Goal: Complete application form: Complete application form

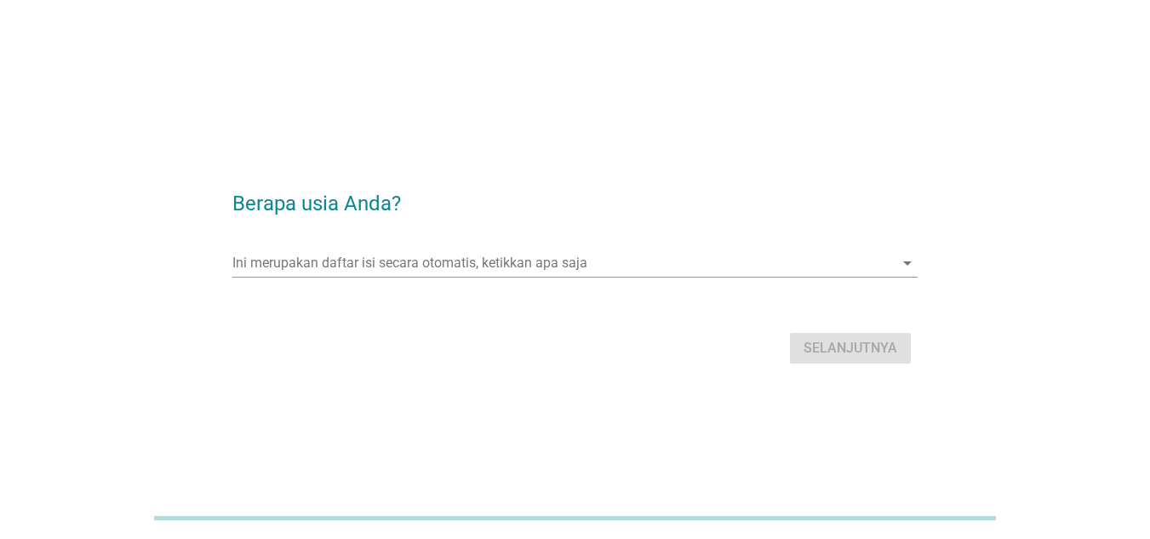
click at [393, 247] on div "Ini merupakan daftar isi secara otomatis, ketikkan apa saja arrow_drop_down" at bounding box center [574, 266] width 685 height 54
click at [390, 260] on input "Ini merupakan daftar isi secara otomatis, ketikkan apa saja" at bounding box center [563, 262] width 662 height 27
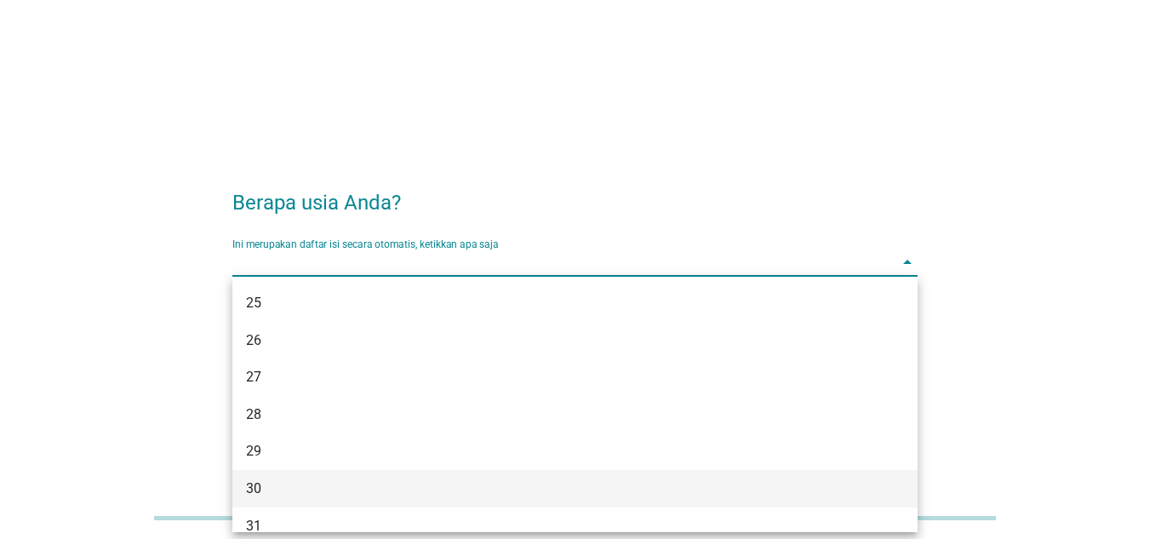
scroll to position [260, 0]
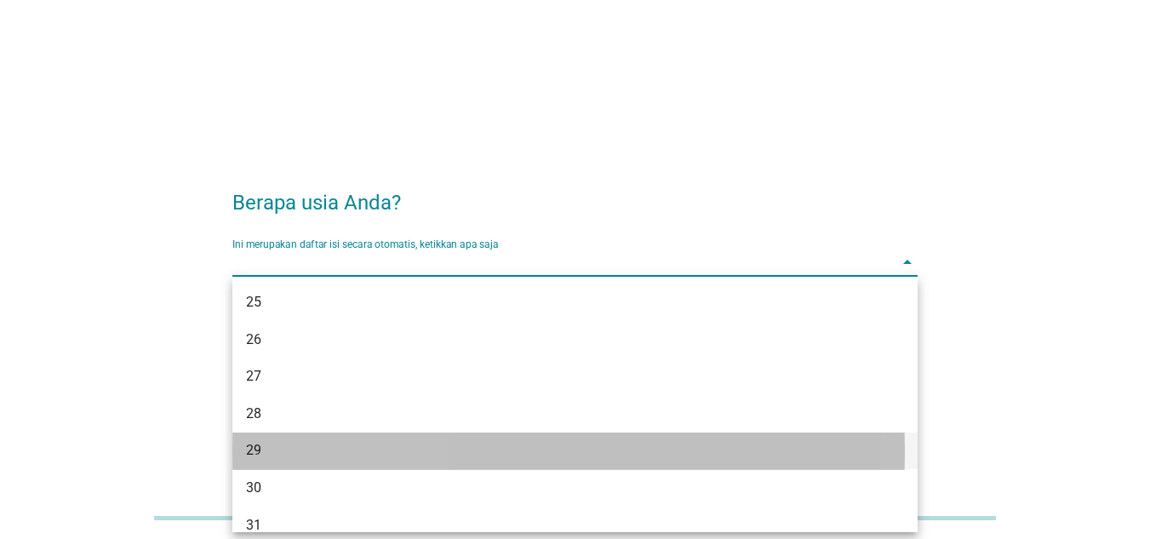
click at [393, 461] on div "29" at bounding box center [574, 451] width 685 height 37
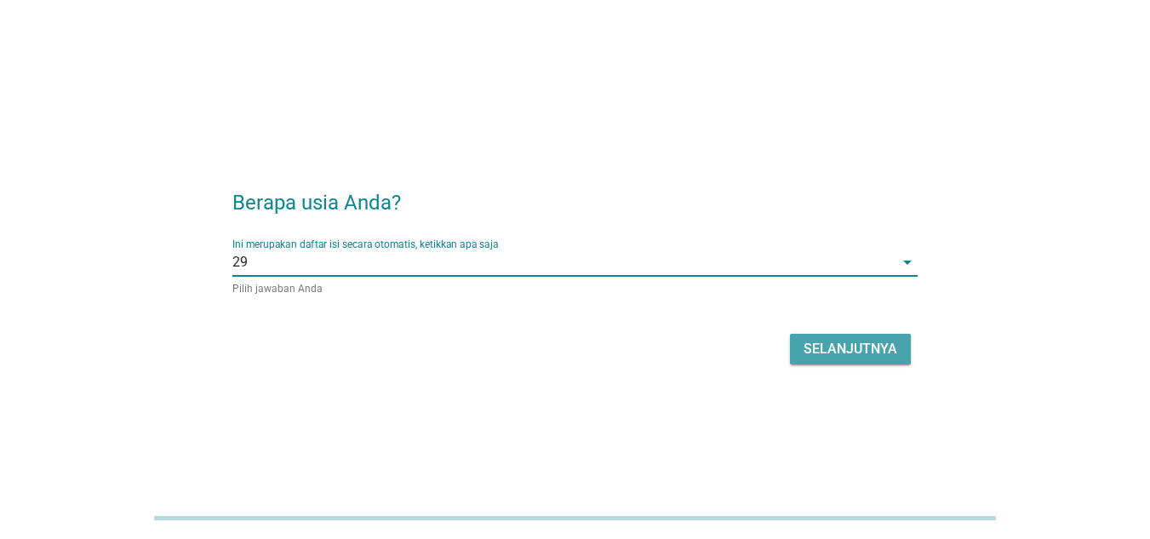
click at [847, 361] on button "Selanjutnya" at bounding box center [850, 349] width 121 height 31
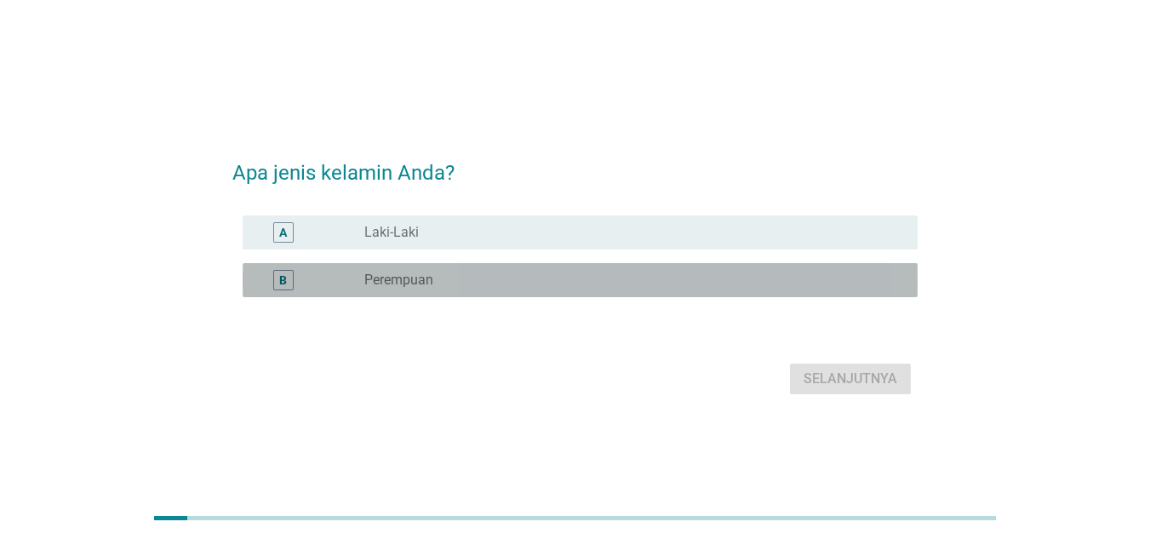
click at [557, 288] on div "radio_button_unchecked Perempuan" at bounding box center [627, 280] width 526 height 17
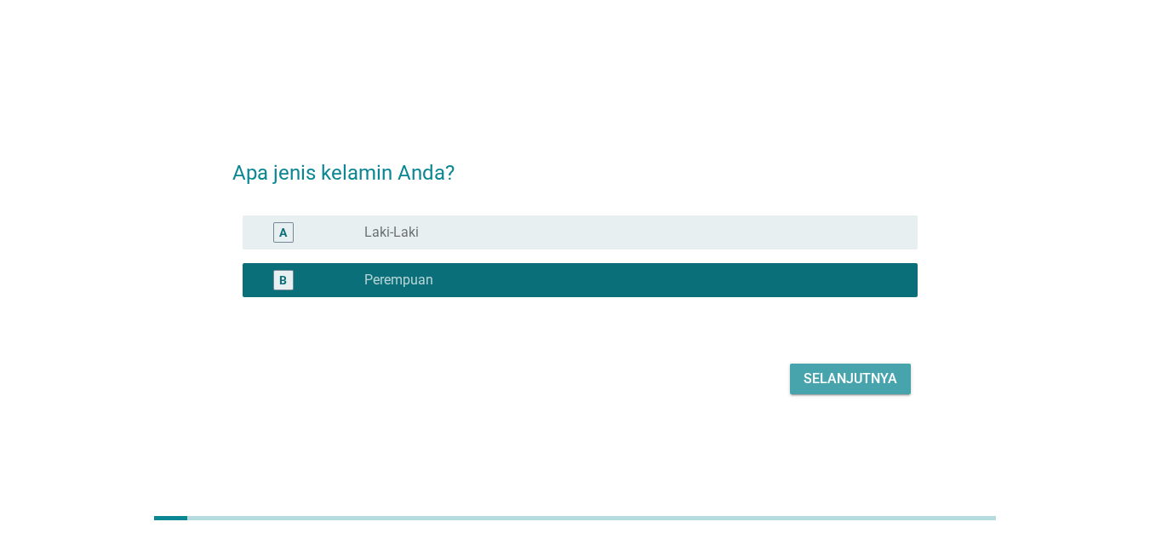
click at [859, 387] on div "Selanjutnya" at bounding box center [851, 379] width 94 height 20
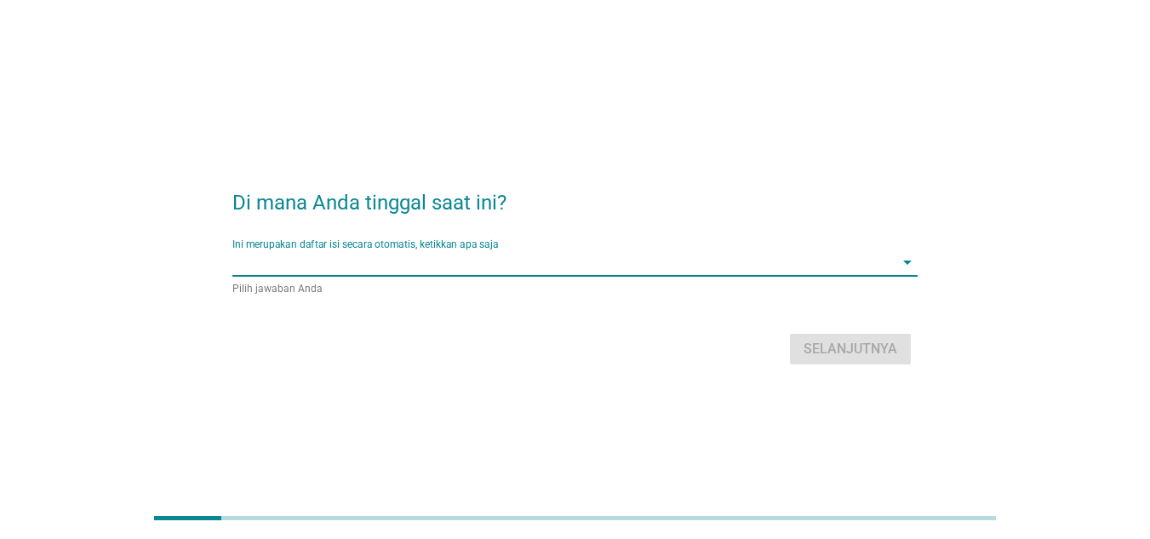
click at [427, 273] on input "Ini merupakan daftar isi secara otomatis, ketikkan apa saja" at bounding box center [563, 262] width 662 height 27
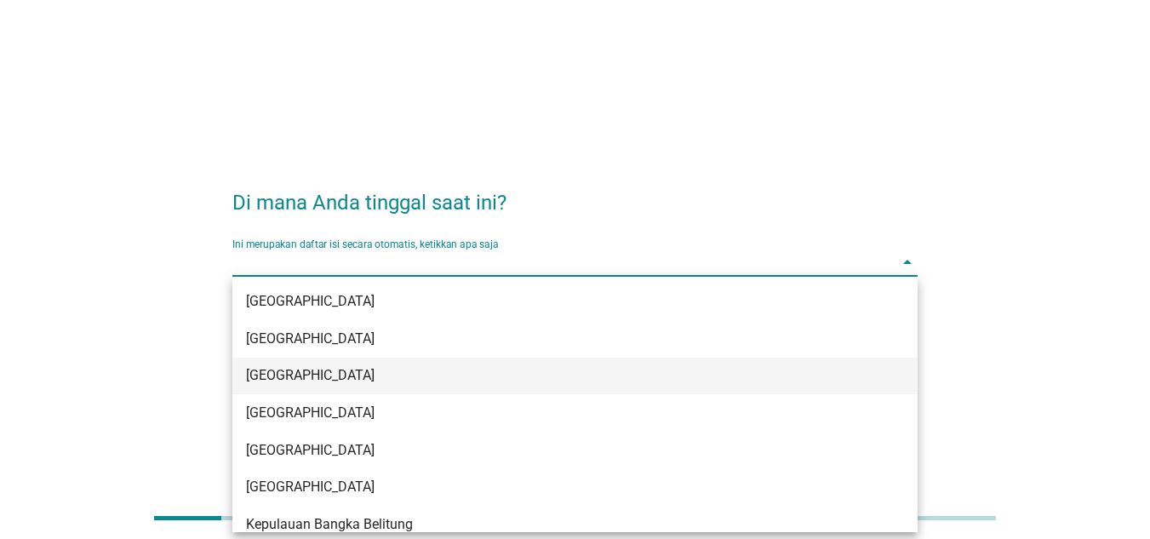
scroll to position [227, 0]
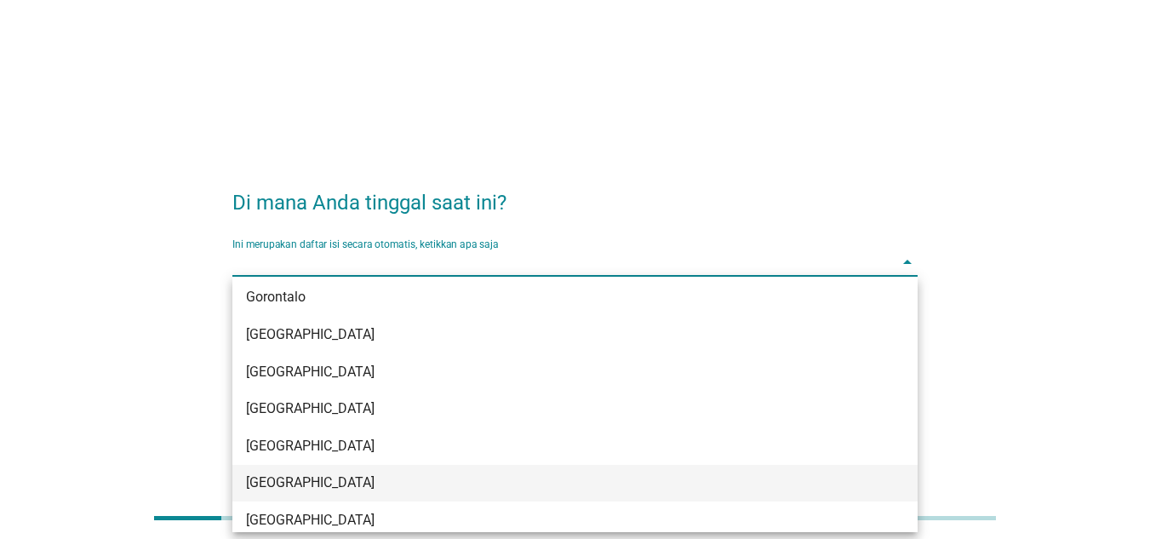
click at [428, 366] on div "[GEOGRAPHIC_DATA]" at bounding box center [548, 372] width 604 height 20
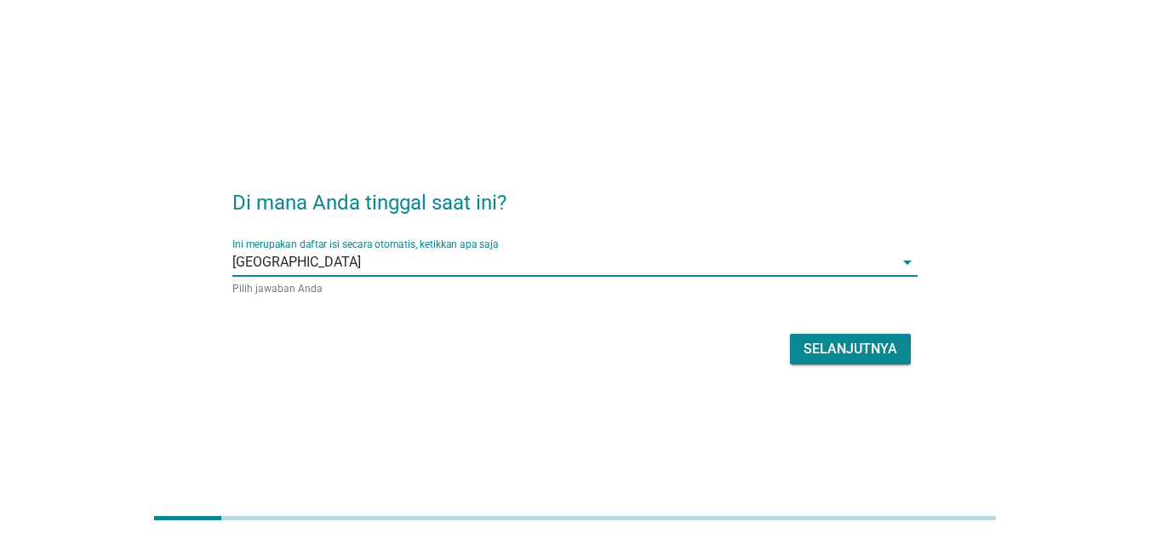
click at [428, 366] on div "Selanjutnya" at bounding box center [574, 349] width 685 height 41
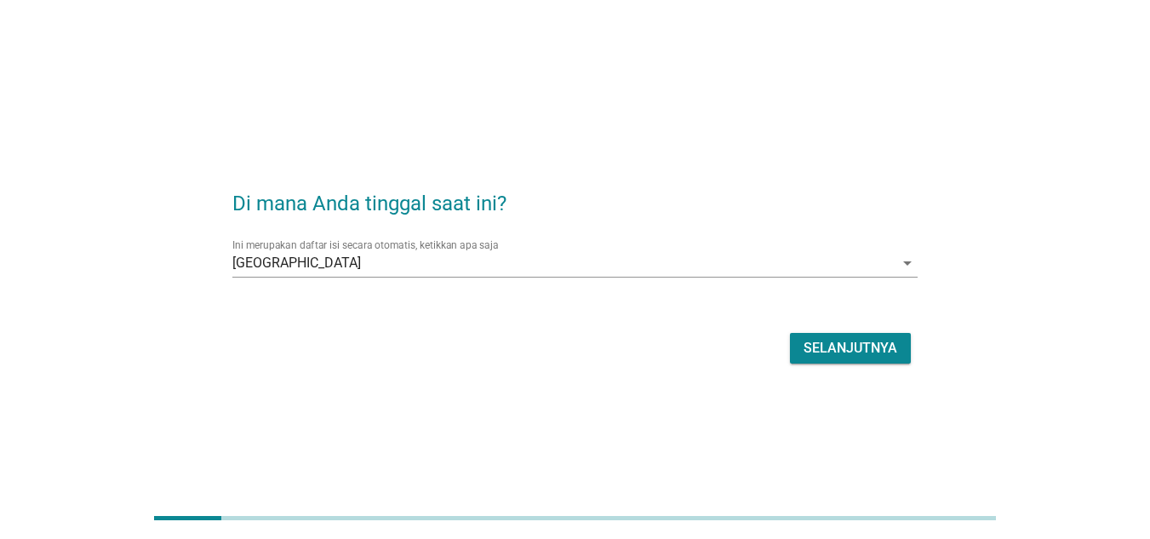
drag, startPoint x: 911, startPoint y: 341, endPoint x: 874, endPoint y: 341, distance: 36.6
click at [874, 341] on div "Selanjutnya" at bounding box center [574, 348] width 685 height 41
click at [874, 341] on div "Selanjutnya" at bounding box center [851, 348] width 94 height 20
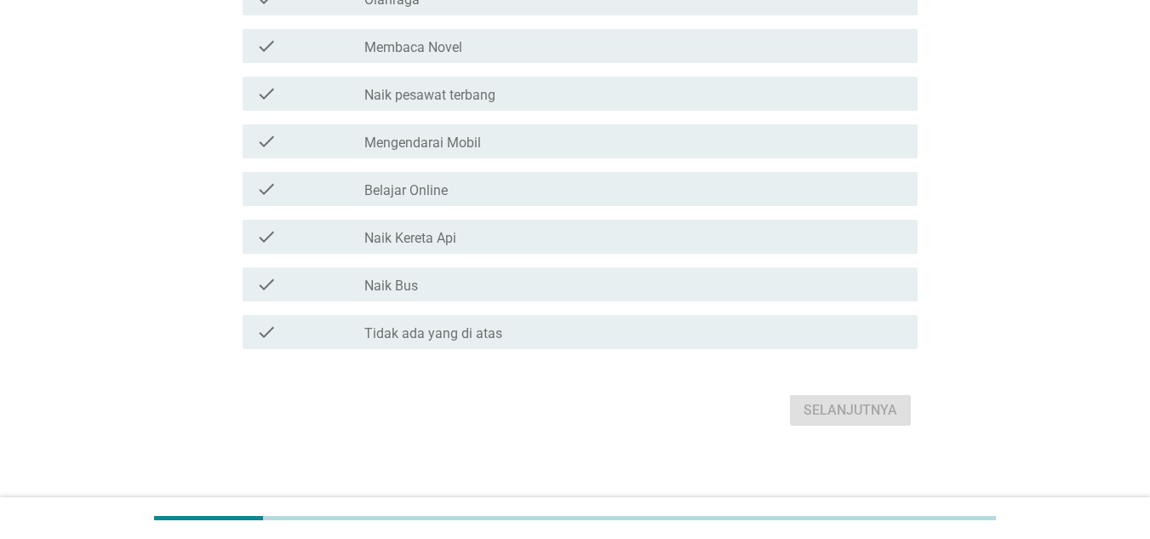
scroll to position [338, 0]
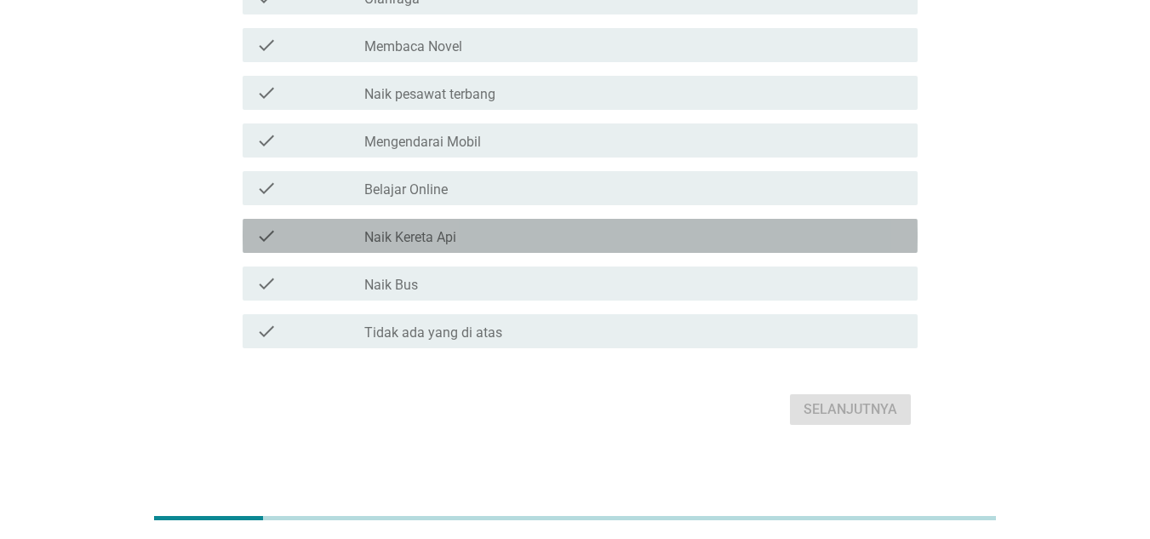
click at [587, 224] on div "check check_box_outline_blank Naik Kereta Api" at bounding box center [580, 236] width 675 height 34
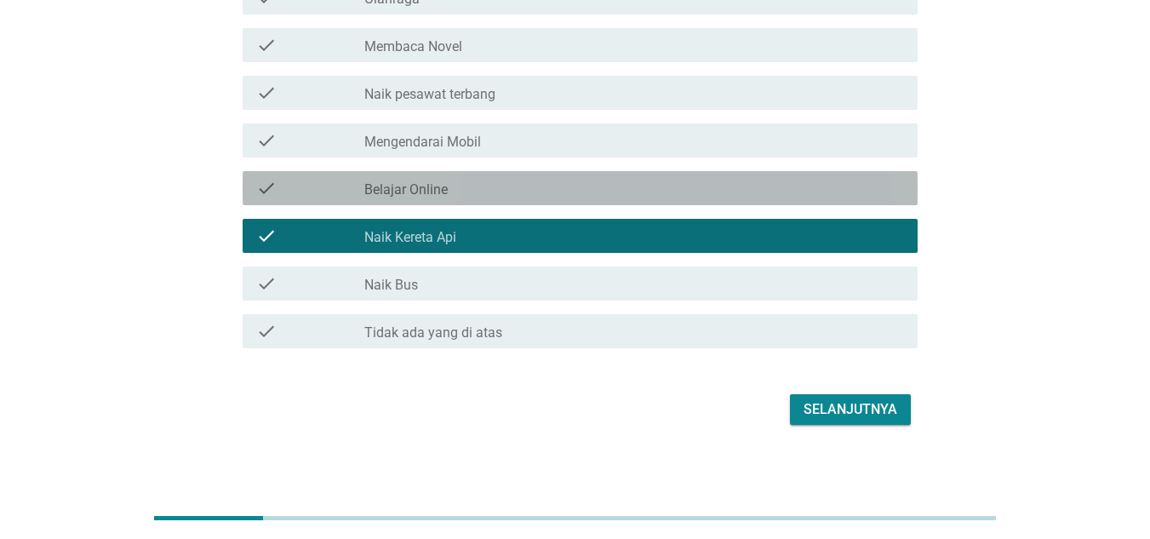
click at [647, 191] on div "check_box_outline_blank Belajar Online" at bounding box center [634, 188] width 540 height 20
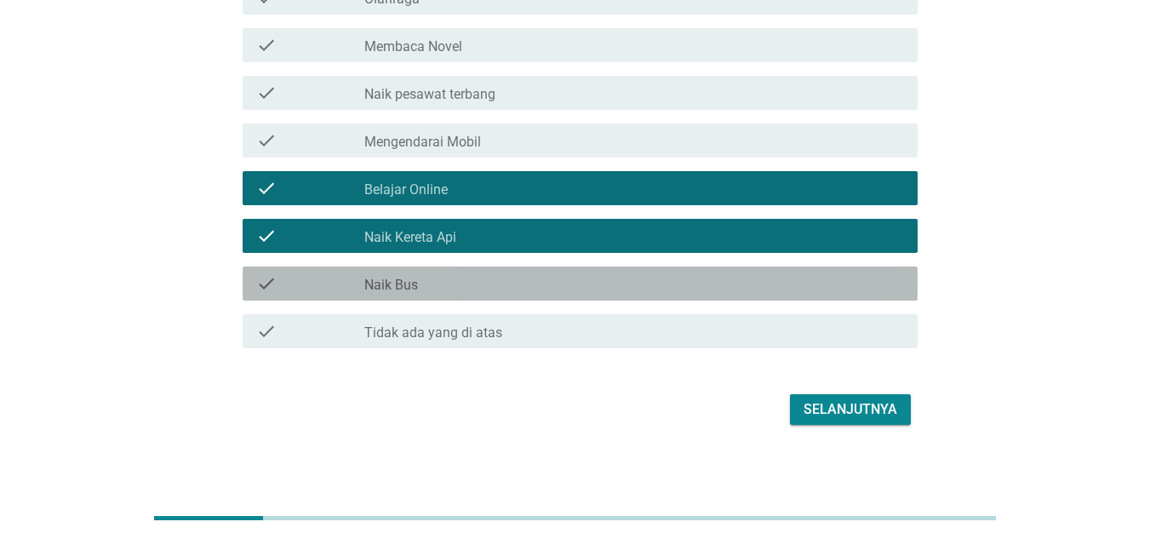
click at [586, 293] on div "check_box_outline_blank Naik Bus" at bounding box center [634, 283] width 540 height 20
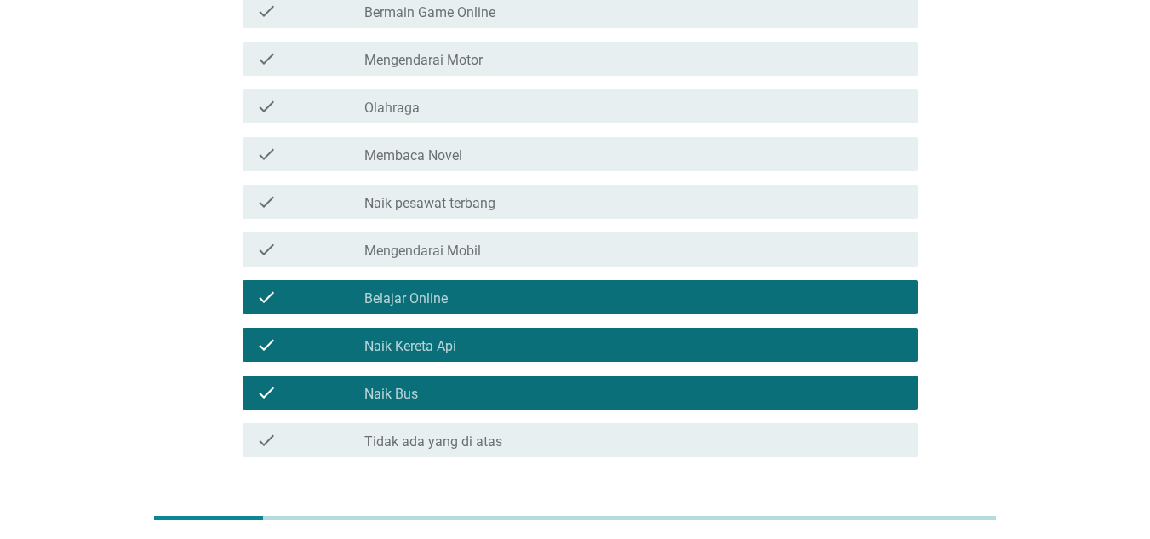
scroll to position [228, 0]
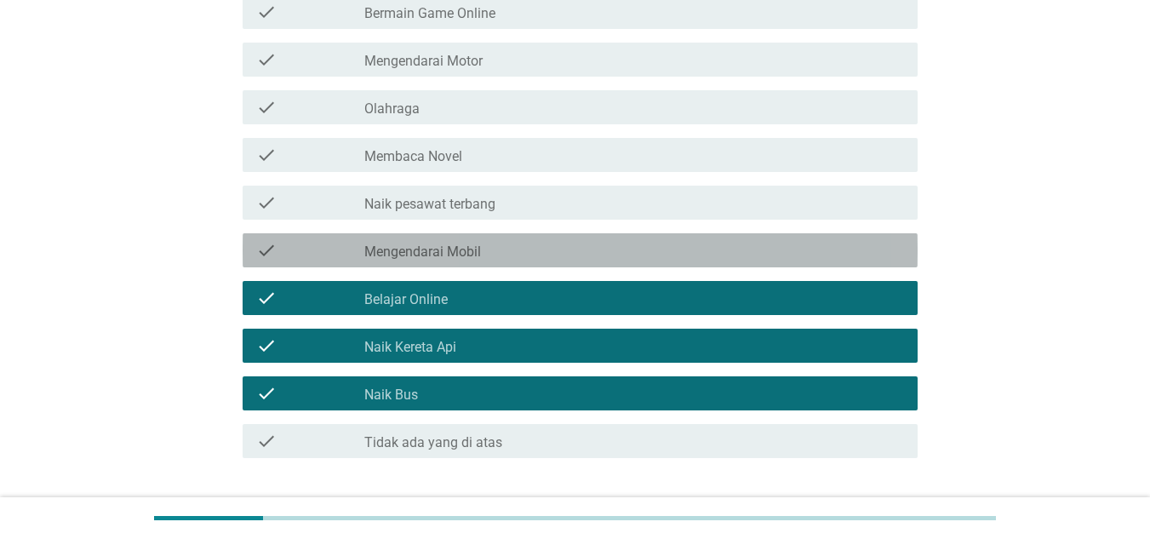
click at [643, 237] on div "check check_box_outline_blank Mengendarai Mobil" at bounding box center [580, 250] width 675 height 34
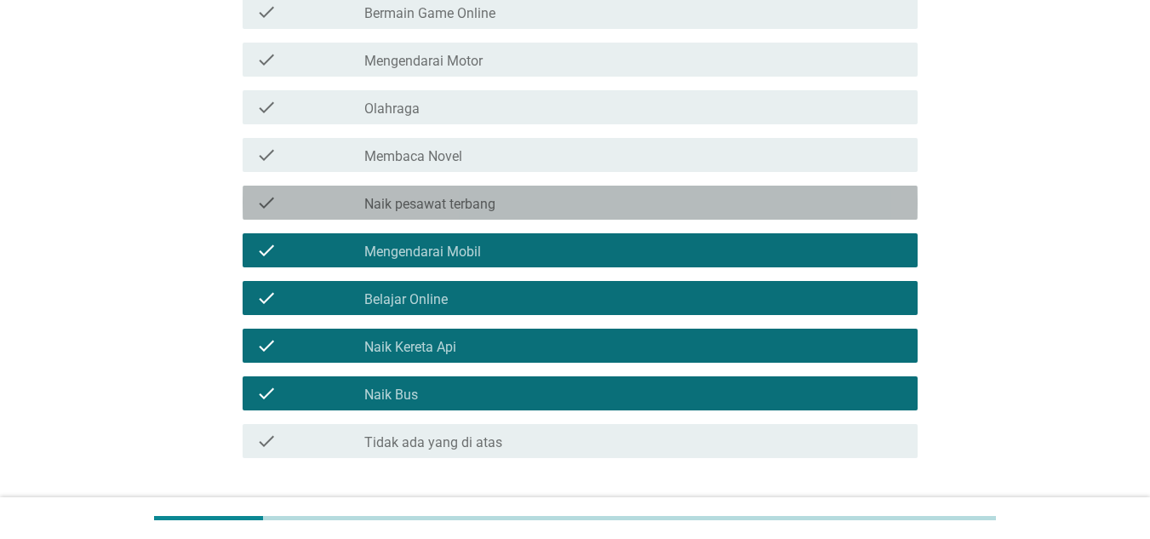
click at [704, 192] on div "check_box_outline_blank Naik pesawat terbang" at bounding box center [634, 202] width 540 height 20
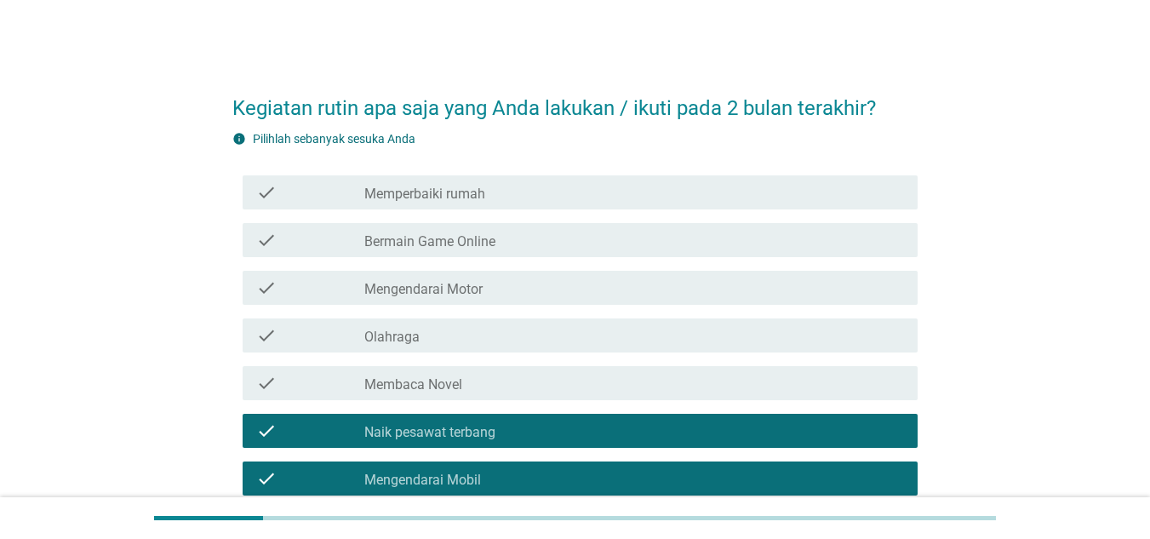
scroll to position [79, 0]
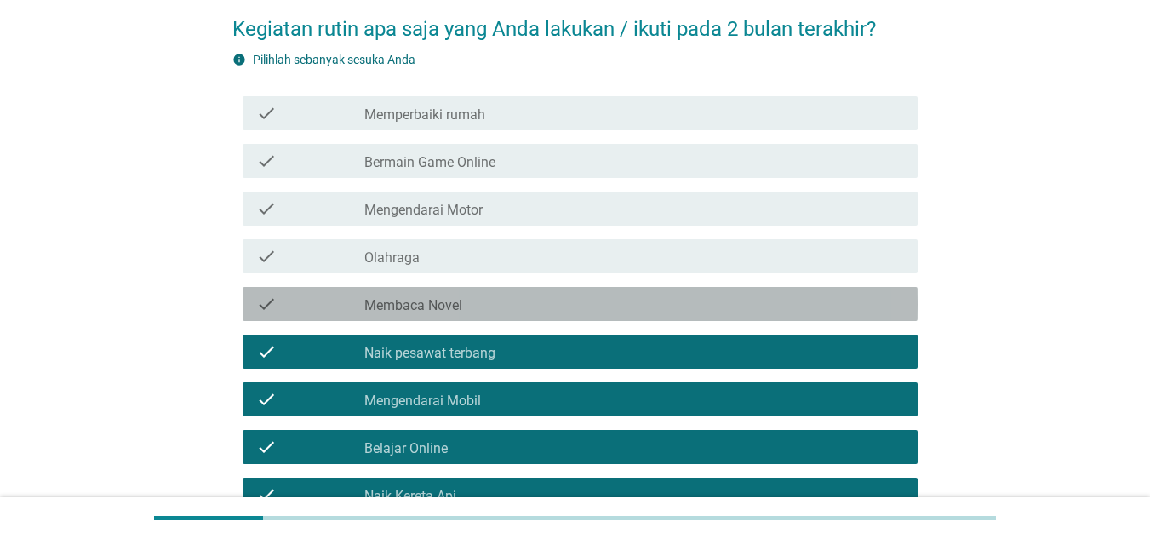
click at [672, 316] on div "check check_box_outline_blank Membaca Novel" at bounding box center [580, 304] width 675 height 34
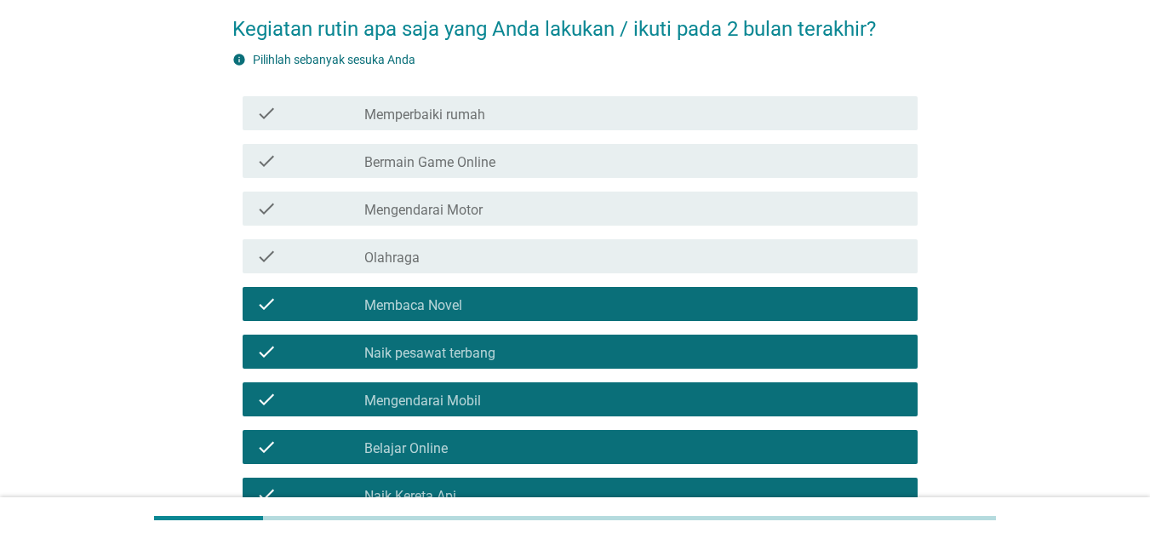
click at [662, 278] on div "check check_box_outline_blank Olahraga" at bounding box center [574, 256] width 685 height 48
click at [624, 187] on div "check check_box_outline_blank Mengendarai Motor" at bounding box center [574, 209] width 685 height 48
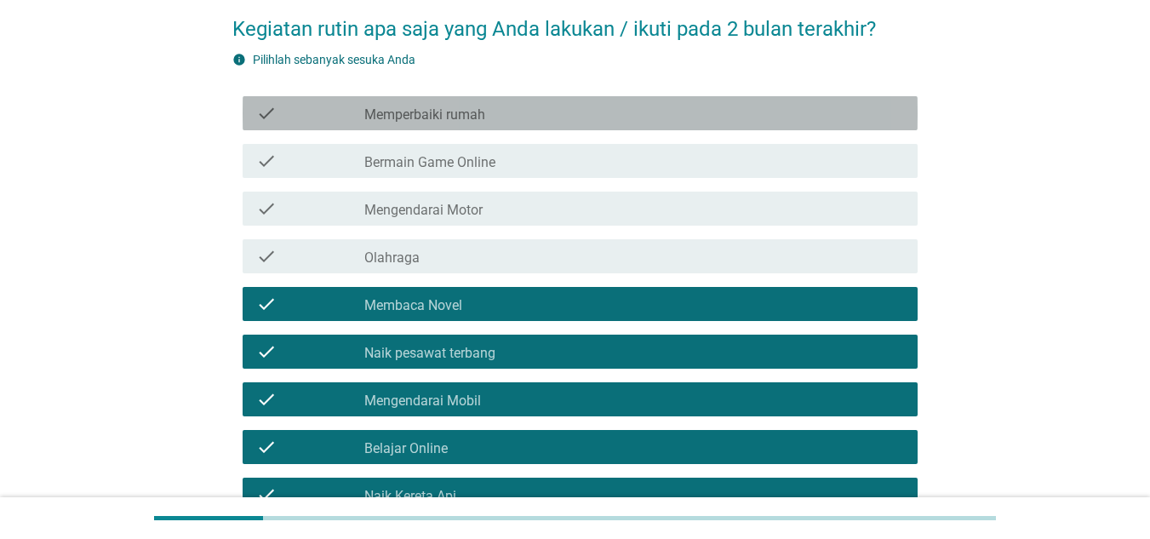
click at [542, 104] on div "check_box_outline_blank Memperbaiki rumah" at bounding box center [634, 113] width 540 height 20
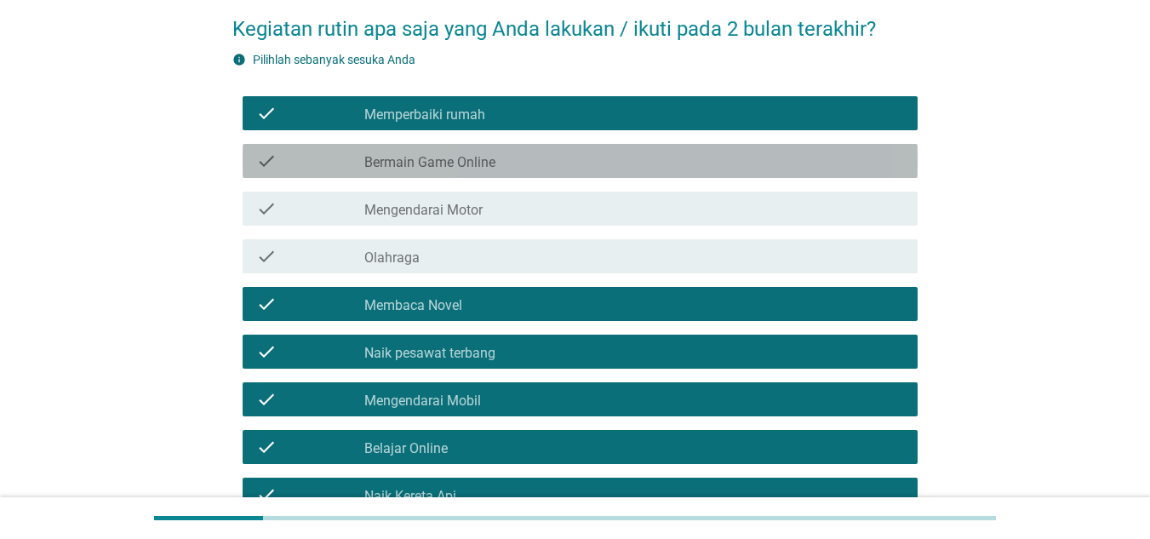
click at [519, 155] on div "check_box_outline_blank Bermain Game Online" at bounding box center [634, 161] width 540 height 20
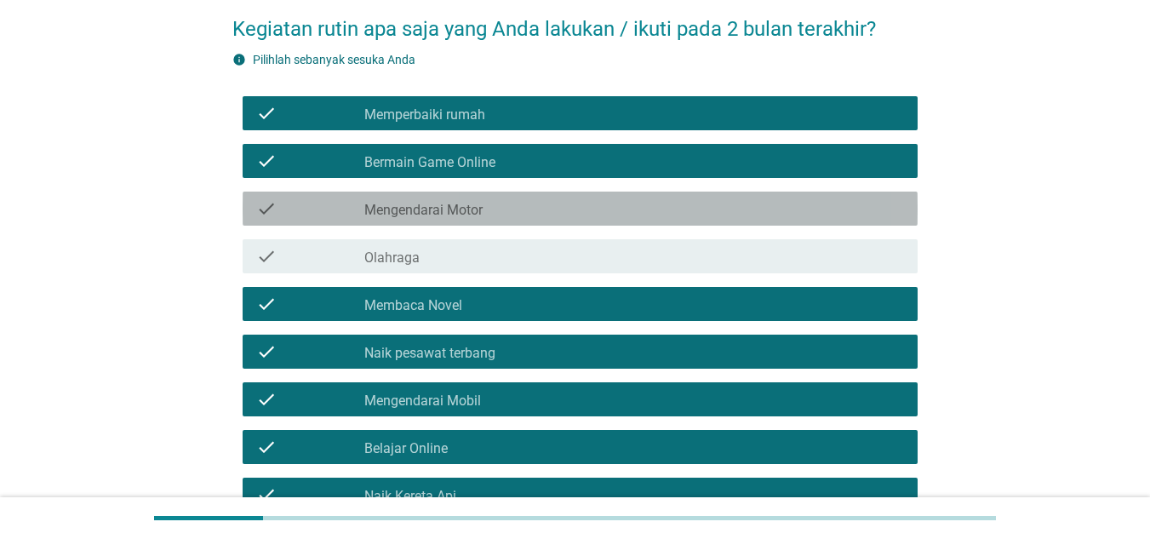
click at [510, 219] on div "check check_box_outline_blank Mengendarai Motor" at bounding box center [580, 209] width 675 height 34
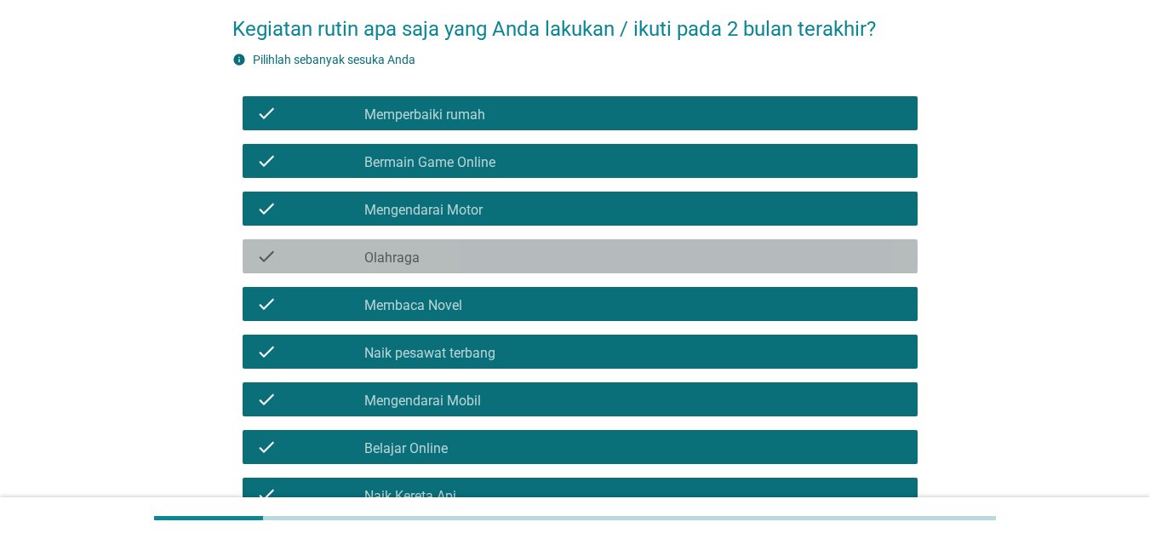
click at [505, 266] on div "check_box_outline_blank Olahraga" at bounding box center [634, 256] width 540 height 20
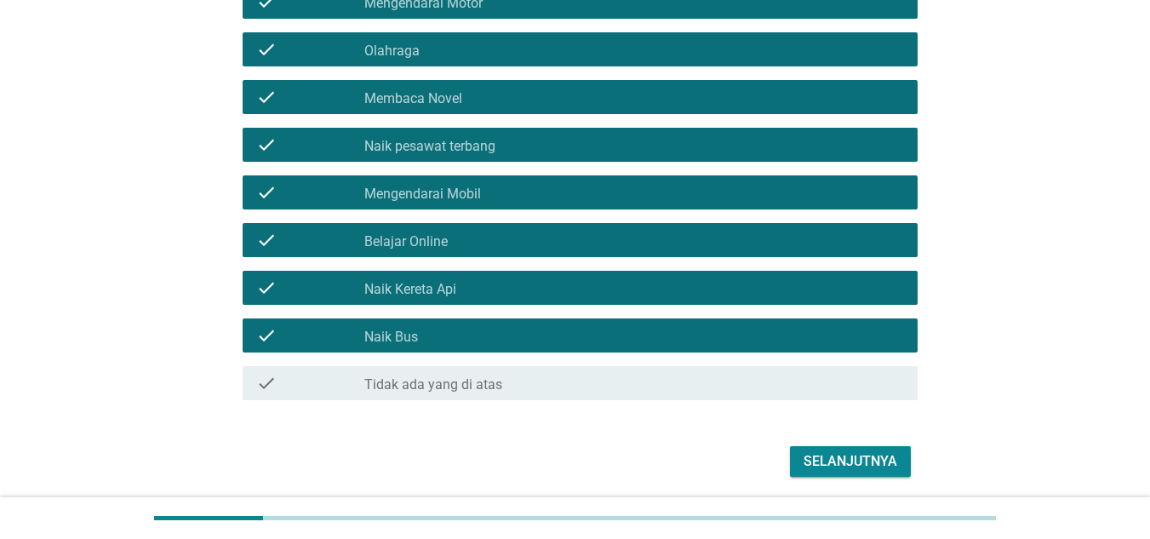
scroll to position [346, 0]
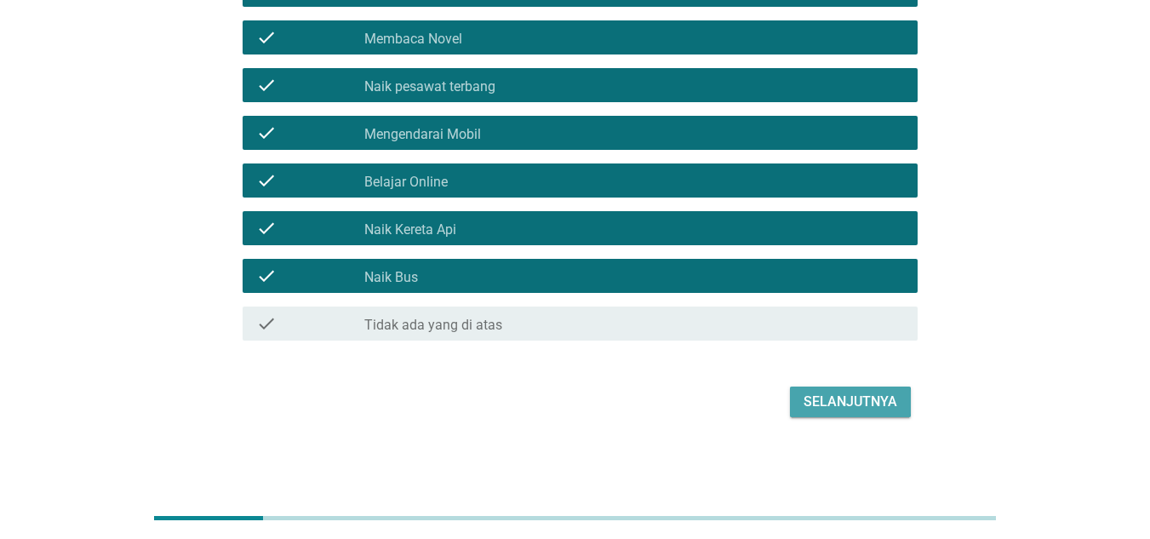
click at [816, 398] on div "Selanjutnya" at bounding box center [851, 402] width 94 height 20
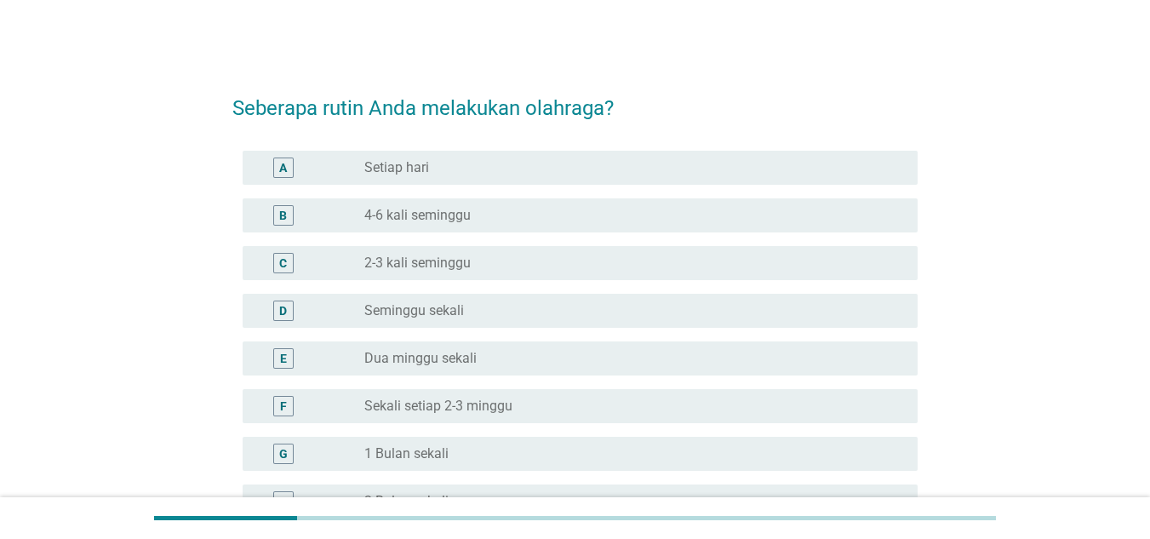
click at [497, 187] on div "A radio_button_unchecked Setiap hari" at bounding box center [574, 168] width 685 height 48
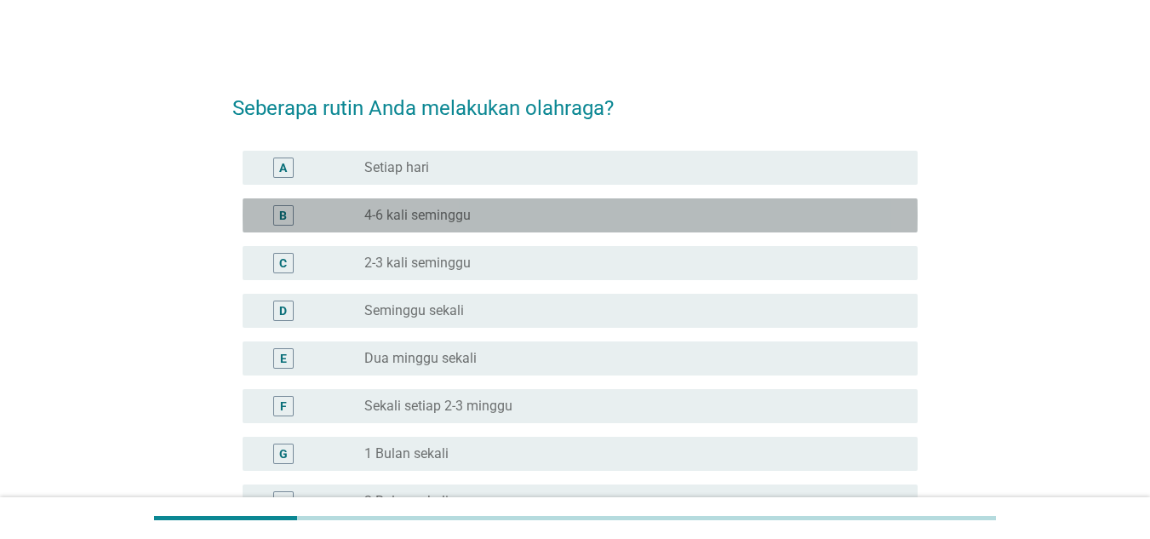
click at [489, 217] on div "radio_button_unchecked 4-6 kali seminggu" at bounding box center [627, 215] width 526 height 17
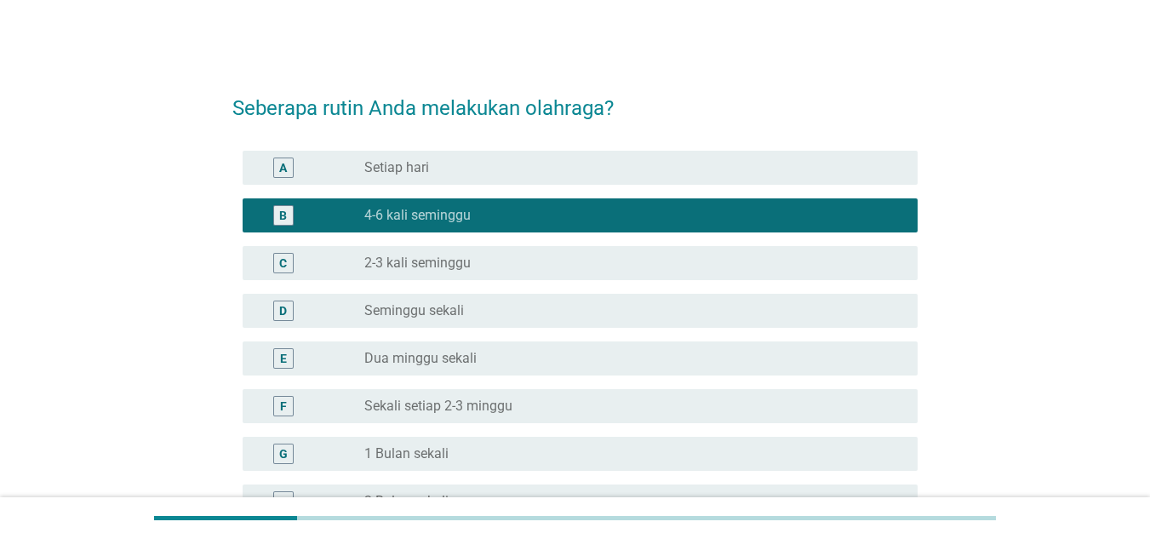
scroll to position [198, 0]
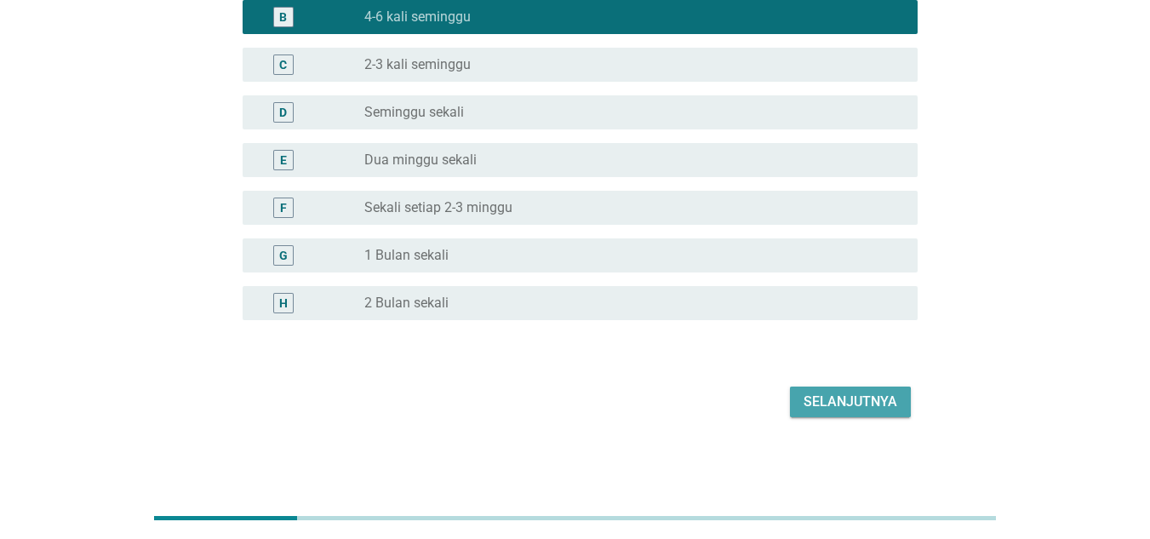
click at [822, 389] on button "Selanjutnya" at bounding box center [850, 402] width 121 height 31
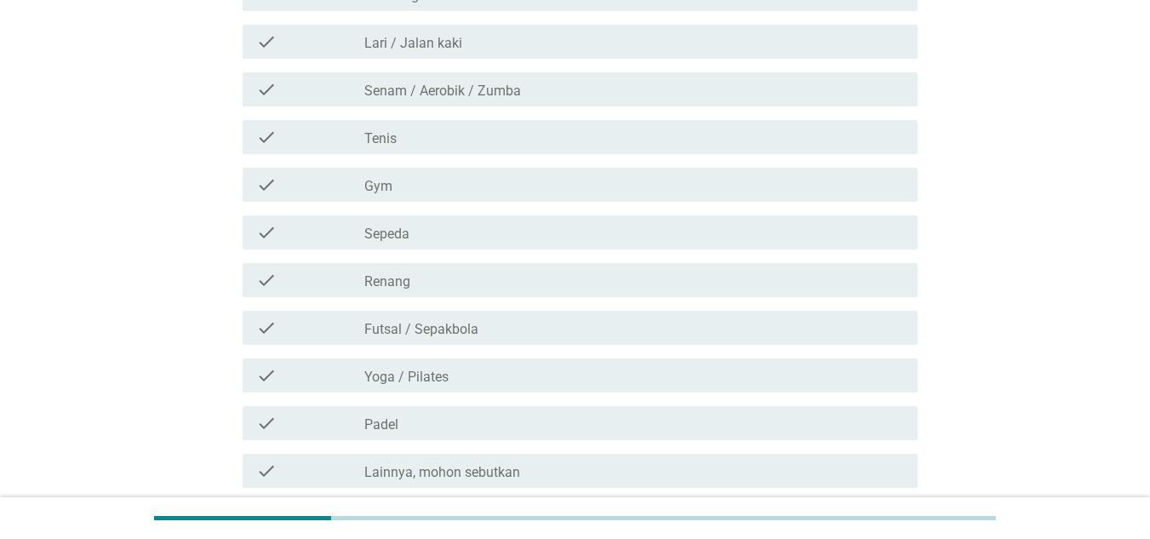
scroll to position [0, 0]
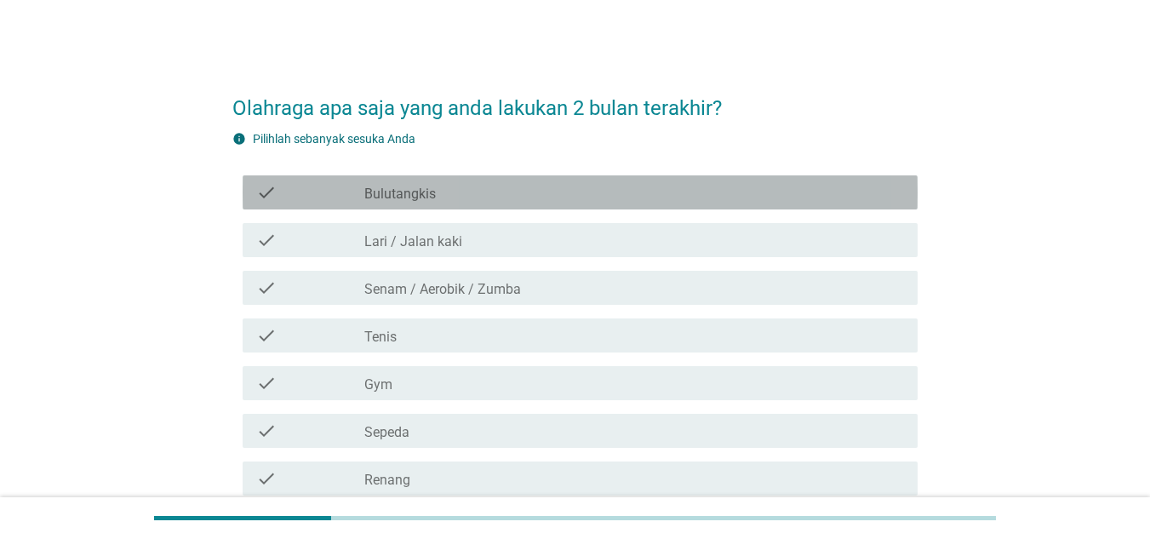
click at [407, 197] on label "Bulutangkis" at bounding box center [400, 194] width 72 height 17
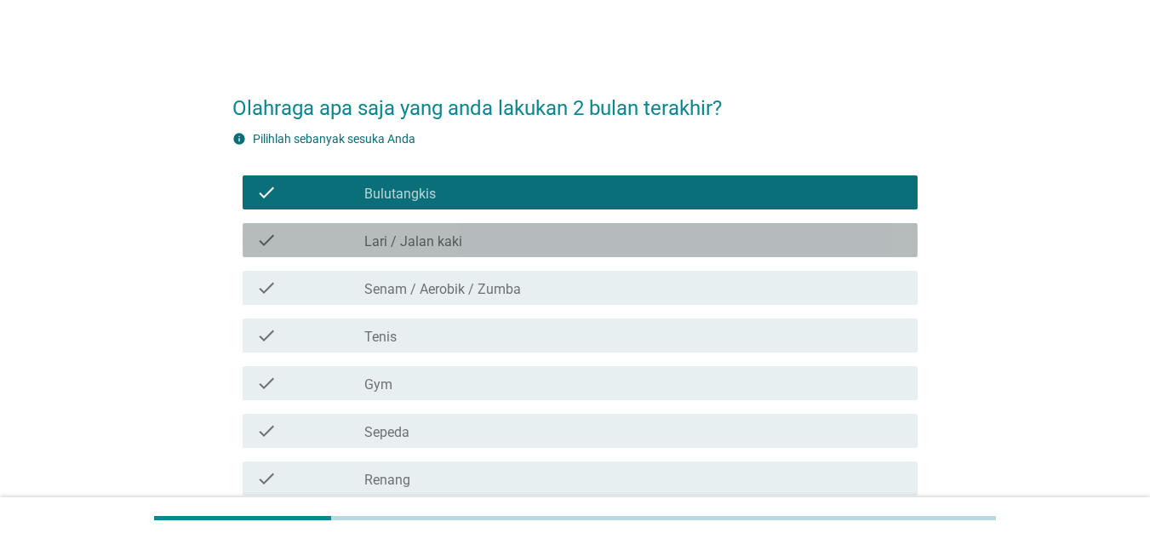
click at [421, 248] on label "Lari / Jalan kaki" at bounding box center [413, 241] width 98 height 17
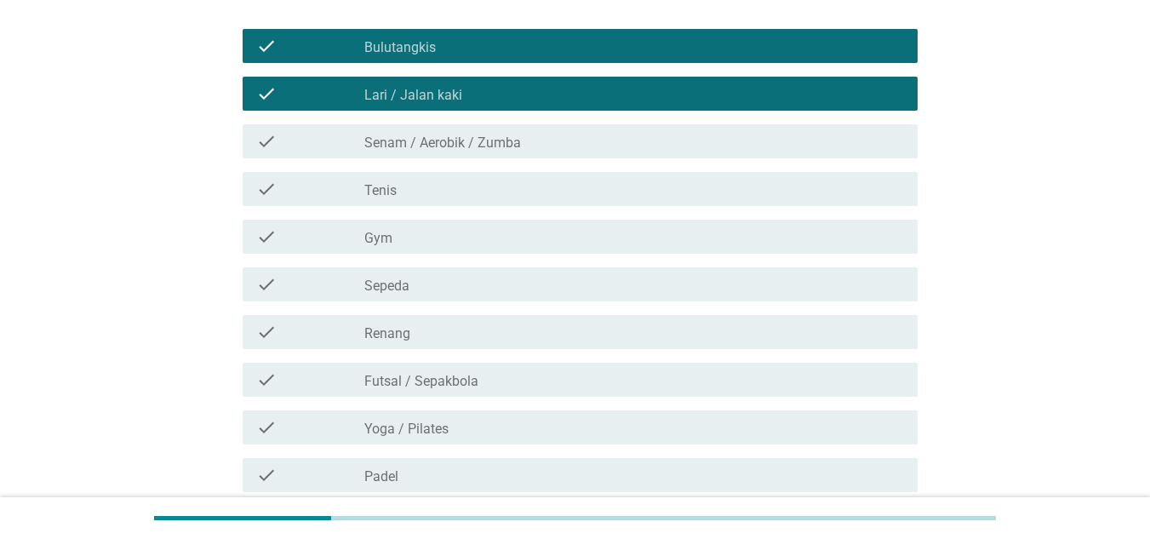
scroll to position [147, 0]
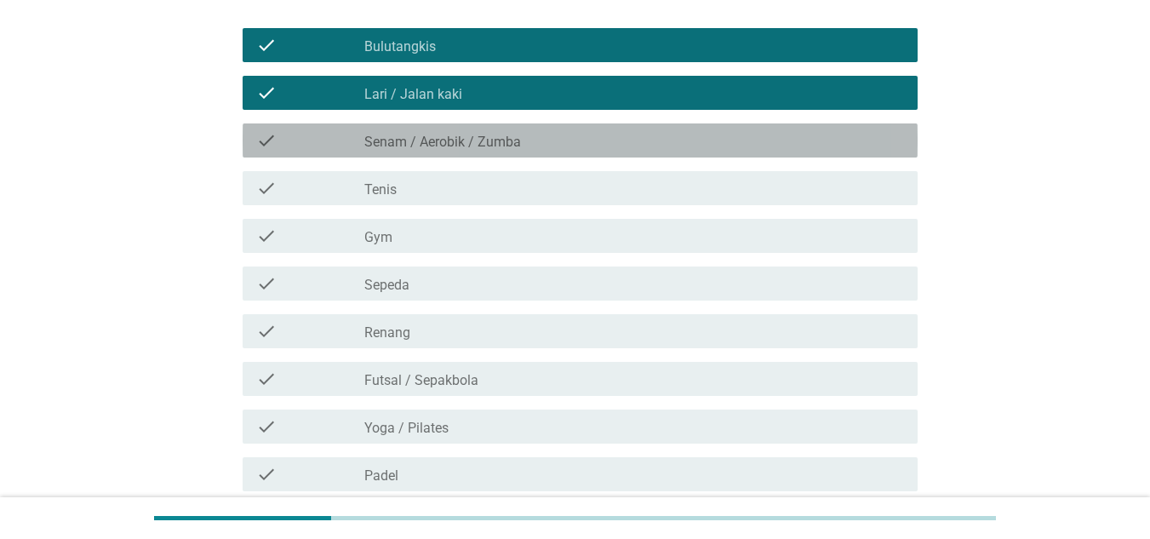
click at [531, 140] on div "check_box_outline_blank Senam / Aerobik / Zumba" at bounding box center [634, 140] width 540 height 20
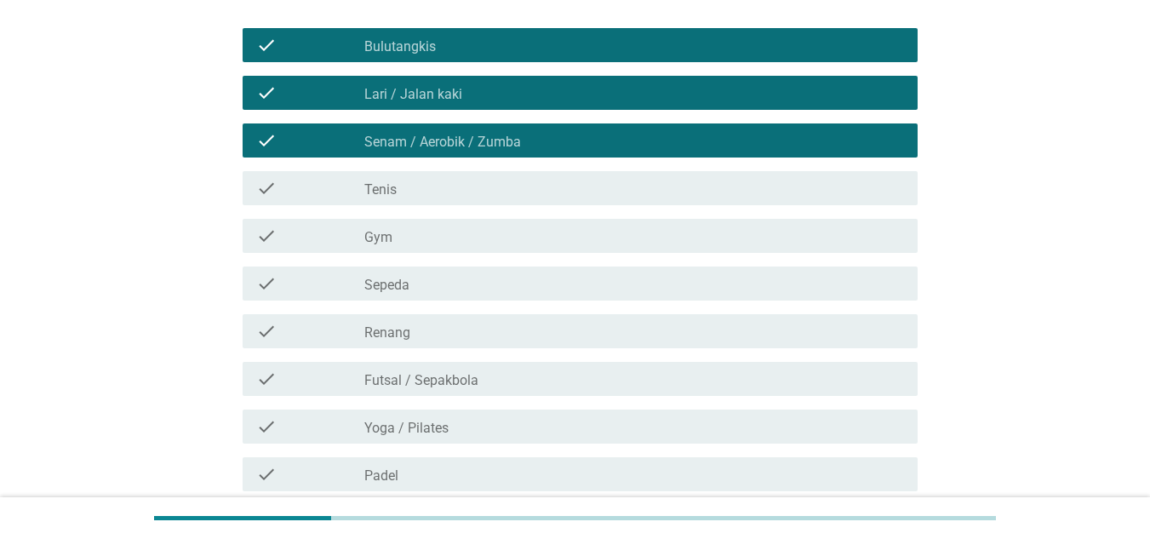
click at [519, 212] on div "check check_box_outline_blank Gym" at bounding box center [574, 236] width 685 height 48
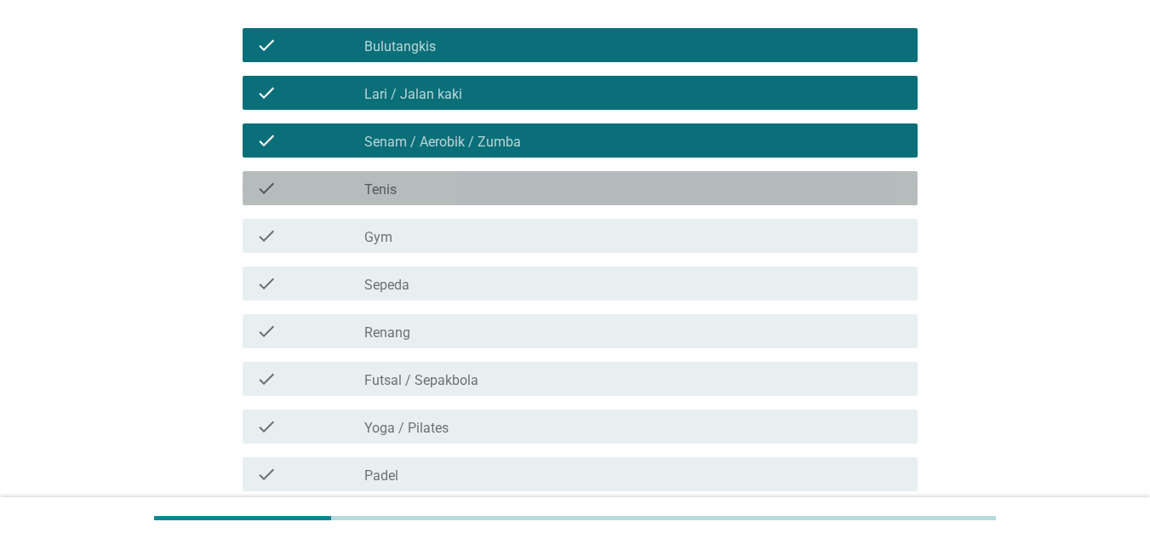
click at [500, 200] on div "check check_box_outline_blank Tenis" at bounding box center [580, 188] width 675 height 34
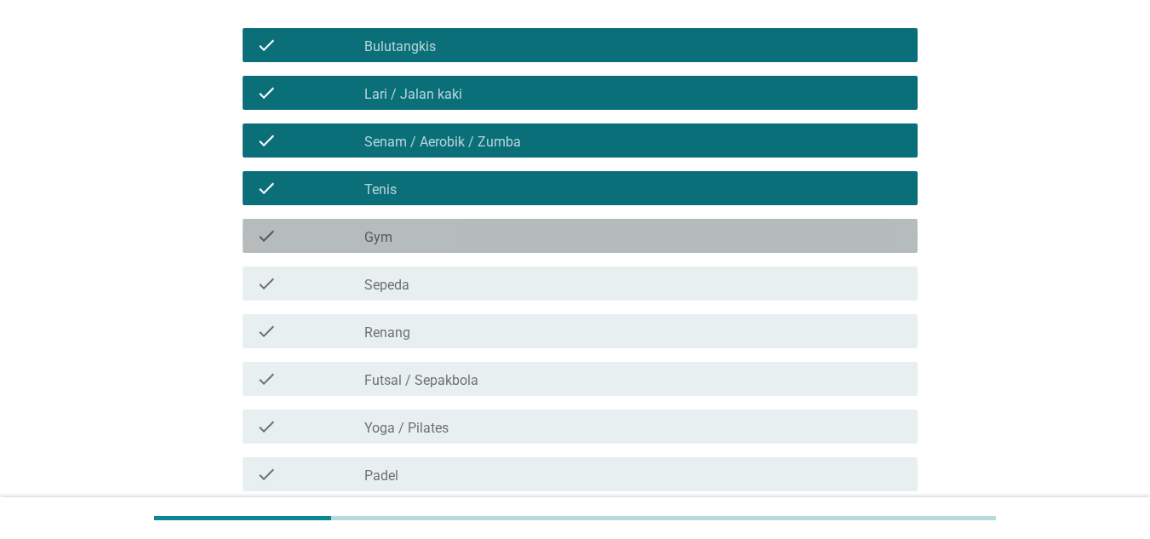
click at [490, 228] on div "check_box_outline_blank Gym" at bounding box center [634, 236] width 540 height 20
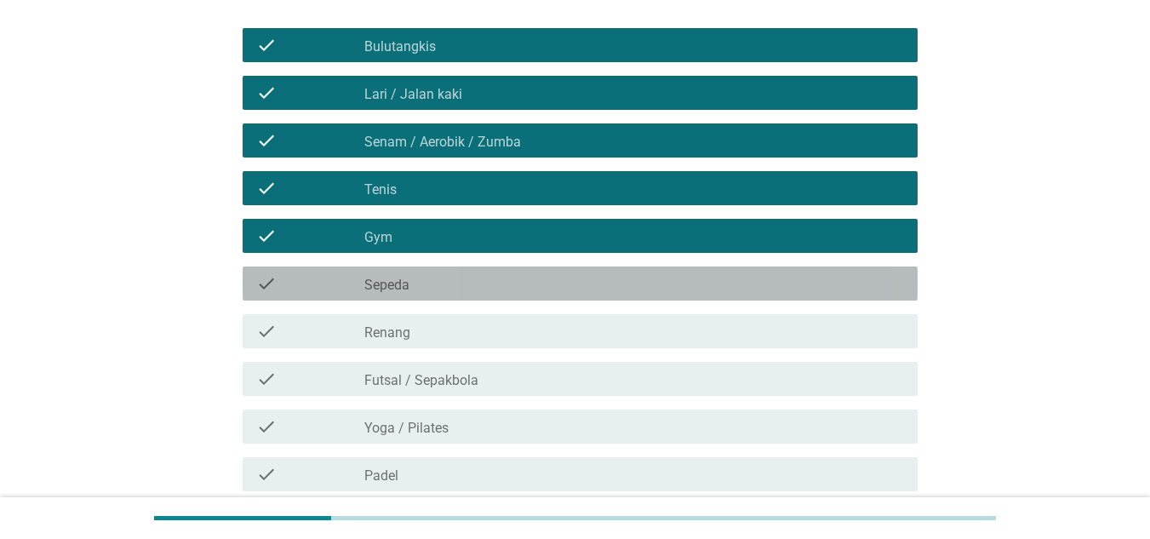
click at [479, 273] on div "check_box_outline_blank Sepeda" at bounding box center [634, 283] width 540 height 20
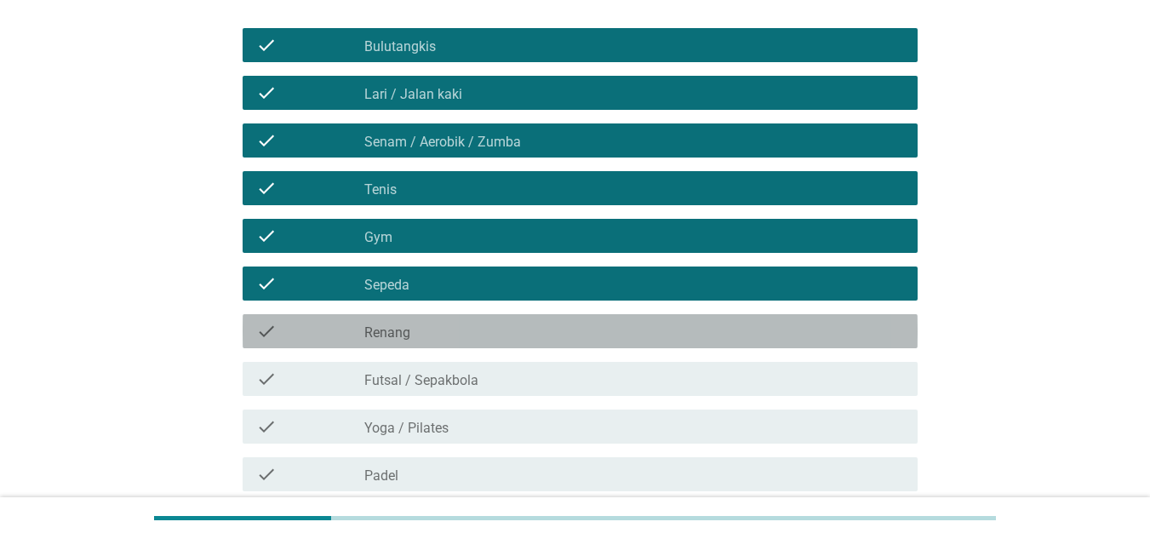
click at [474, 324] on div "check_box_outline_blank Renang" at bounding box center [634, 331] width 540 height 20
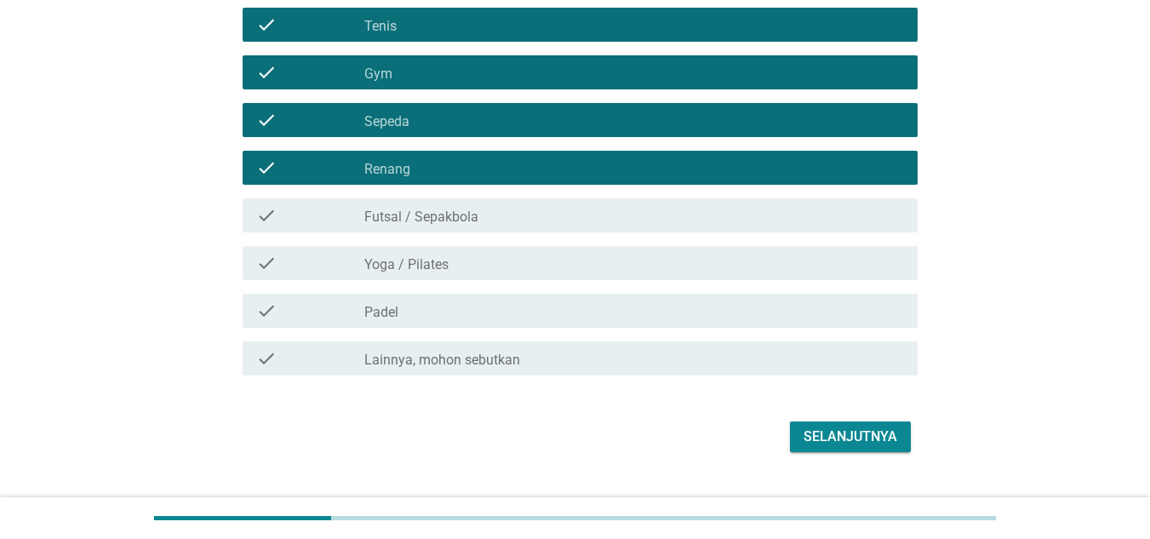
scroll to position [312, 0]
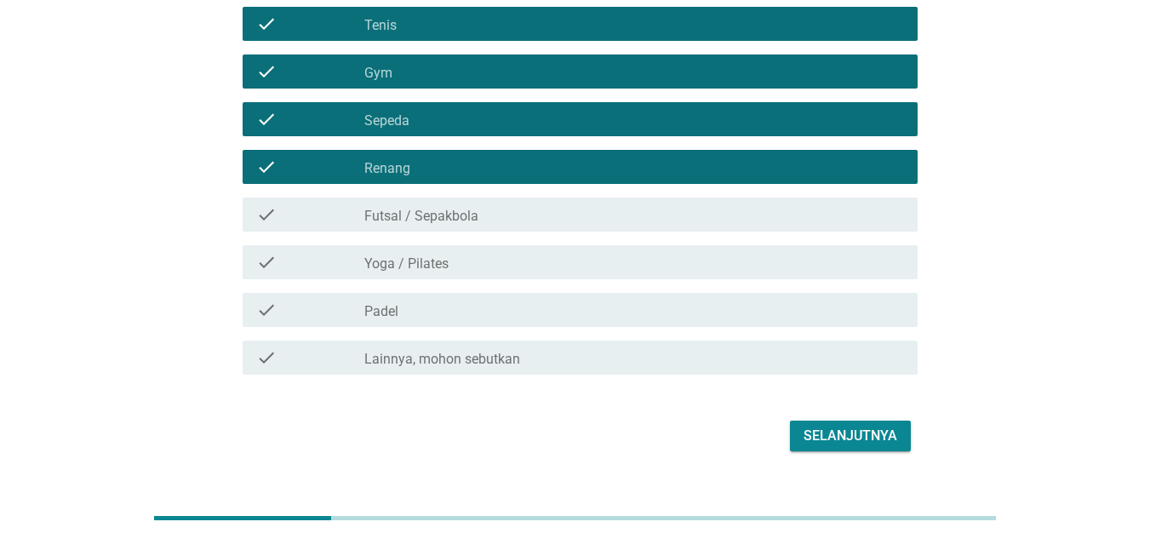
click at [567, 238] on div "check check_box_outline_blank Yoga / Pilates" at bounding box center [574, 262] width 685 height 48
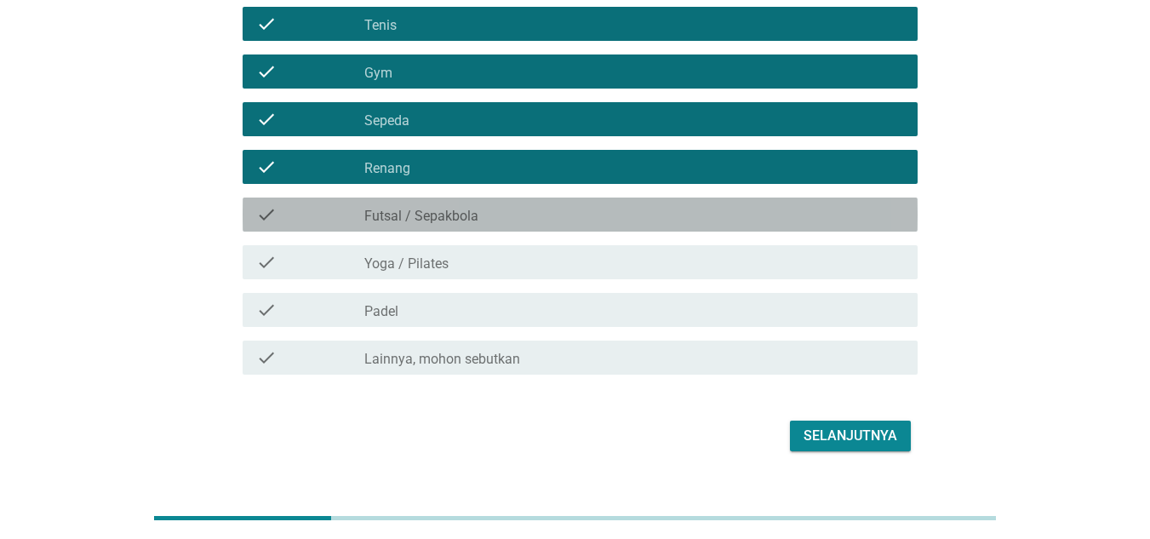
click at [616, 204] on div "check_box_outline_blank Futsal / Sepakbola" at bounding box center [634, 214] width 540 height 20
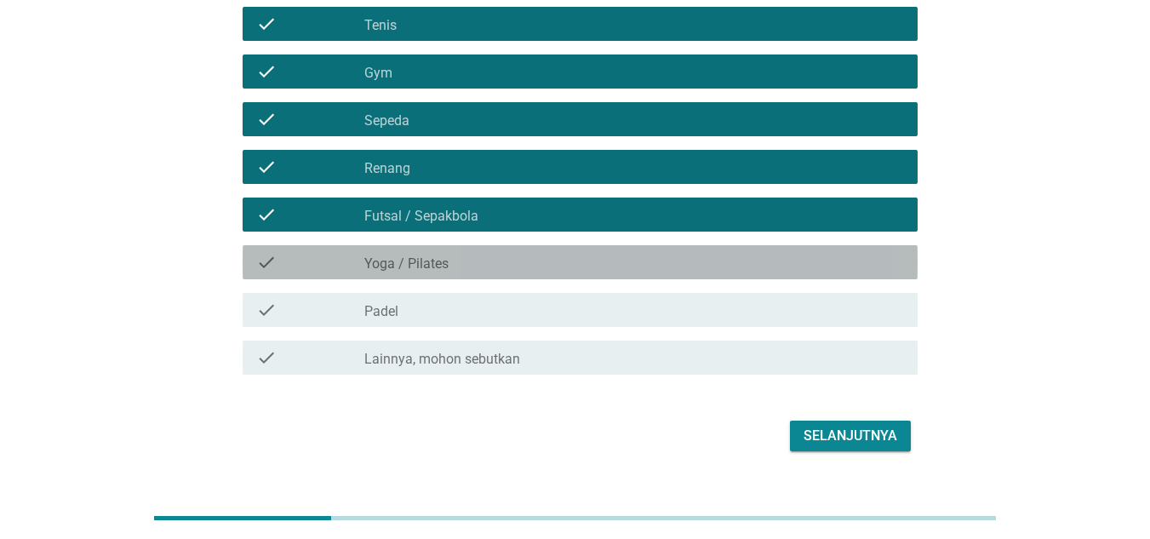
click at [630, 273] on div "check check_box_outline_blank Yoga / Pilates" at bounding box center [580, 262] width 675 height 34
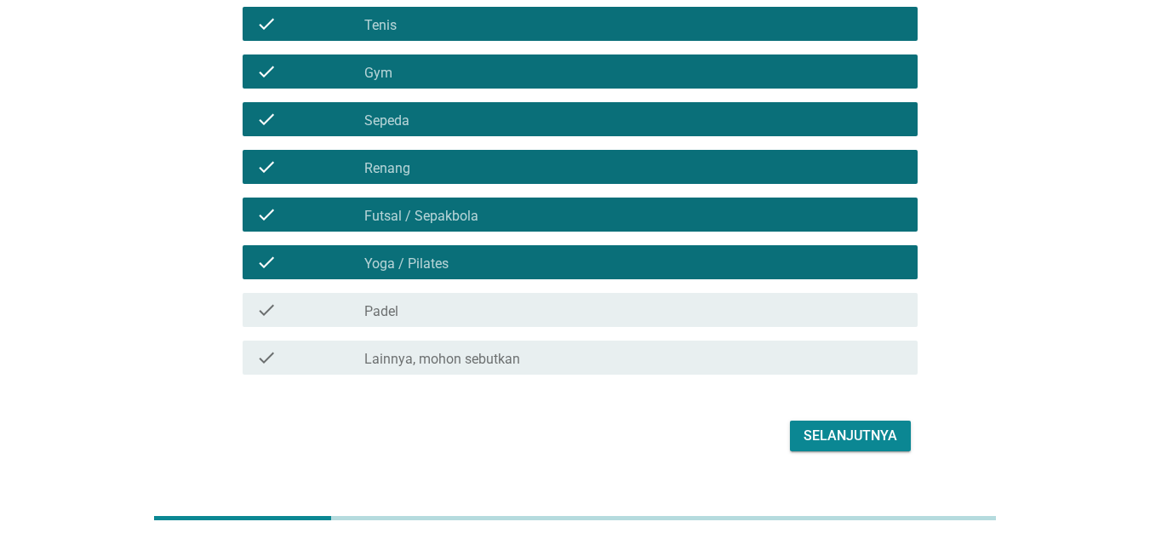
click at [656, 330] on div "check check_box_outline_blank Padel" at bounding box center [574, 310] width 685 height 48
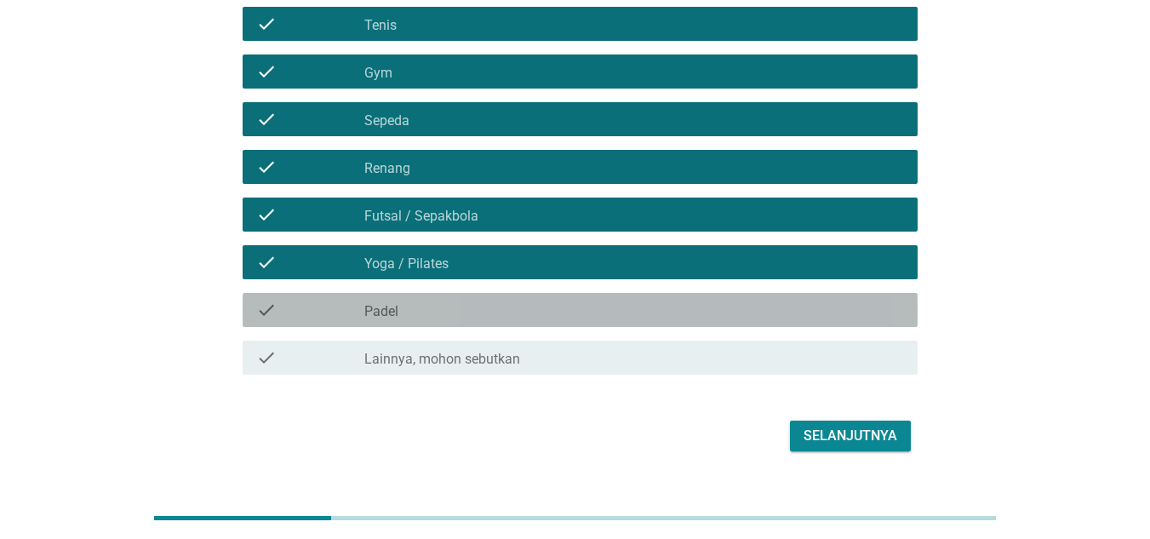
click at [706, 318] on div "check_box_outline_blank Padel" at bounding box center [634, 310] width 540 height 20
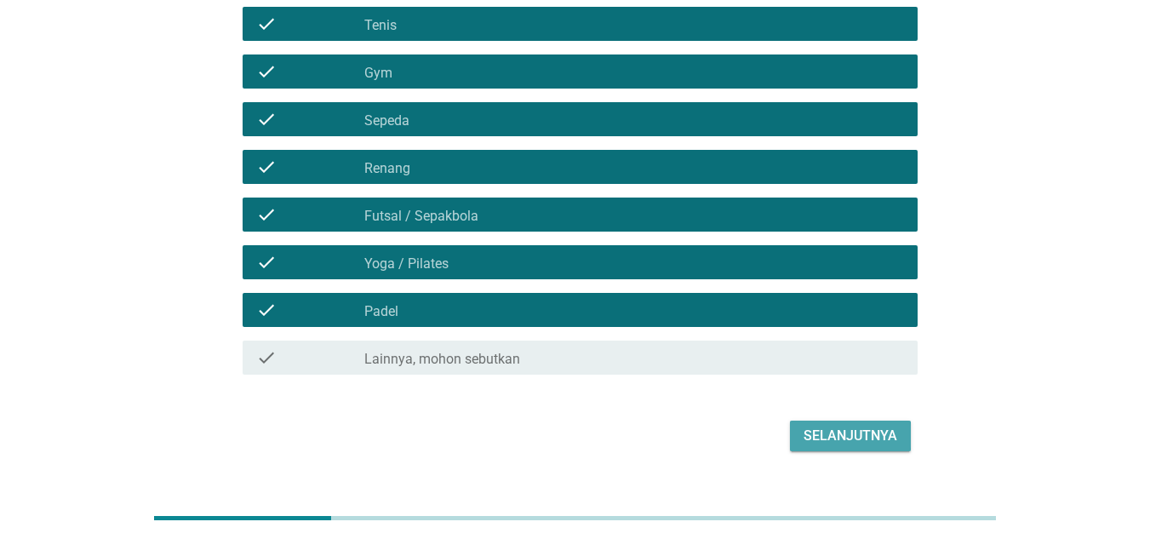
click at [829, 426] on div "Selanjutnya" at bounding box center [851, 436] width 94 height 20
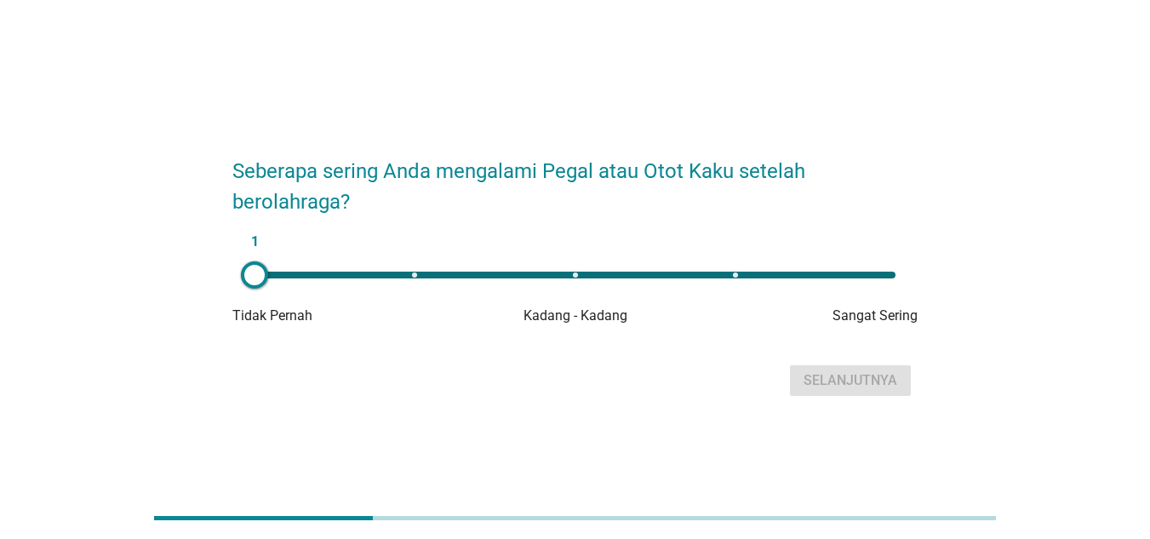
scroll to position [42, 0]
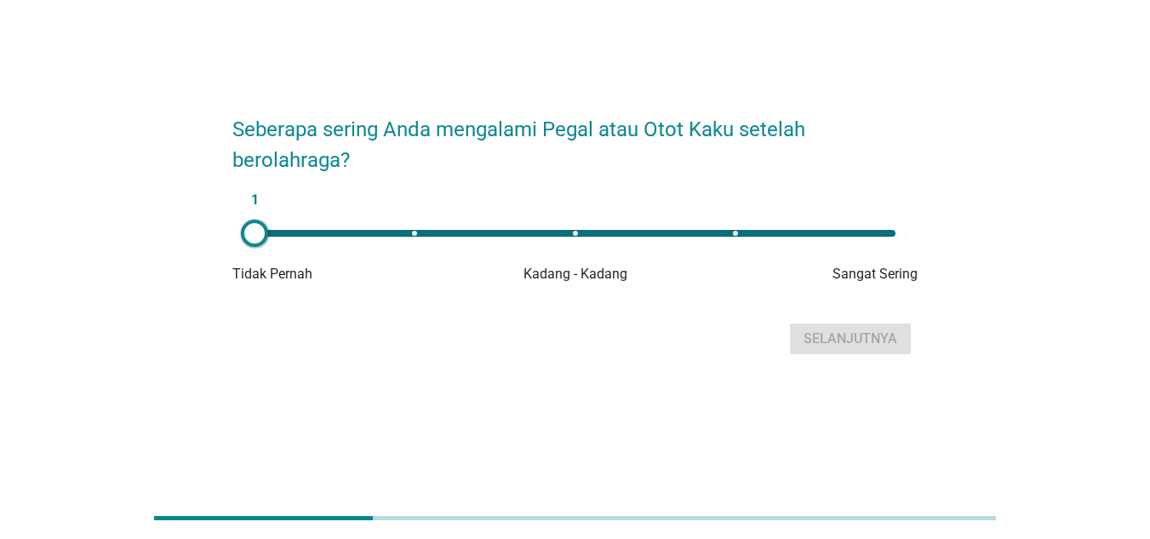
click at [870, 236] on div "1" at bounding box center [575, 233] width 641 height 7
type input "5"
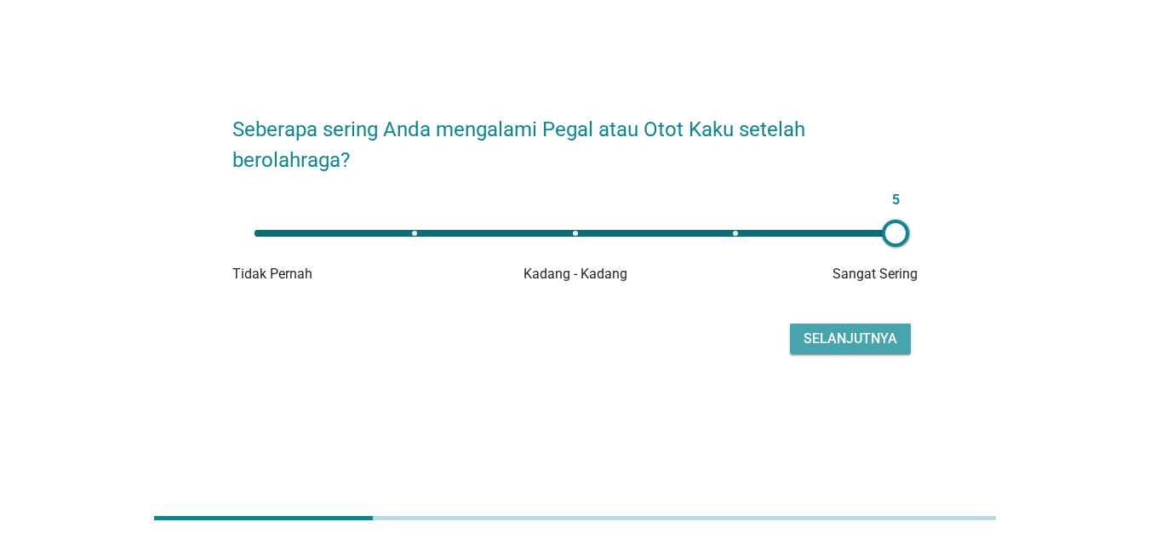
click at [863, 329] on div "Selanjutnya" at bounding box center [851, 339] width 94 height 20
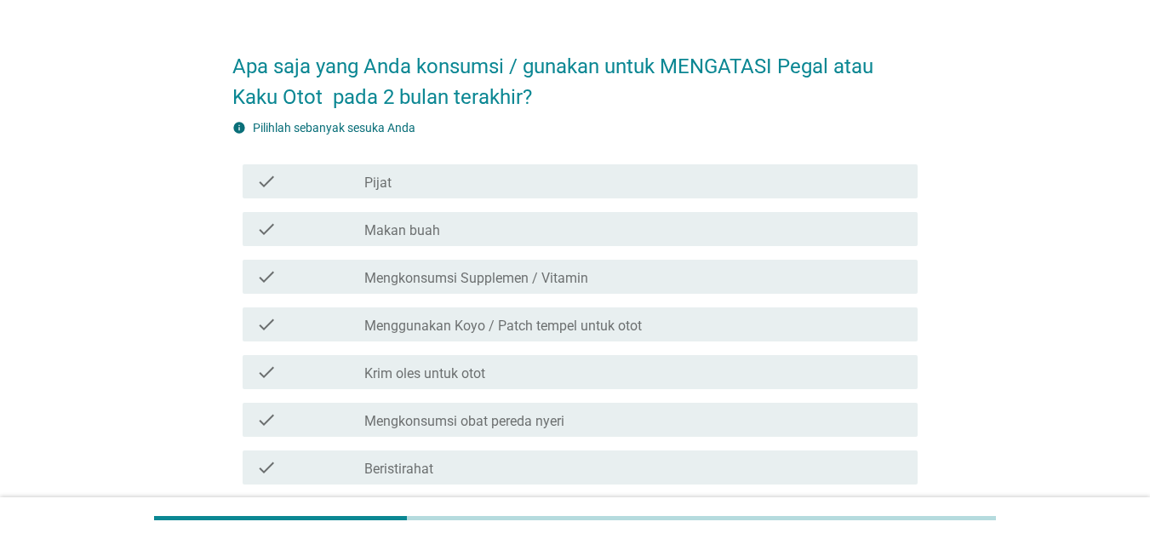
scroll to position [0, 0]
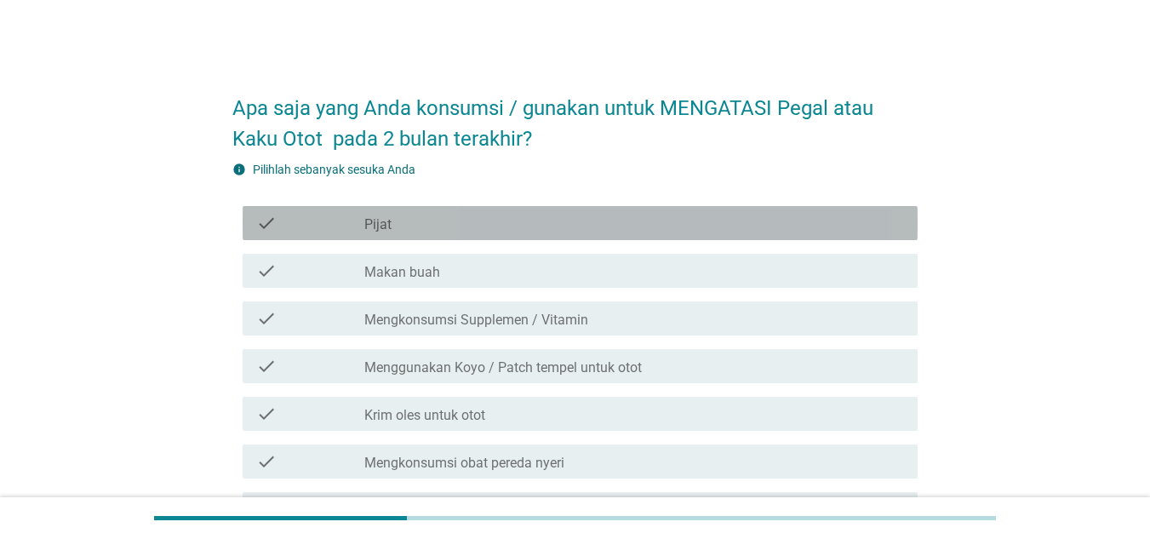
click at [559, 235] on div "check check_box_outline_blank Pijat" at bounding box center [580, 223] width 675 height 34
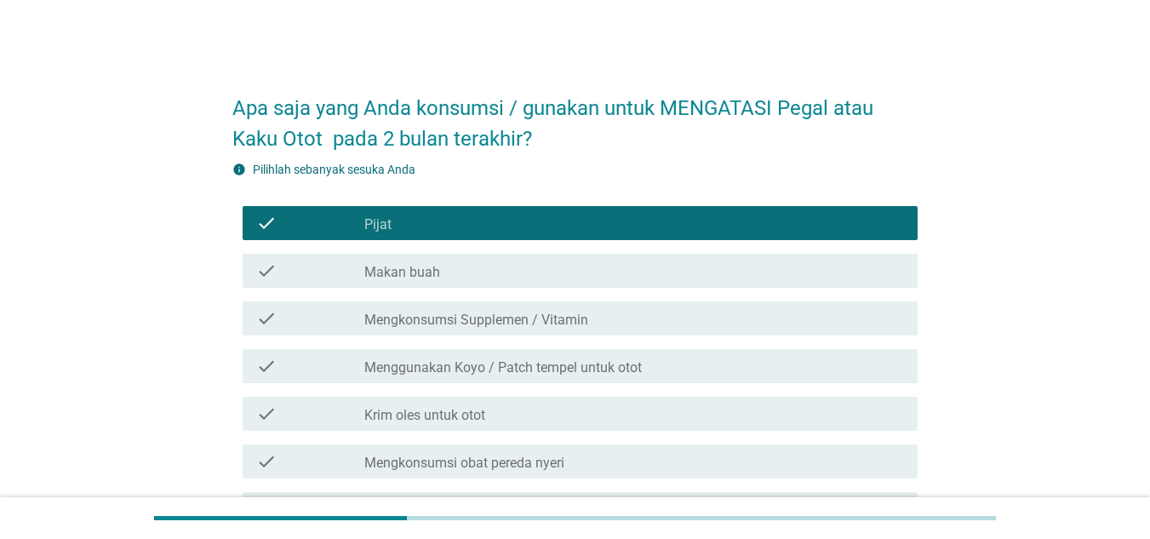
click at [553, 276] on div "check_box_outline_blank Makan buah" at bounding box center [634, 271] width 540 height 20
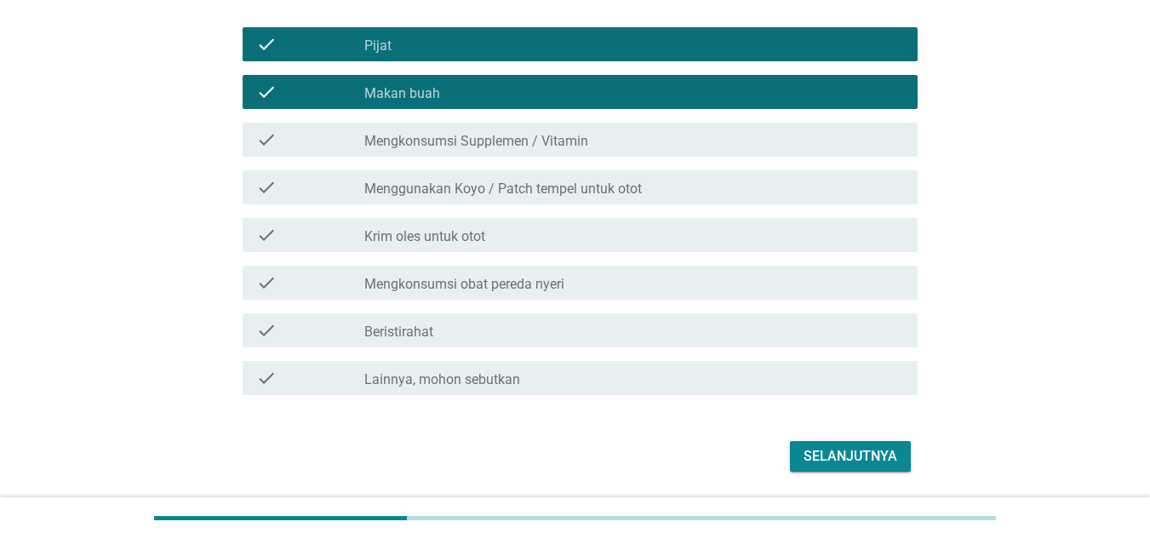
scroll to position [180, 0]
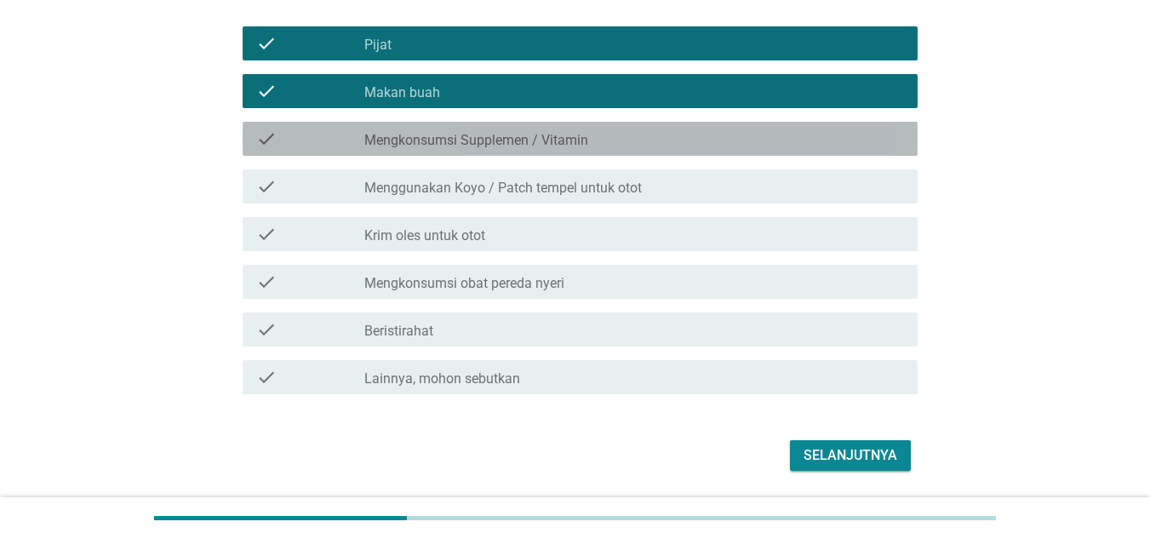
click at [651, 154] on div "check check_box_outline_blank Mengkonsumsi Supplemen / Vitamin" at bounding box center [580, 139] width 675 height 34
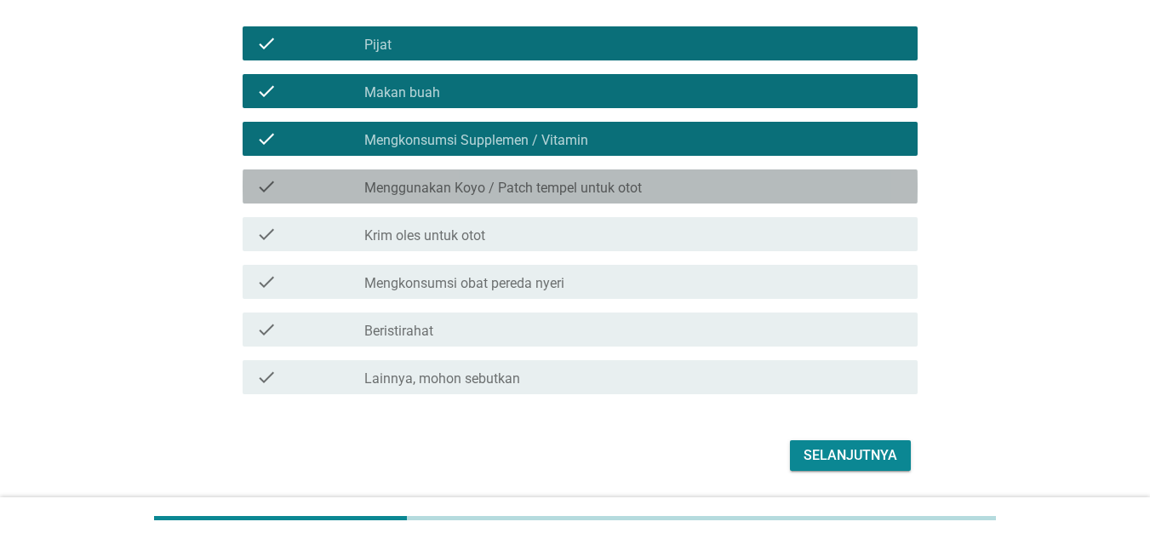
click at [646, 180] on div "check_box_outline_blank Menggunakan Koyo / Patch tempel untuk otot" at bounding box center [634, 186] width 540 height 20
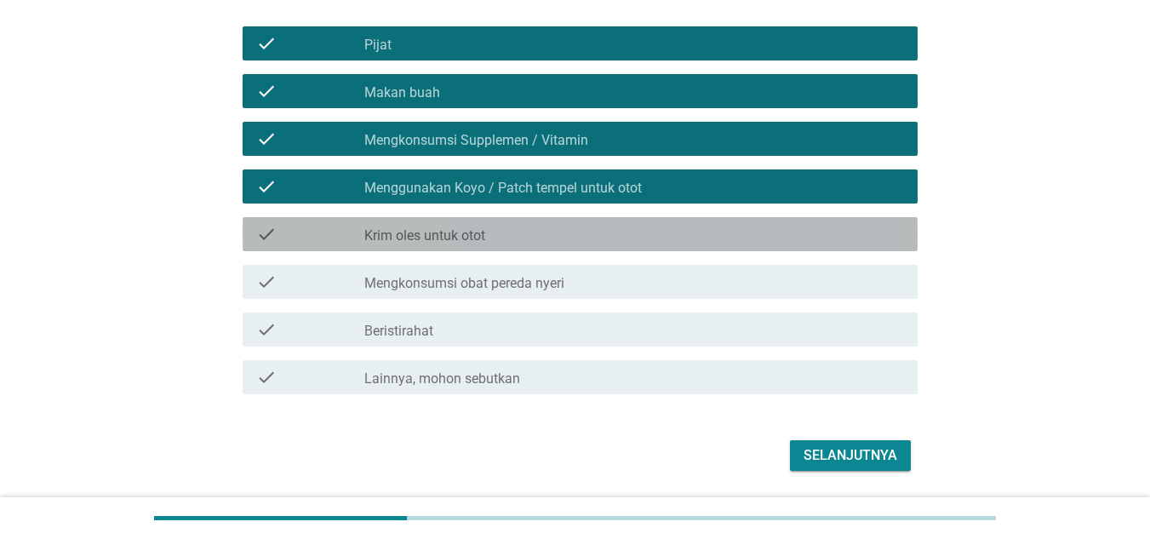
click at [642, 225] on div "check_box_outline_blank Krim oles untuk otot" at bounding box center [634, 234] width 540 height 20
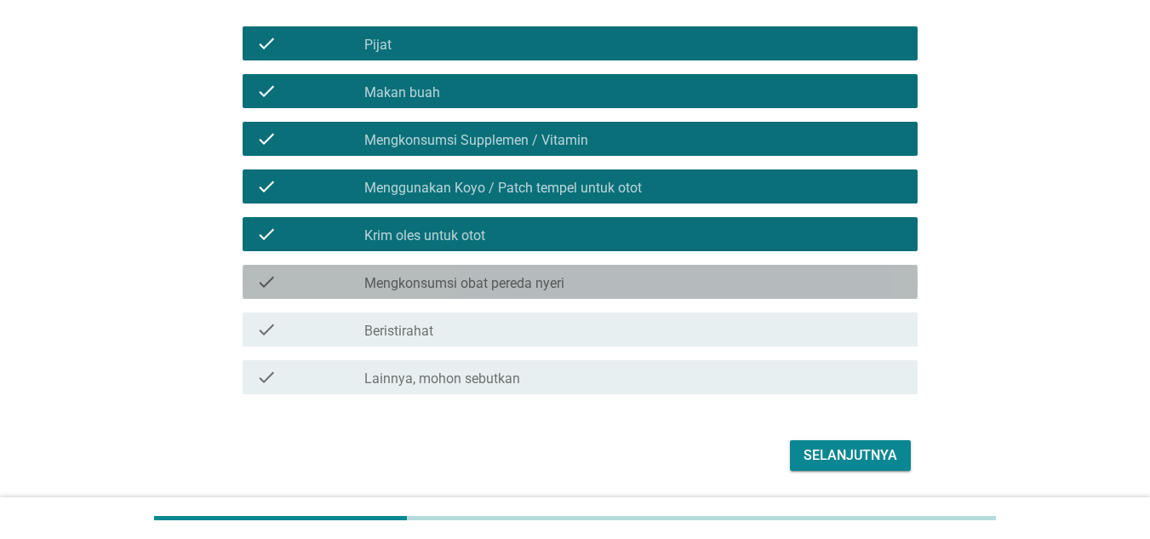
click at [639, 288] on div "check_box_outline_blank Mengkonsumsi obat pereda nyeri" at bounding box center [634, 282] width 540 height 20
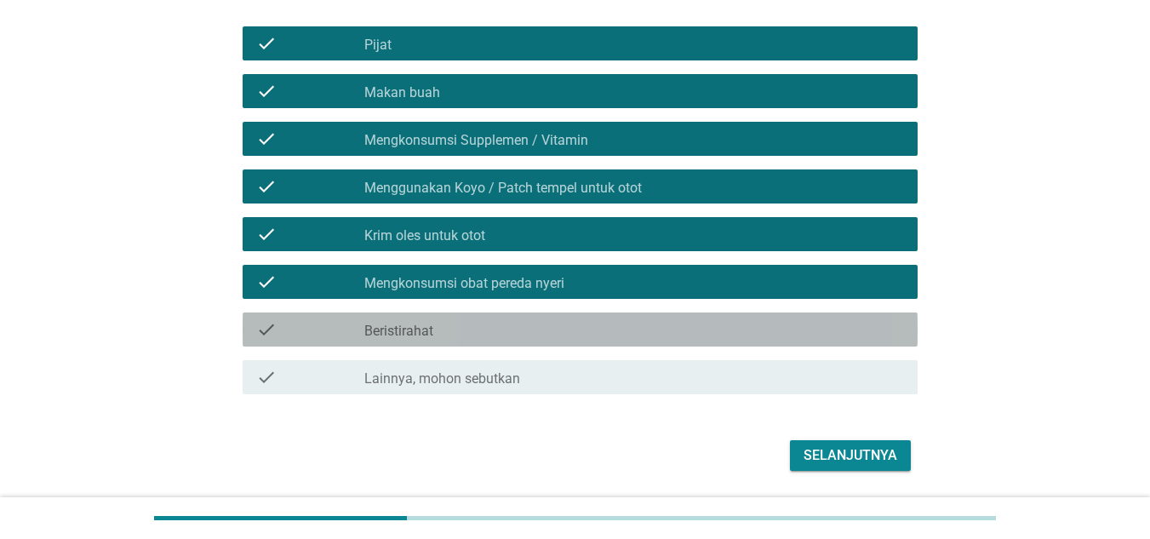
click at [639, 330] on div "check_box_outline_blank Beristirahat" at bounding box center [634, 329] width 540 height 20
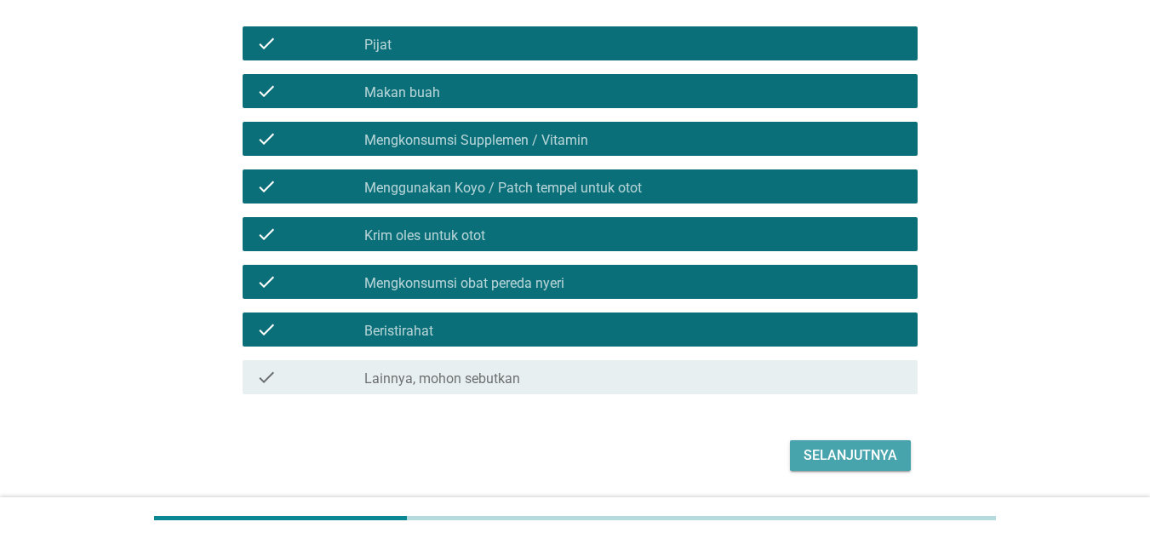
click at [794, 450] on button "Selanjutnya" at bounding box center [850, 455] width 121 height 31
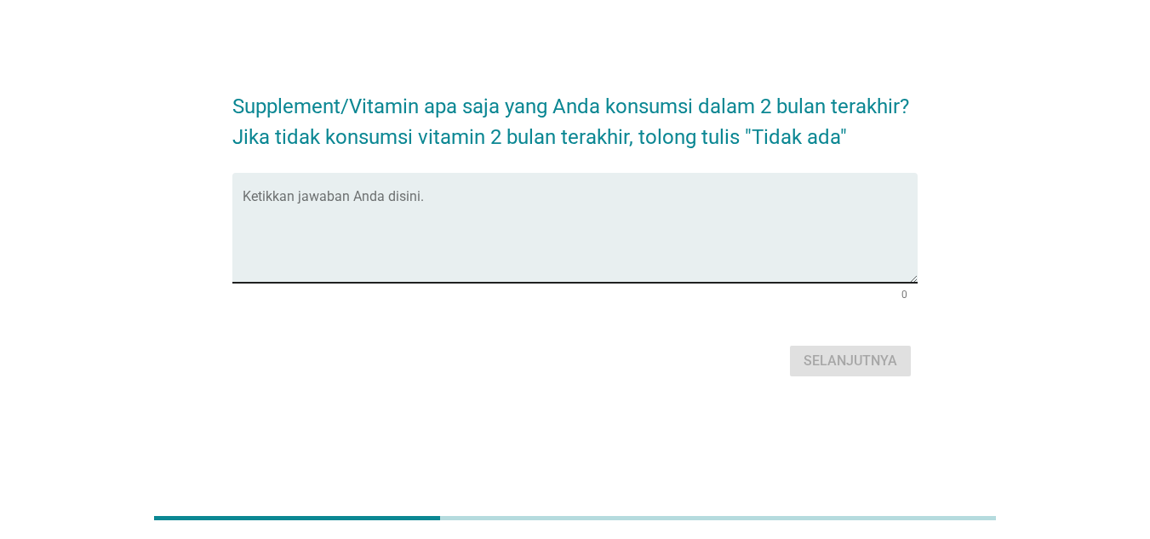
scroll to position [0, 0]
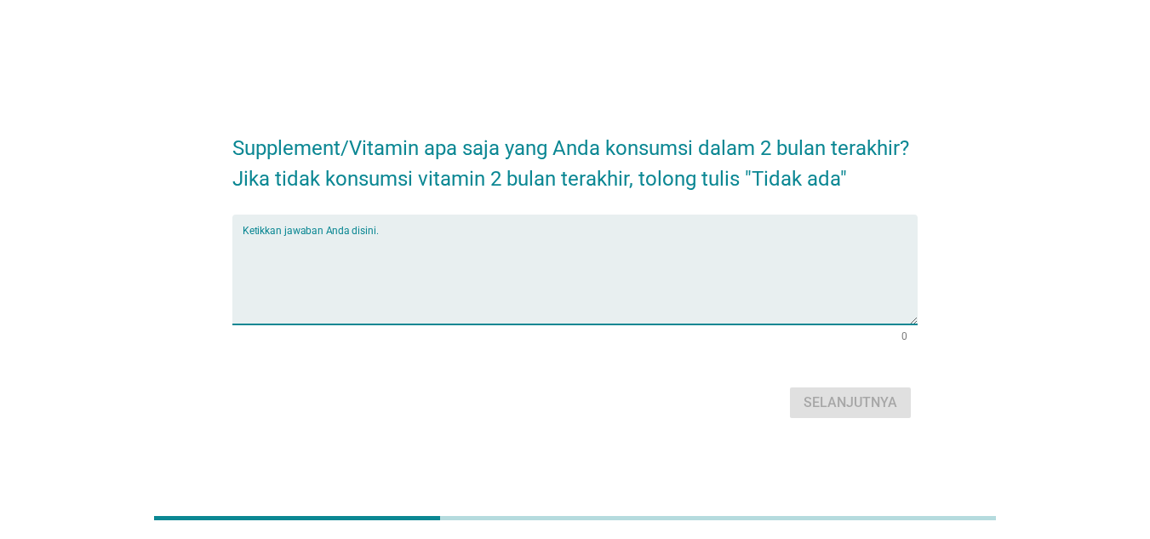
click at [551, 259] on textarea "Ketikkan jawaban Anda disini." at bounding box center [580, 279] width 675 height 89
type textarea "antangin"
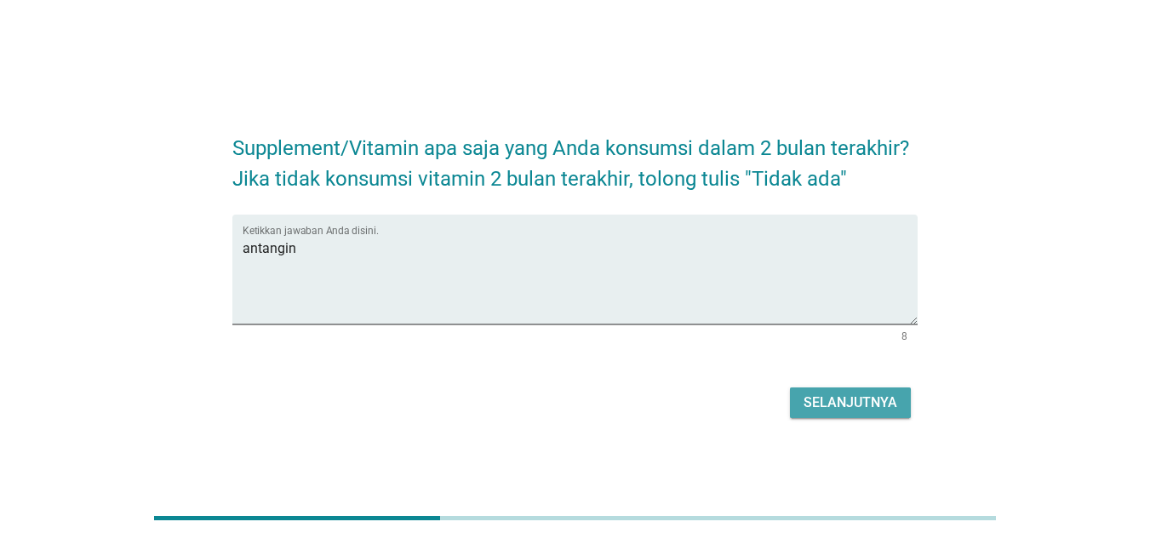
click at [888, 417] on button "Selanjutnya" at bounding box center [850, 402] width 121 height 31
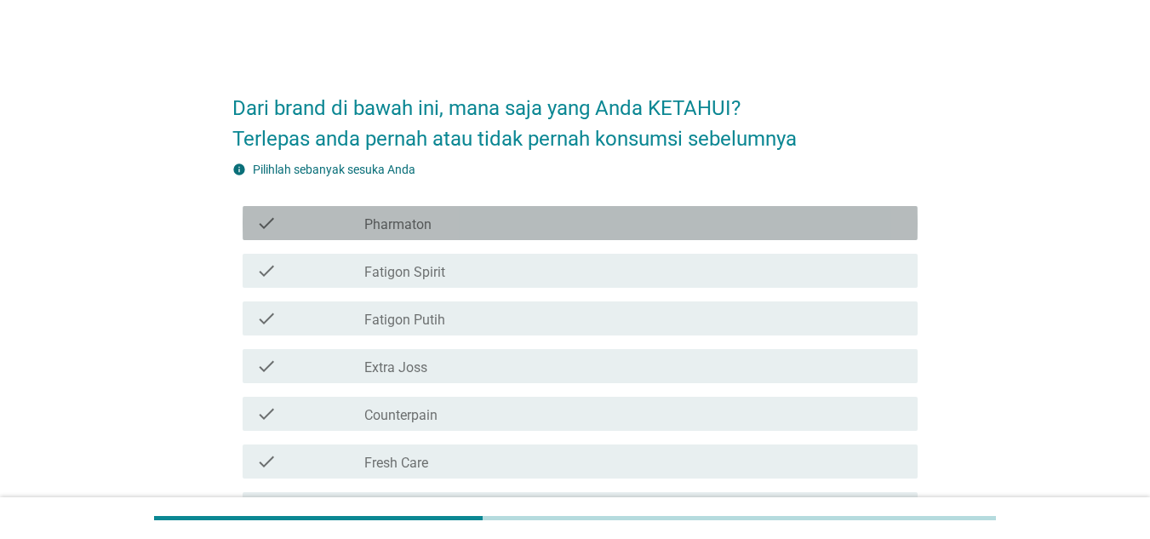
drag, startPoint x: 537, startPoint y: 215, endPoint x: 530, endPoint y: 258, distance: 43.3
click at [530, 258] on div "check check_box_outline_blank Pharmaton check check_box_outline_blank Fatigon S…" at bounding box center [574, 509] width 685 height 620
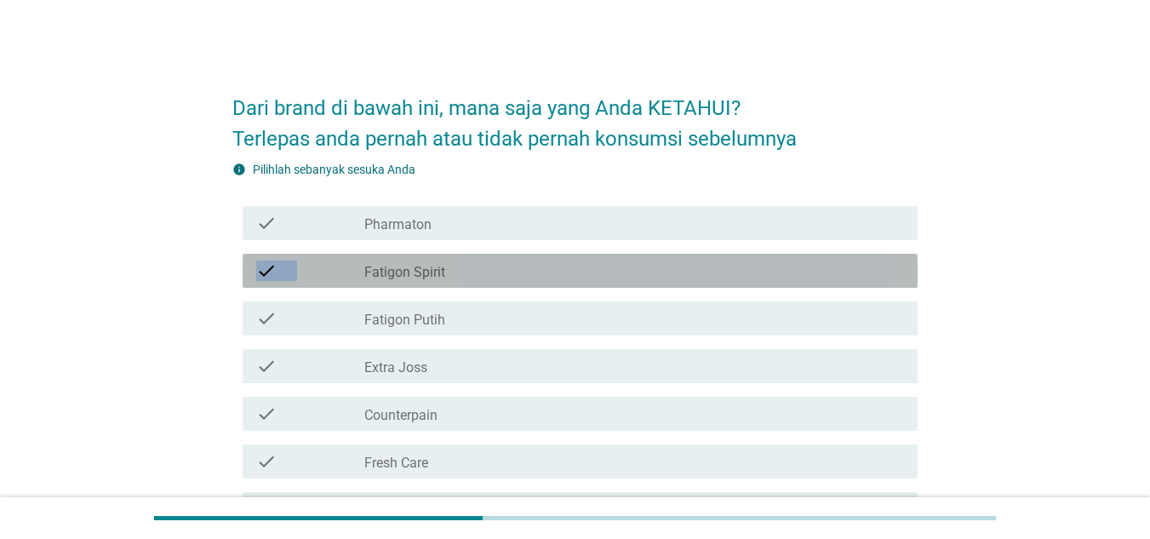
click at [530, 258] on div "check check_box_outline_blank Fatigon Spirit" at bounding box center [580, 271] width 675 height 34
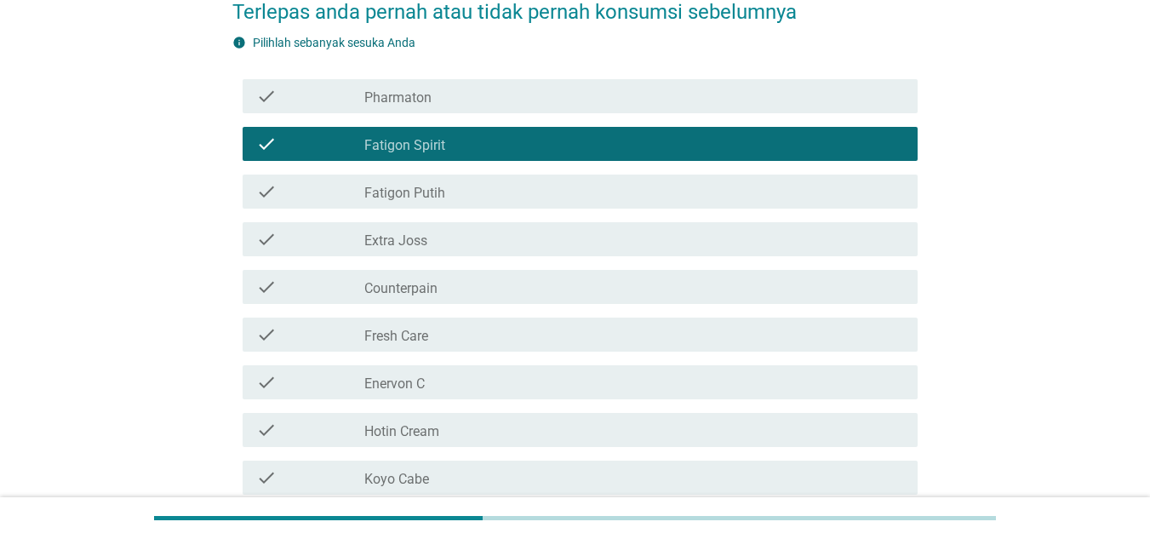
scroll to position [136, 0]
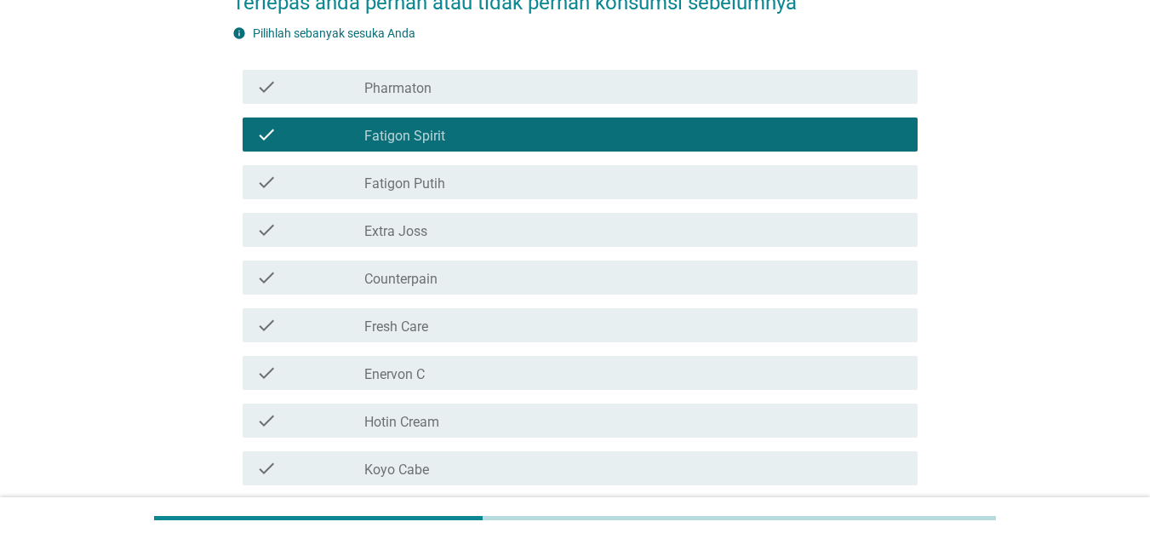
click at [616, 168] on div "check check_box_outline_blank Fatigon Putih" at bounding box center [580, 182] width 675 height 34
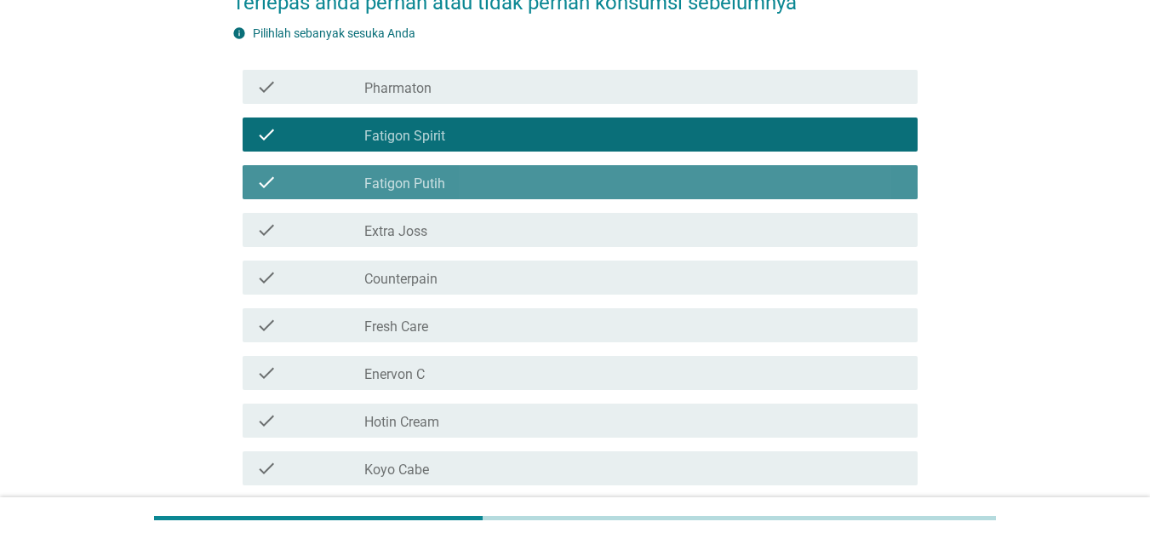
click at [616, 168] on div "check check_box_outline_blank Fatigon Putih" at bounding box center [580, 182] width 675 height 34
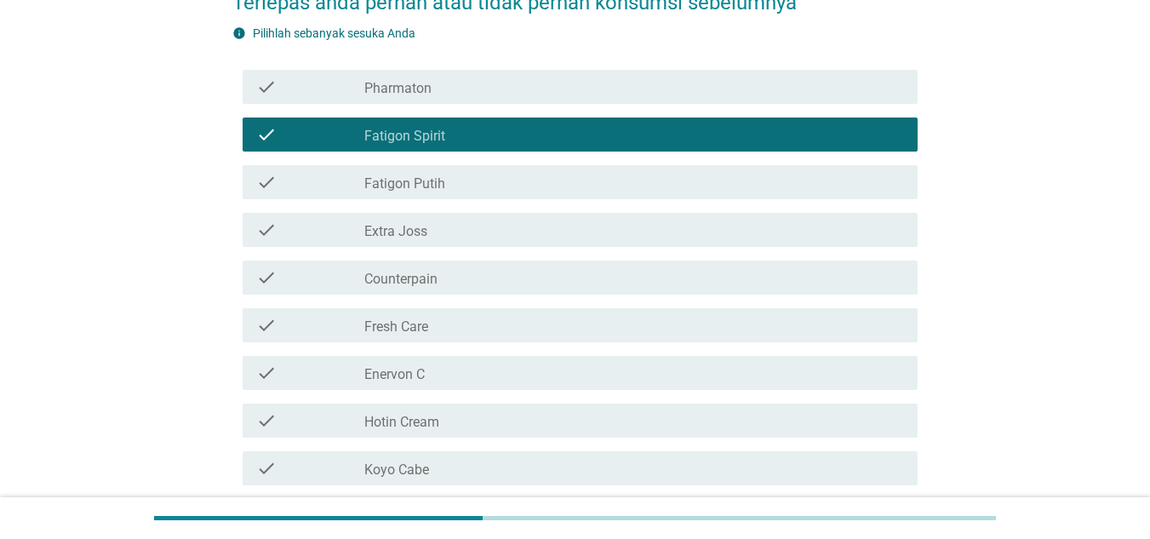
drag, startPoint x: 661, startPoint y: 109, endPoint x: 631, endPoint y: 91, distance: 34.8
click at [631, 91] on div "check check_box_outline_blank Pharmaton" at bounding box center [574, 87] width 685 height 48
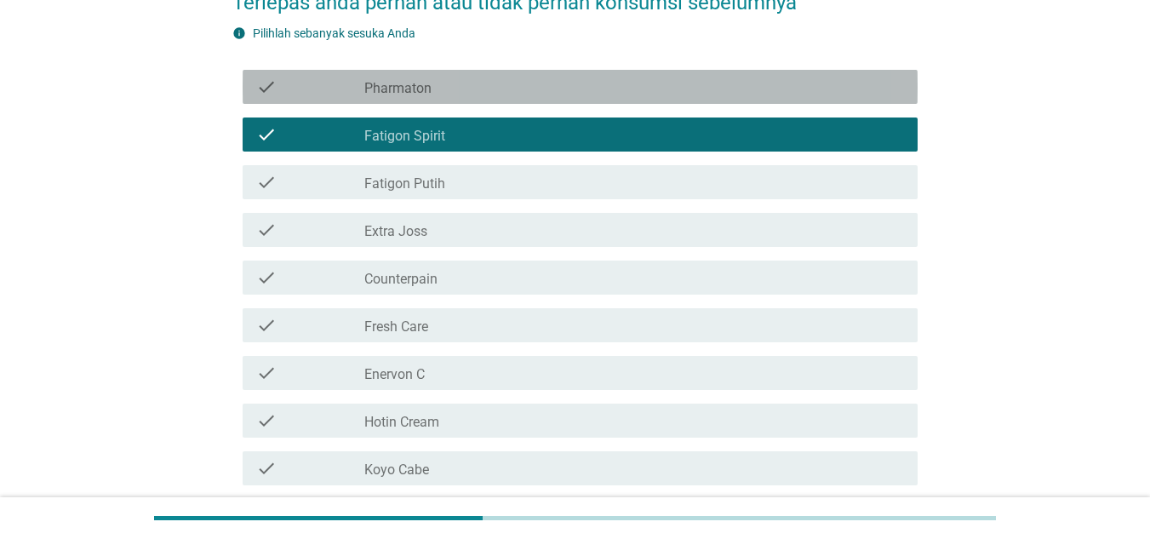
click at [631, 91] on div "check_box_outline_blank Pharmaton" at bounding box center [634, 87] width 540 height 20
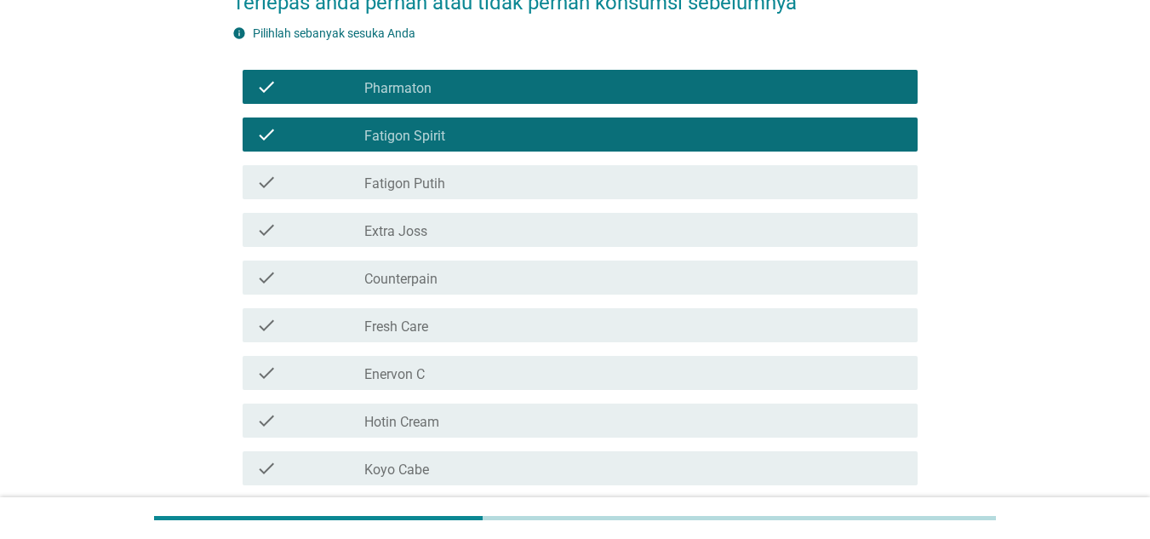
click at [620, 189] on div "check_box_outline_blank Fatigon Putih" at bounding box center [634, 182] width 540 height 20
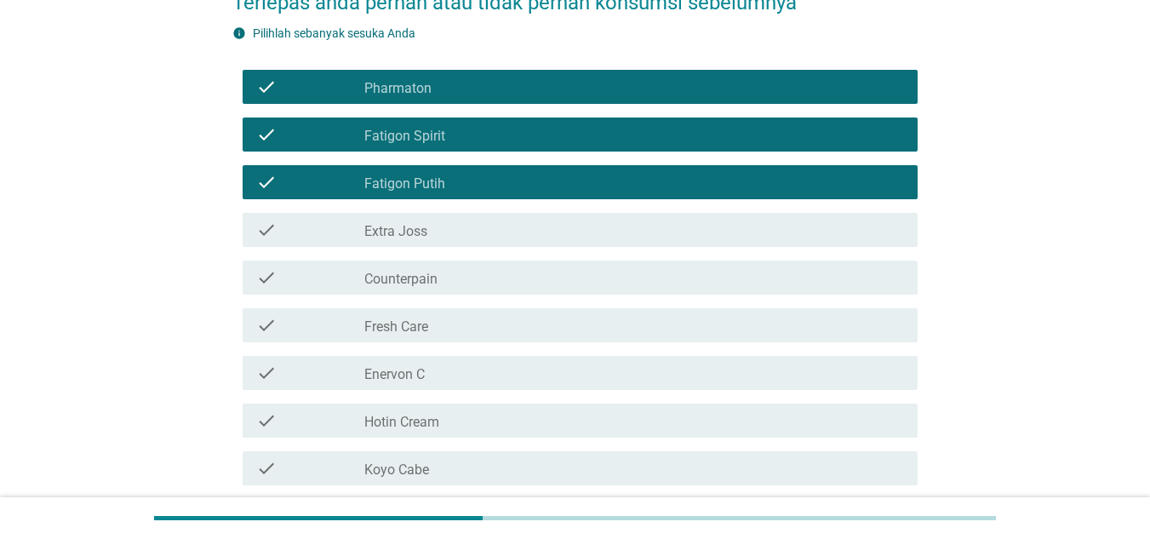
click at [608, 250] on div "check check_box_outline_blank Extra Joss" at bounding box center [574, 230] width 685 height 48
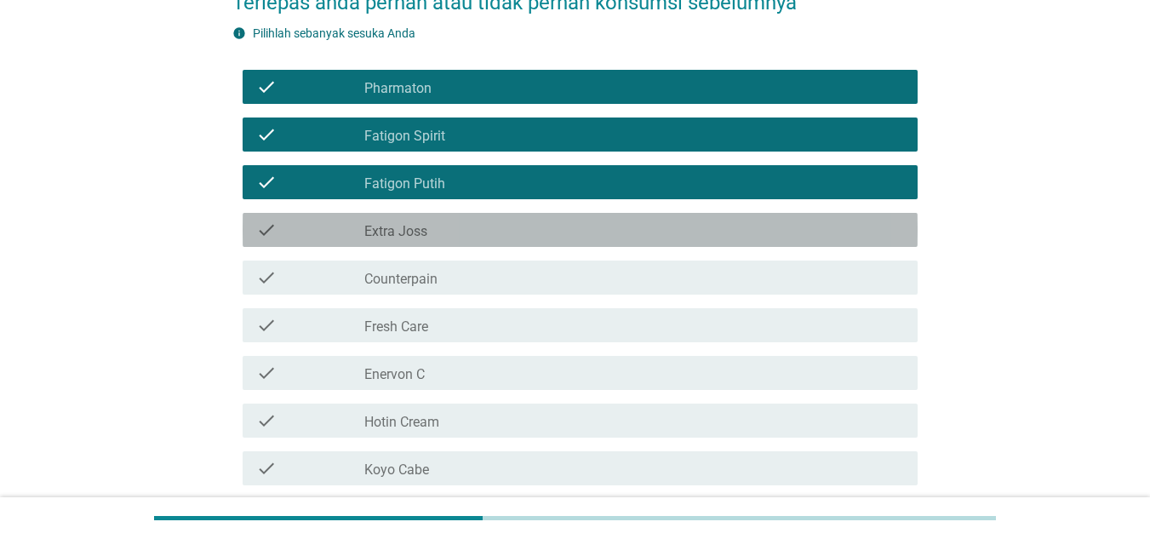
click at [605, 233] on div "check_box_outline_blank Extra Joss" at bounding box center [634, 230] width 540 height 20
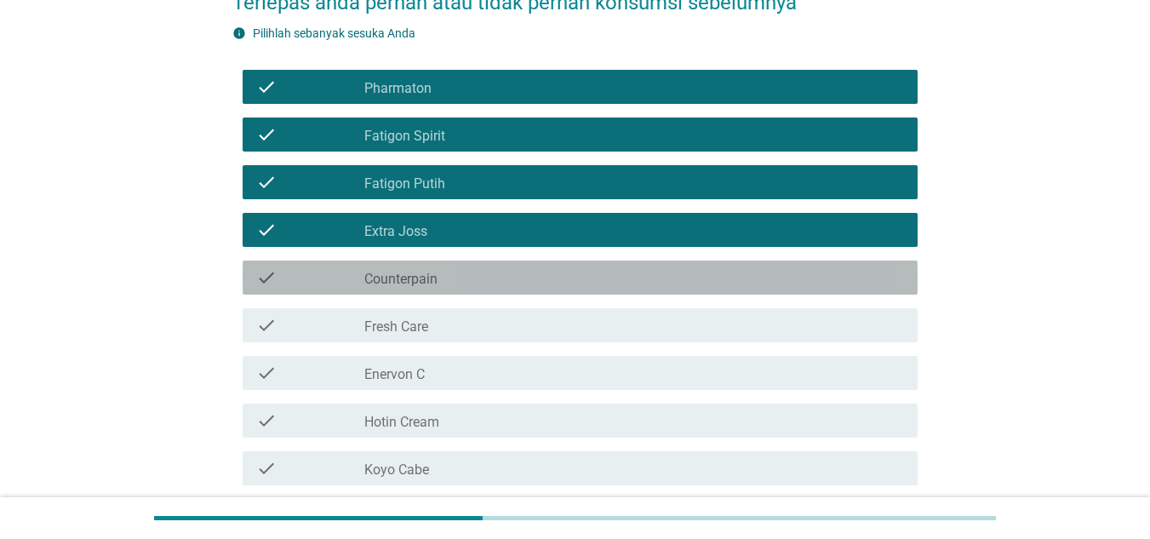
click at [576, 272] on div "check_box_outline_blank Counterpain" at bounding box center [634, 277] width 540 height 20
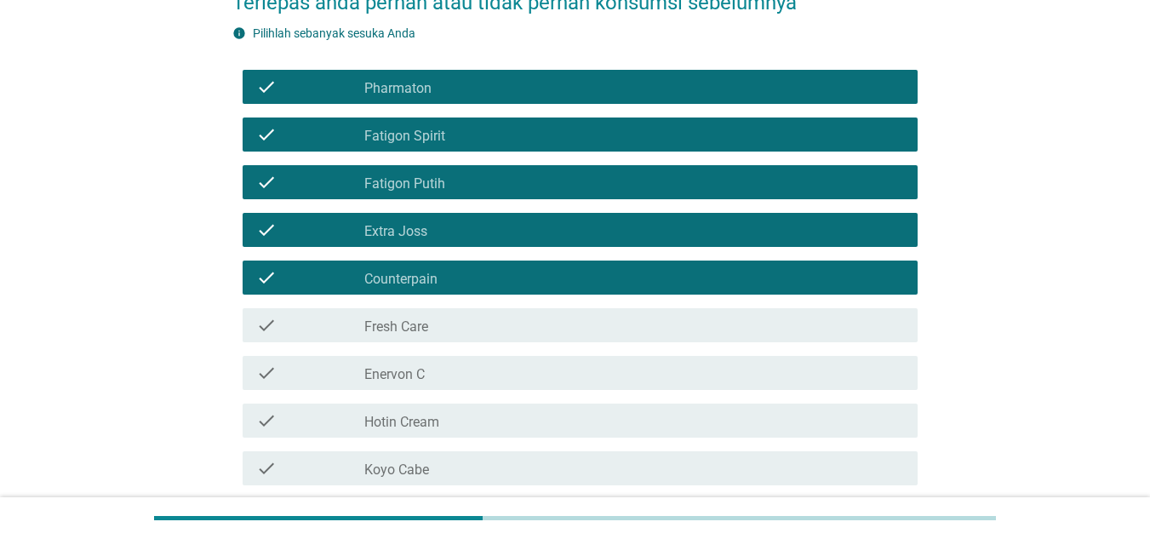
scroll to position [246, 0]
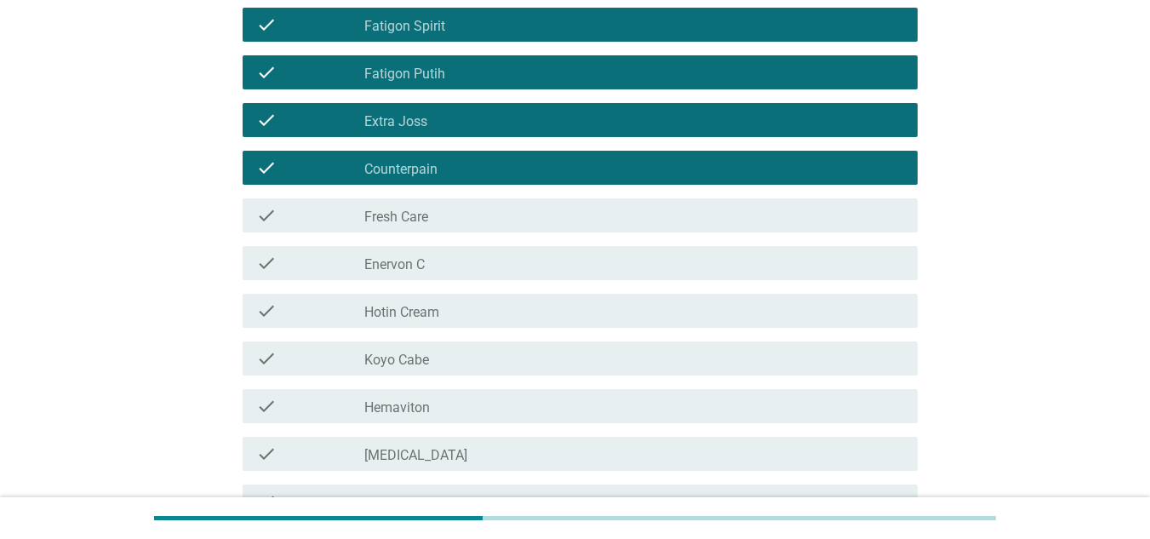
click at [538, 223] on div "check_box_outline_blank Fresh Care" at bounding box center [634, 215] width 540 height 20
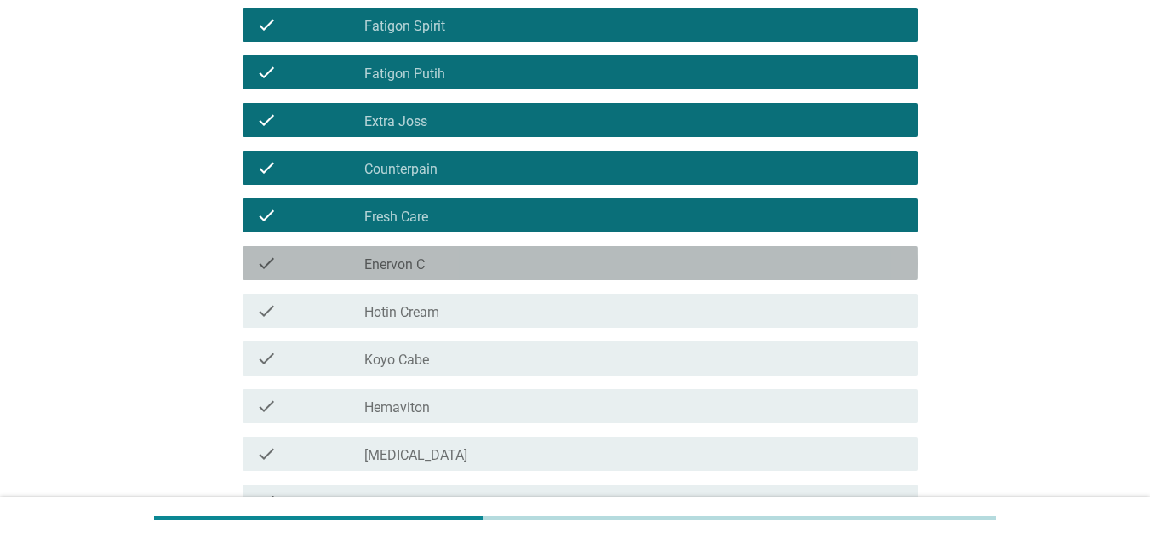
click at [529, 265] on div "check_box_outline_blank Enervon C" at bounding box center [634, 263] width 540 height 20
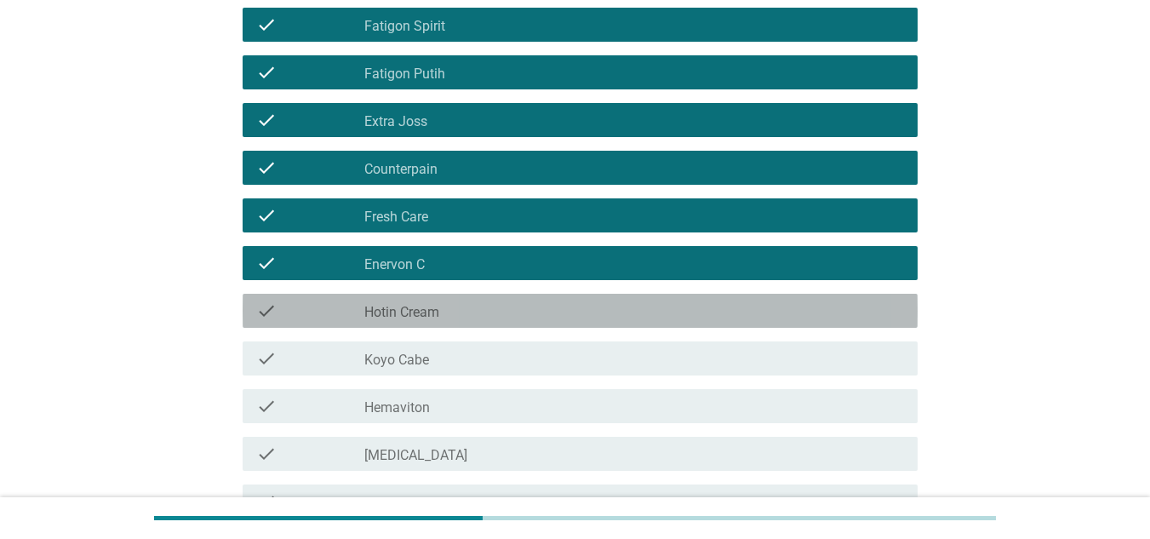
click at [525, 305] on div "check_box_outline_blank Hotin Cream" at bounding box center [634, 311] width 540 height 20
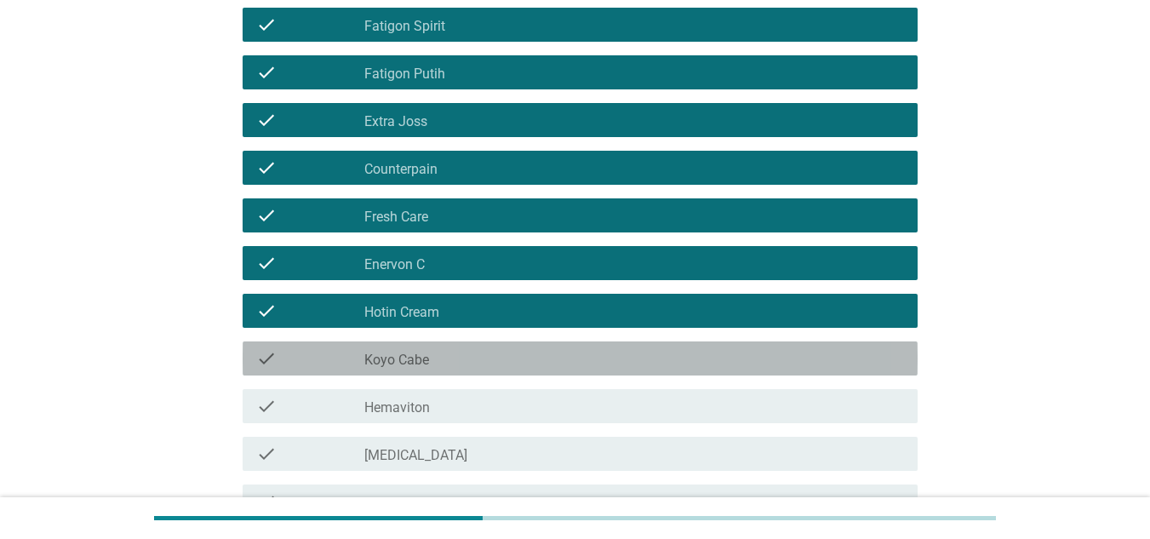
click at [523, 353] on div "check_box_outline_blank Koyo Cabe" at bounding box center [634, 358] width 540 height 20
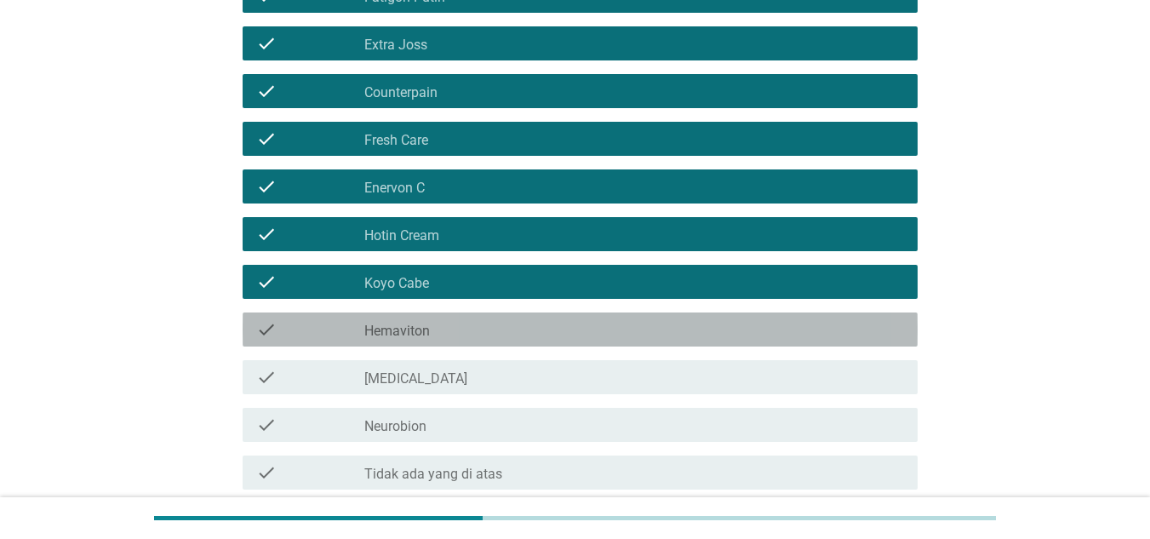
click at [558, 329] on div "check_box_outline_blank Hemaviton" at bounding box center [634, 329] width 540 height 20
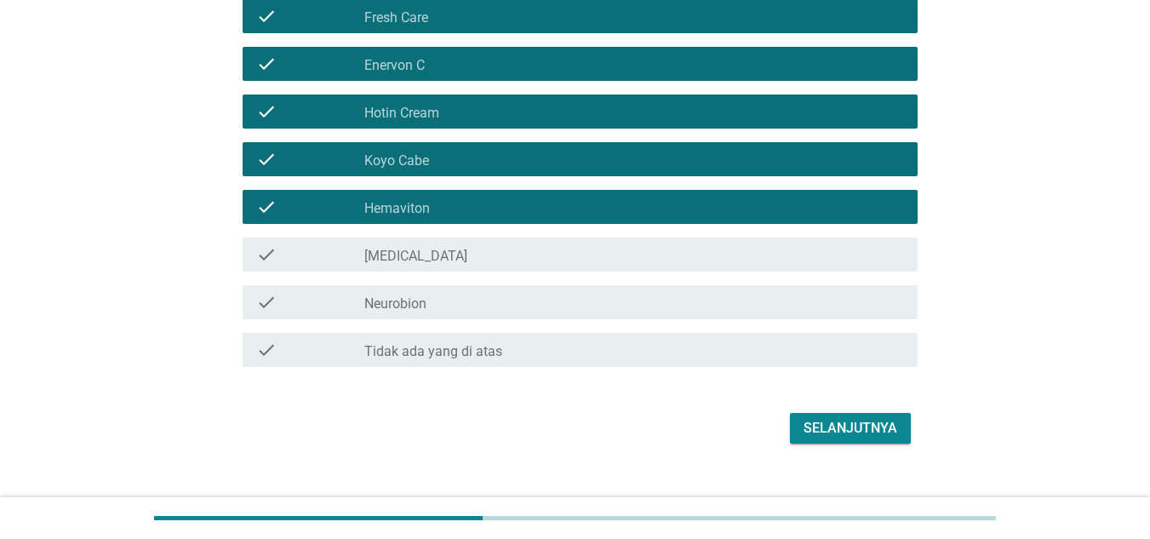
scroll to position [446, 0]
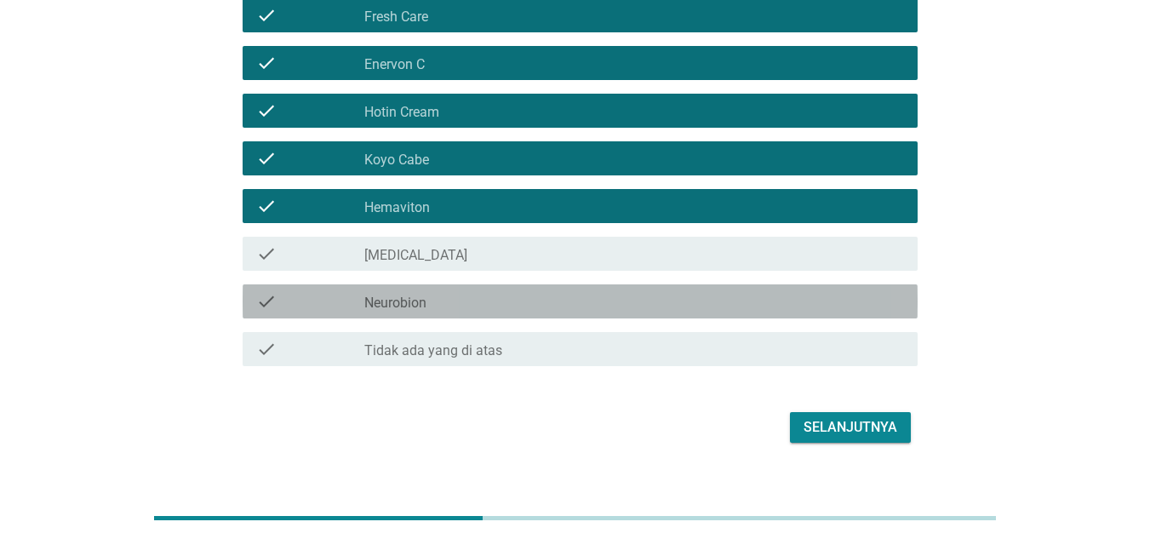
click at [589, 292] on div "check_box_outline_blank Neurobion" at bounding box center [634, 301] width 540 height 20
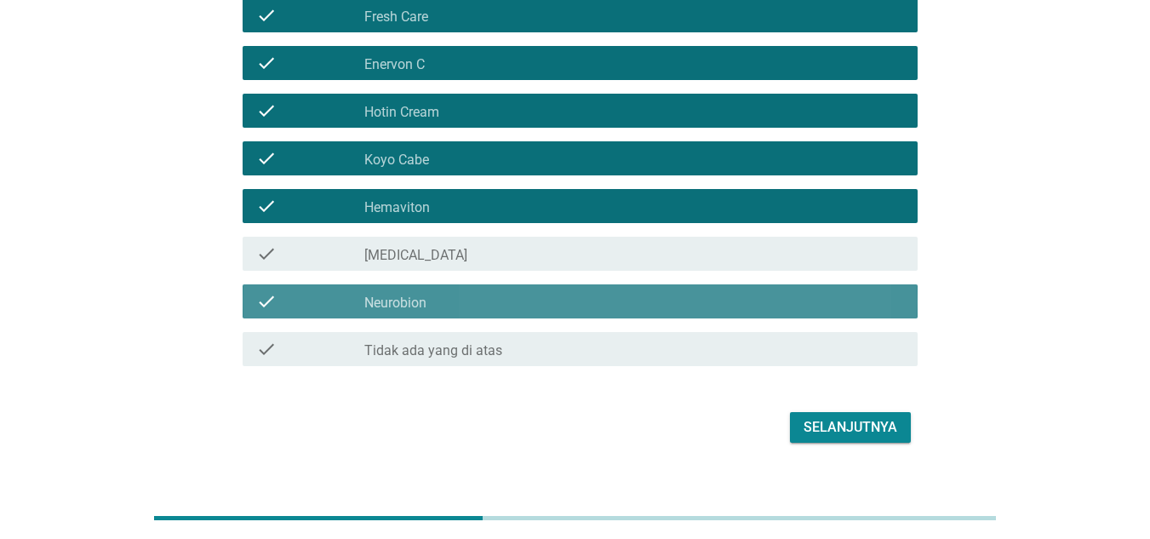
click at [589, 292] on div "check_box_outline_blank Neurobion" at bounding box center [634, 301] width 540 height 20
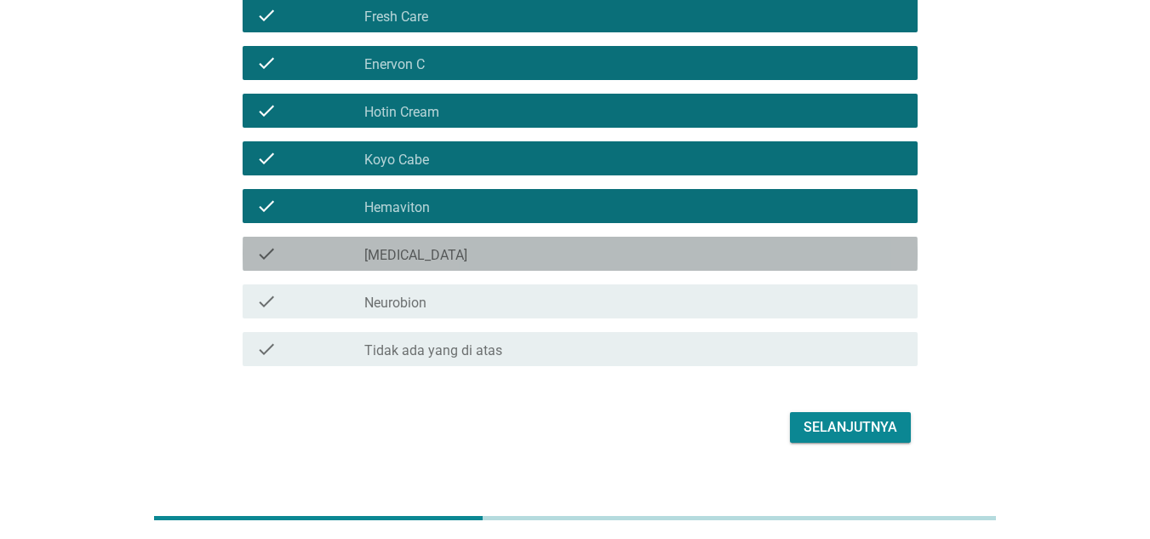
click at [640, 248] on div "check_box_outline_blank [MEDICAL_DATA]" at bounding box center [634, 254] width 540 height 20
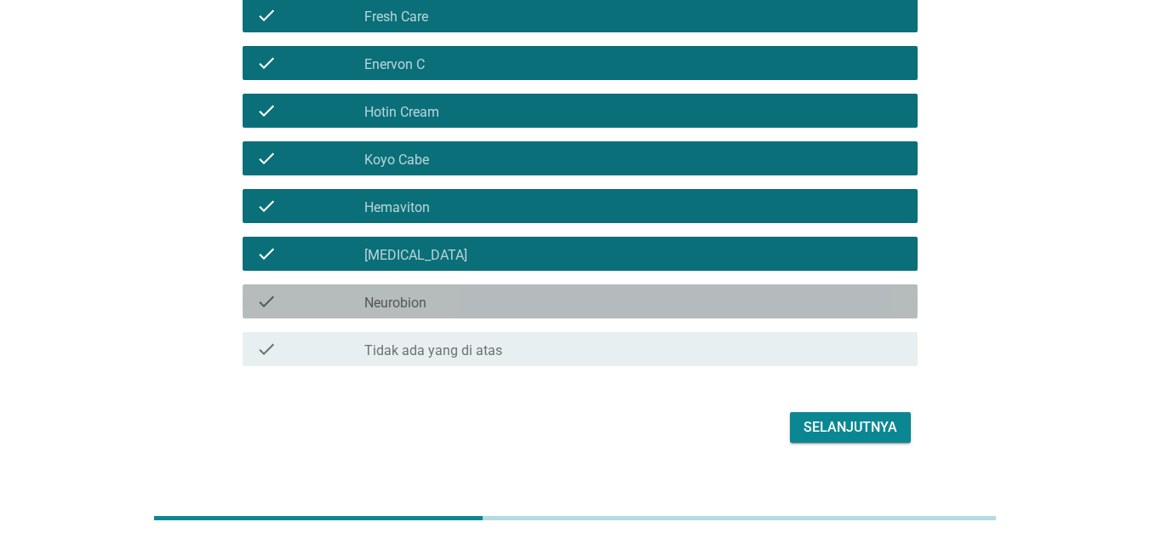
click at [650, 313] on div "check check_box_outline_blank Neurobion" at bounding box center [580, 301] width 675 height 34
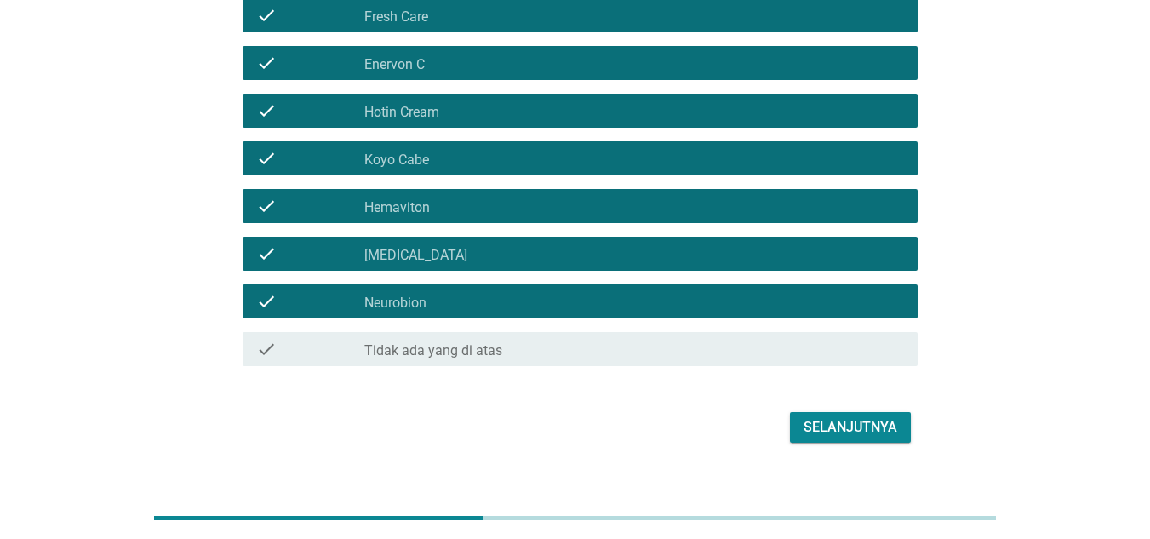
click at [853, 415] on button "Selanjutnya" at bounding box center [850, 427] width 121 height 31
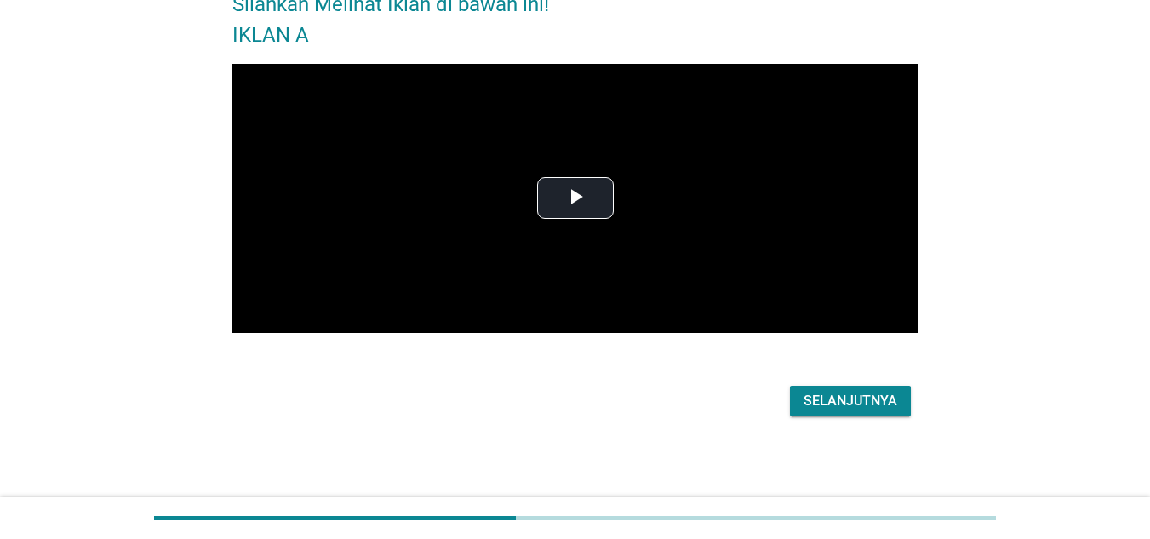
scroll to position [0, 0]
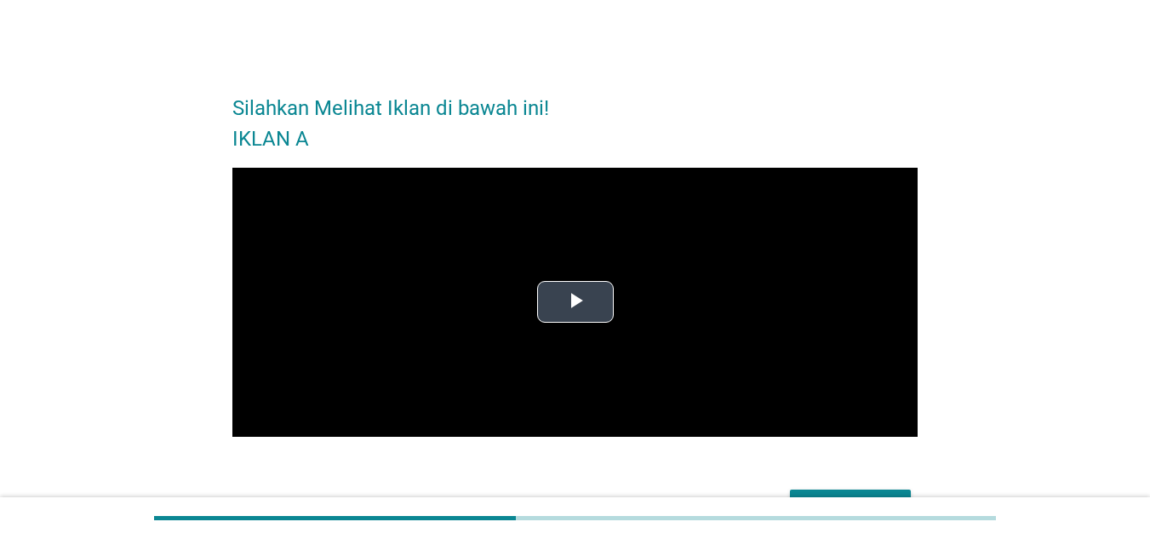
click at [576, 302] on span "Video Player" at bounding box center [576, 302] width 0 height 0
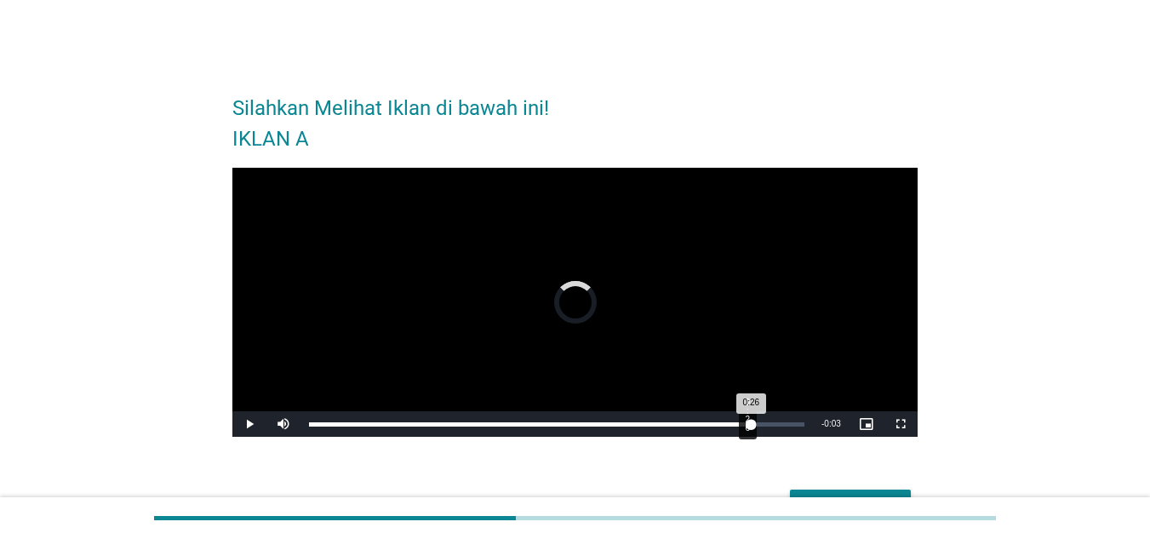
click at [751, 425] on div "Loaded : 0.00% 0:26 0:26" at bounding box center [557, 424] width 496 height 4
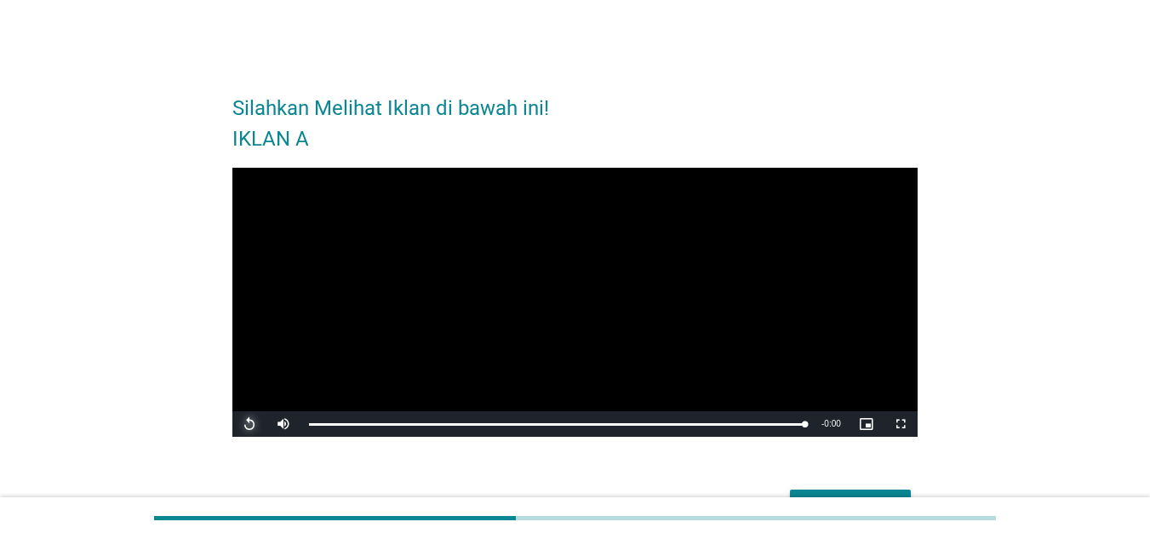
click at [243, 424] on span "Video Player" at bounding box center [249, 424] width 34 height 0
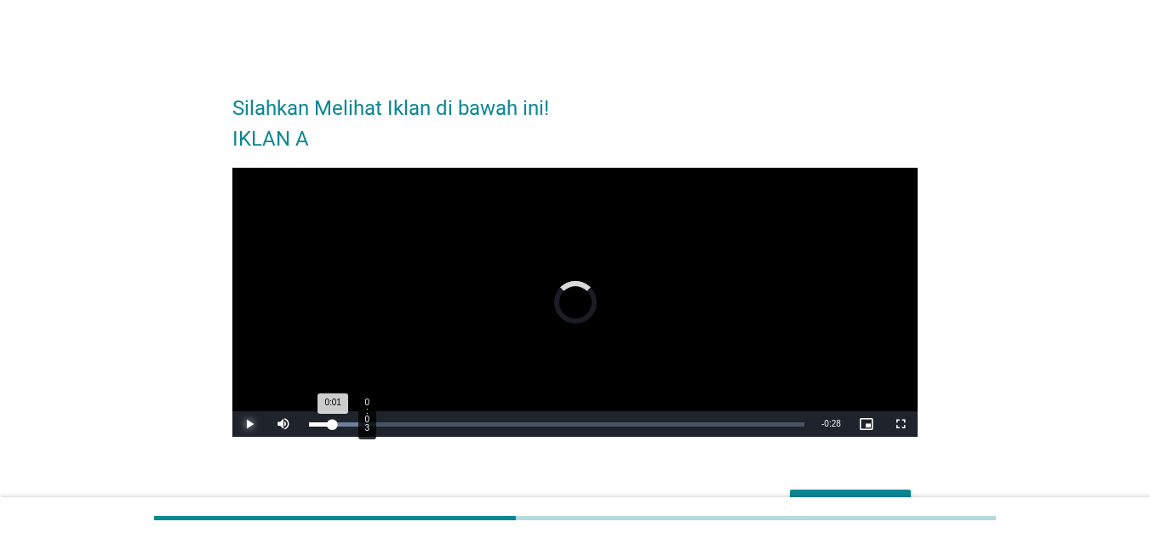
click at [366, 422] on div "Loaded : 13.47% 0:03 0:01" at bounding box center [557, 424] width 496 height 4
click at [566, 421] on div "Loaded : 13.47% 0:15 0:05" at bounding box center [557, 424] width 513 height 26
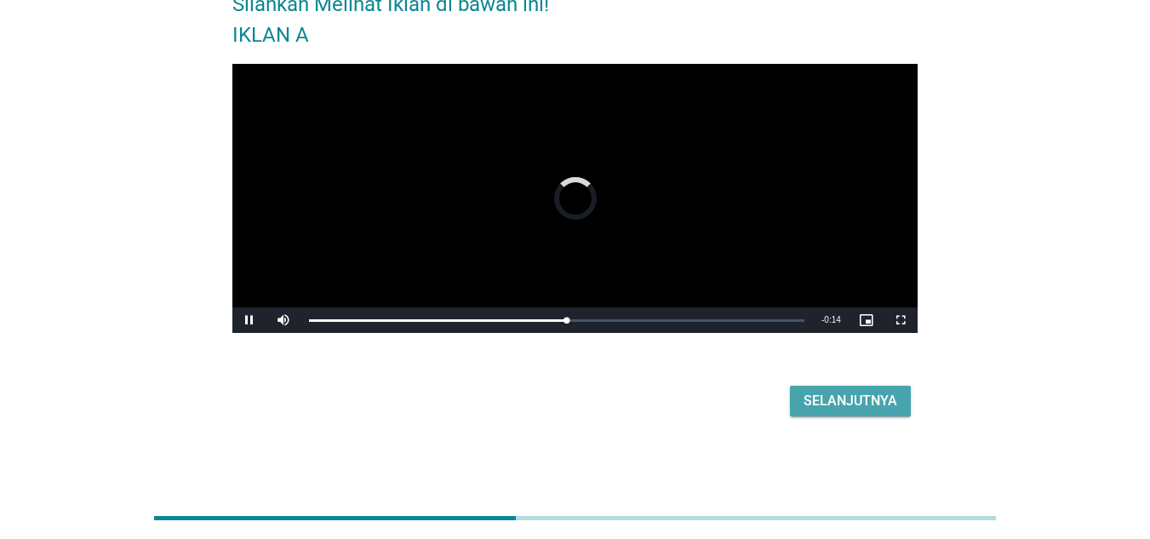
click at [837, 407] on div "Selanjutnya" at bounding box center [851, 401] width 94 height 20
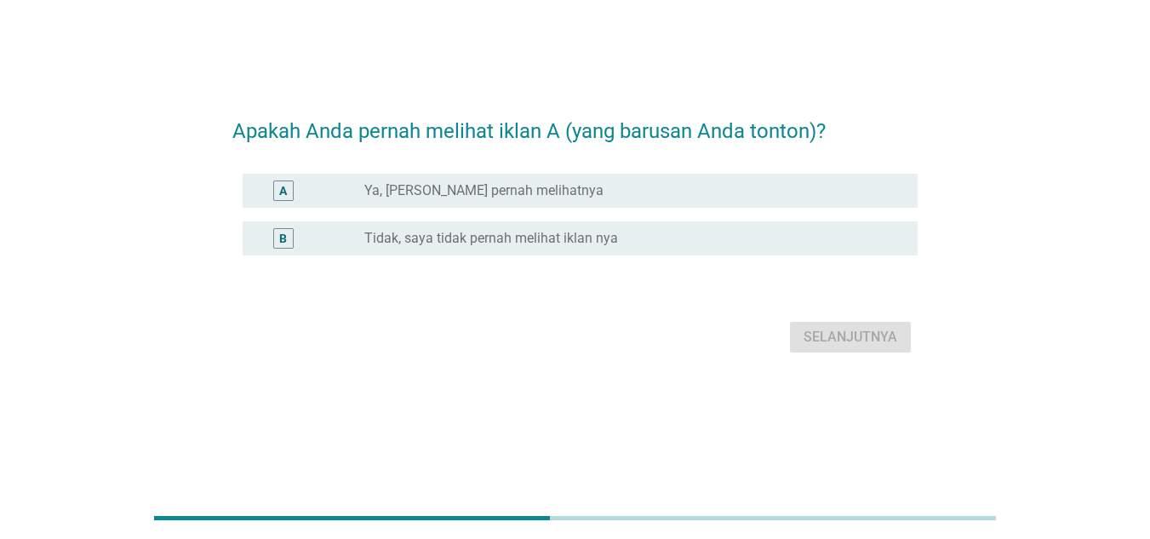
scroll to position [0, 0]
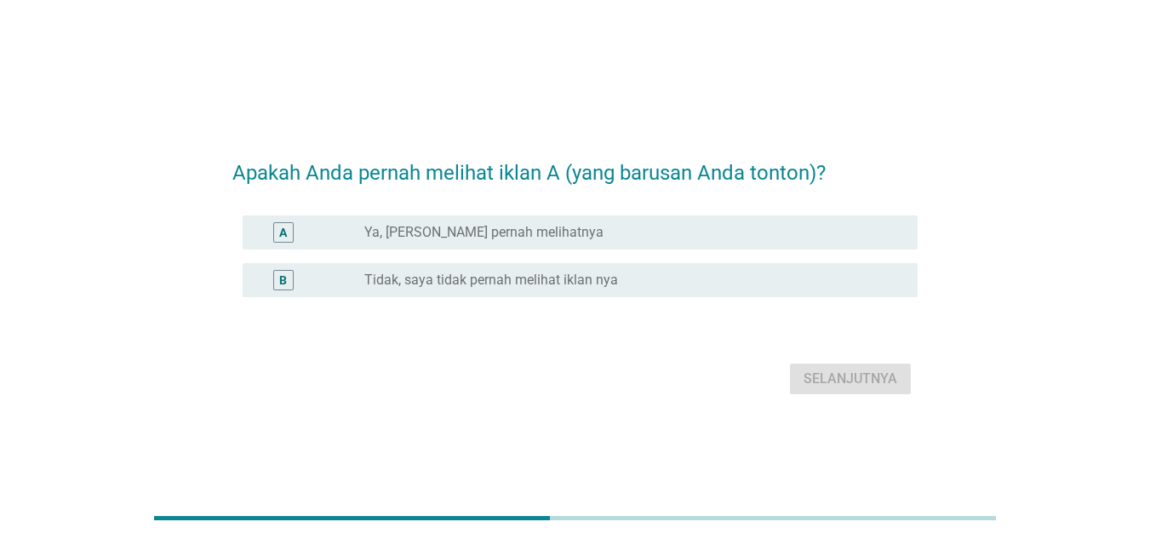
click at [687, 224] on div "radio_button_unchecked Ya, [PERSON_NAME] pernah melihatnya" at bounding box center [627, 232] width 526 height 17
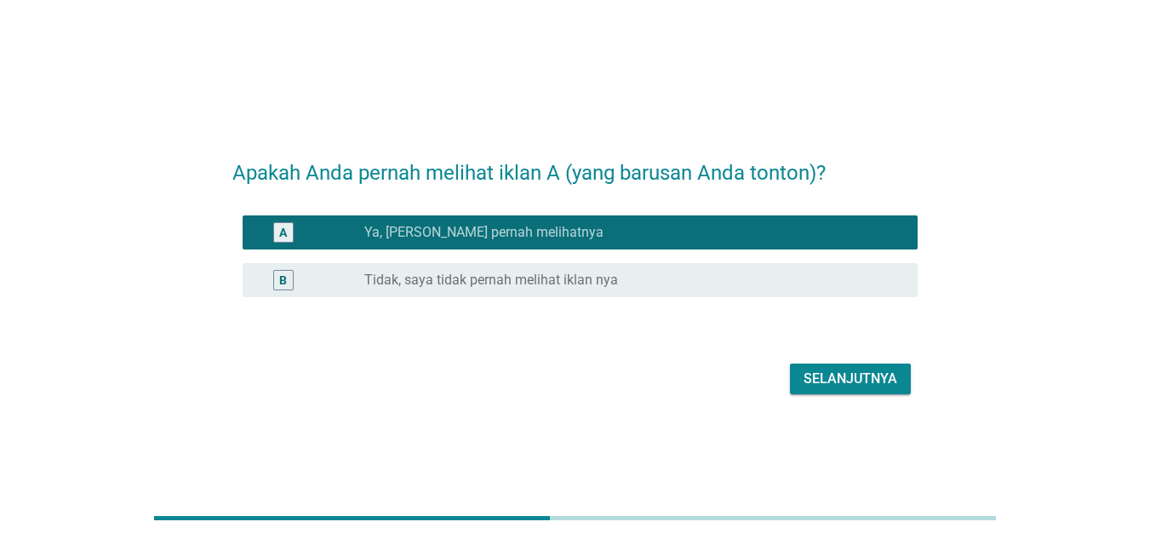
click at [842, 393] on button "Selanjutnya" at bounding box center [850, 379] width 121 height 31
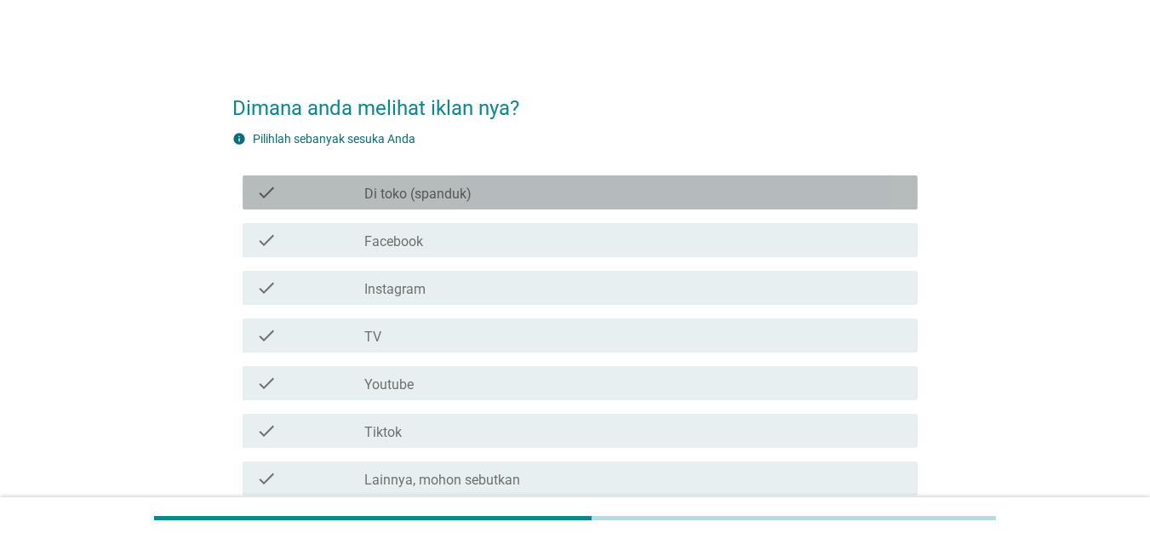
click at [652, 209] on div "check check_box_outline_blank Di toko (spanduk)" at bounding box center [580, 192] width 675 height 34
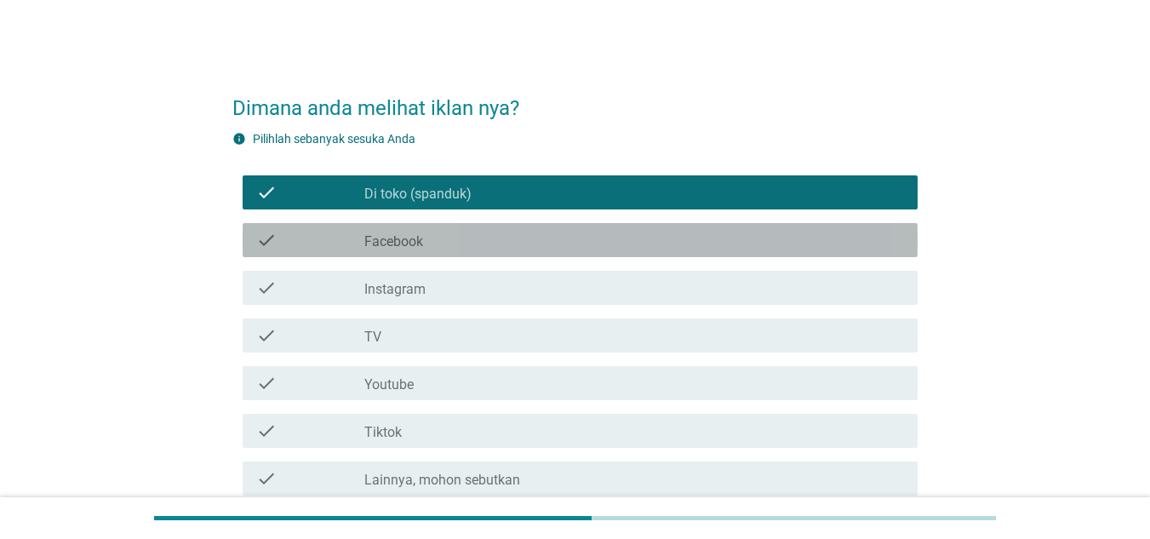
click at [635, 232] on div "check_box_outline_blank Facebook" at bounding box center [634, 240] width 540 height 20
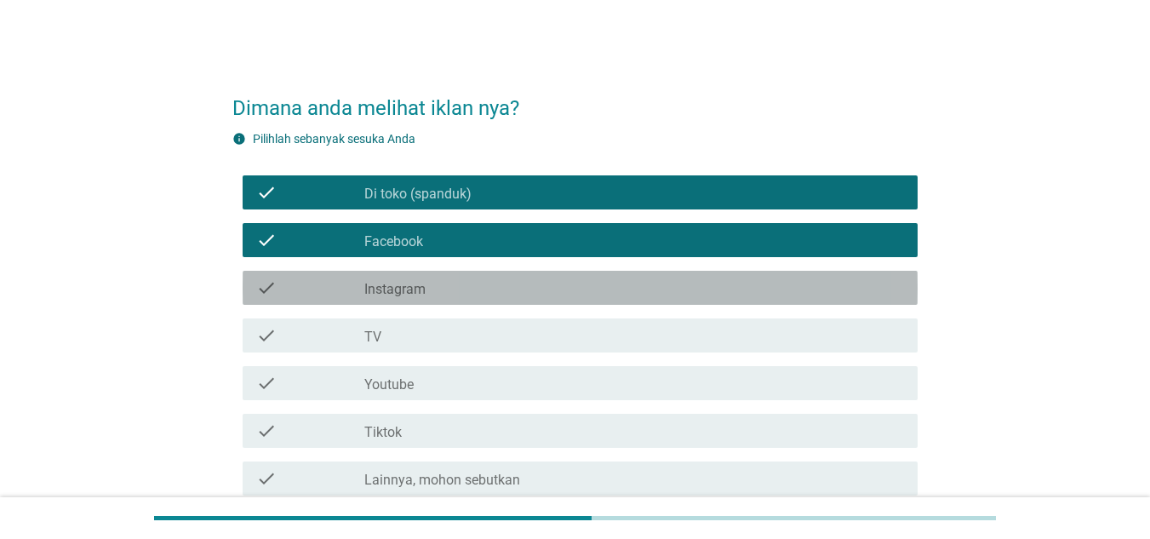
click at [628, 285] on div "check_box_outline_blank Instagram" at bounding box center [634, 288] width 540 height 20
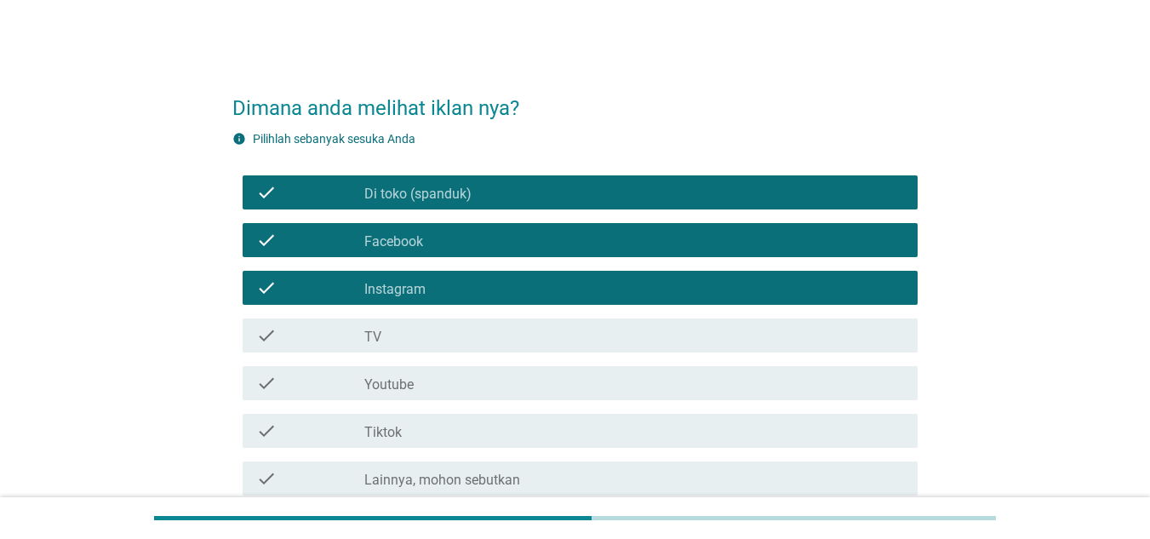
scroll to position [155, 0]
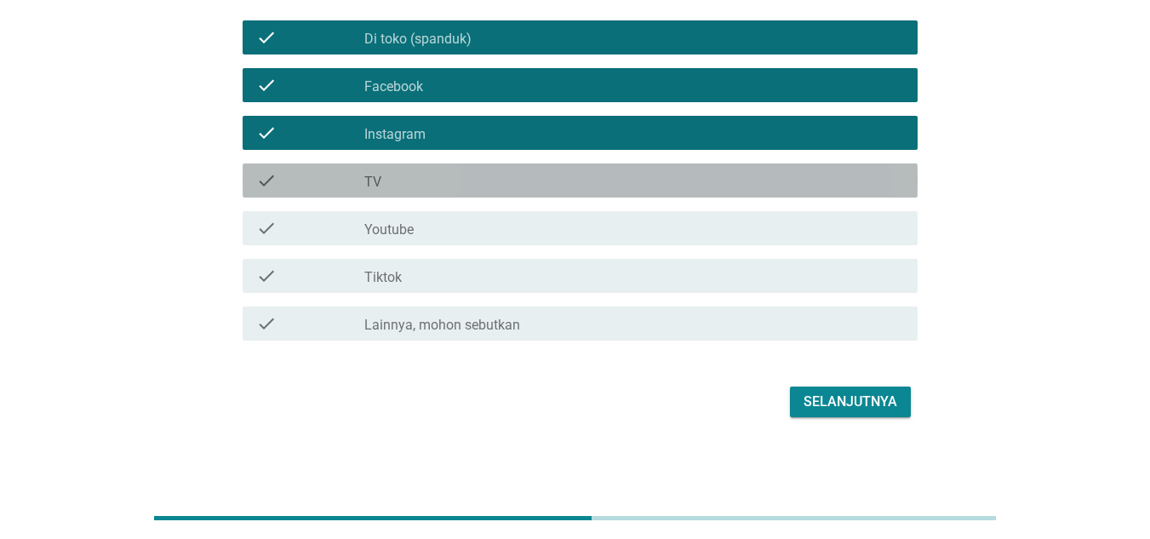
click at [689, 175] on div "check_box_outline_blank TV" at bounding box center [634, 180] width 540 height 20
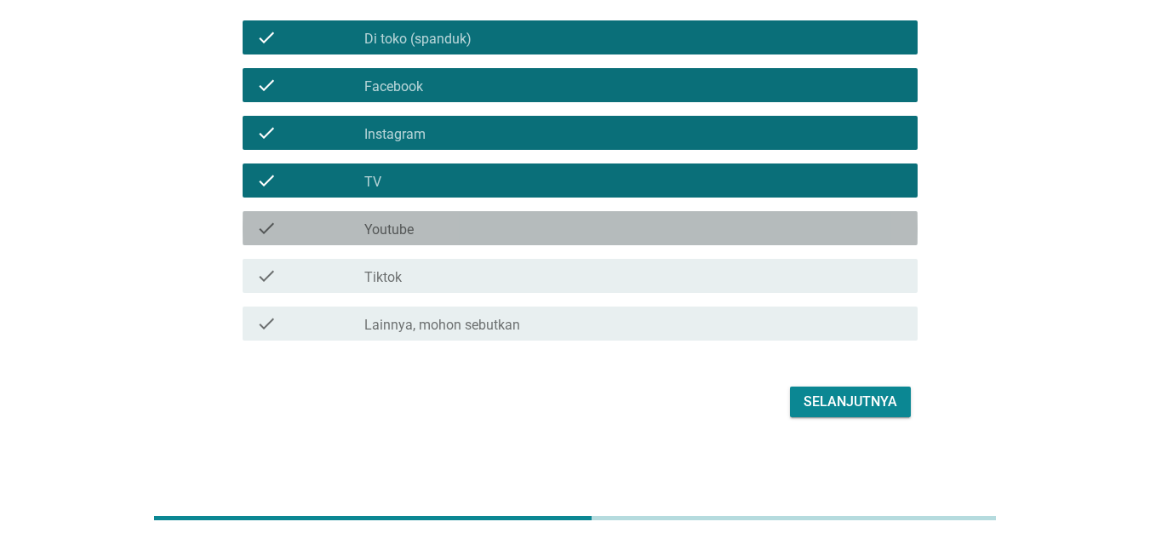
click at [687, 233] on div "check_box_outline_blank Youtube" at bounding box center [634, 228] width 540 height 20
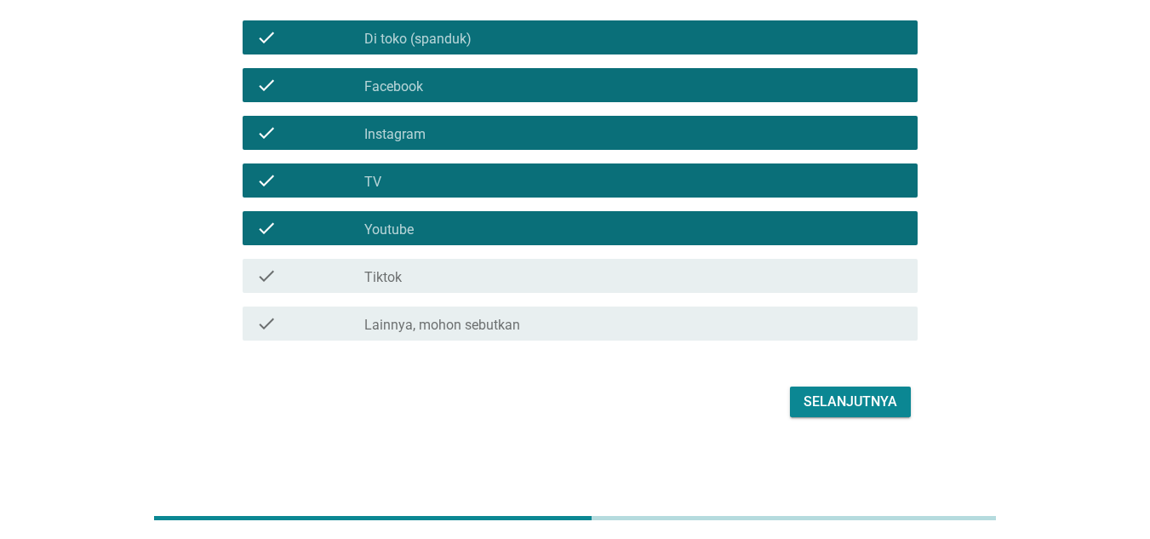
click at [688, 277] on div "check_box_outline_blank Tiktok" at bounding box center [634, 276] width 540 height 20
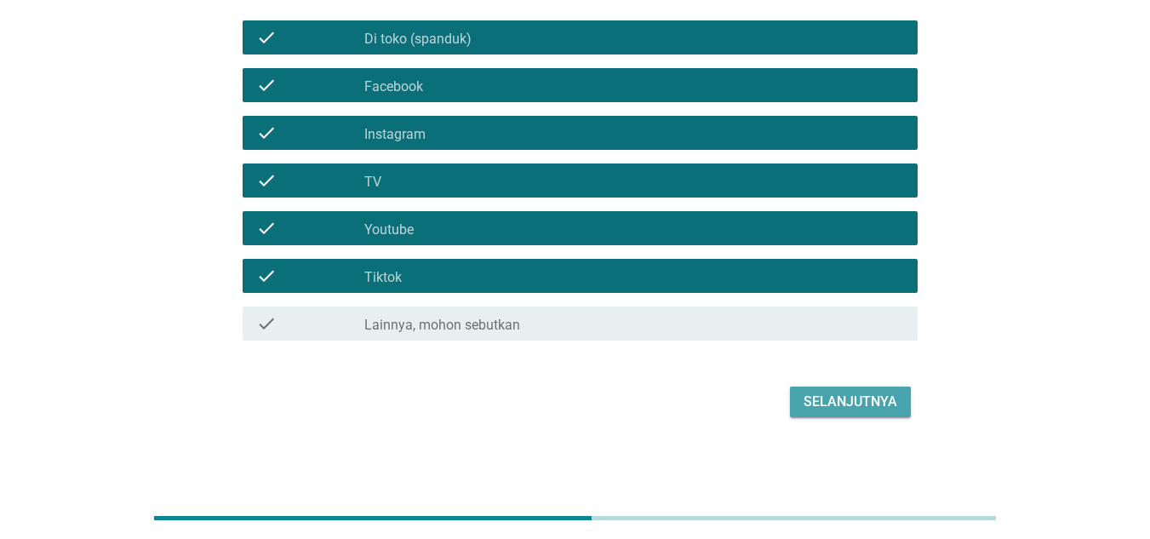
click at [827, 387] on button "Selanjutnya" at bounding box center [850, 402] width 121 height 31
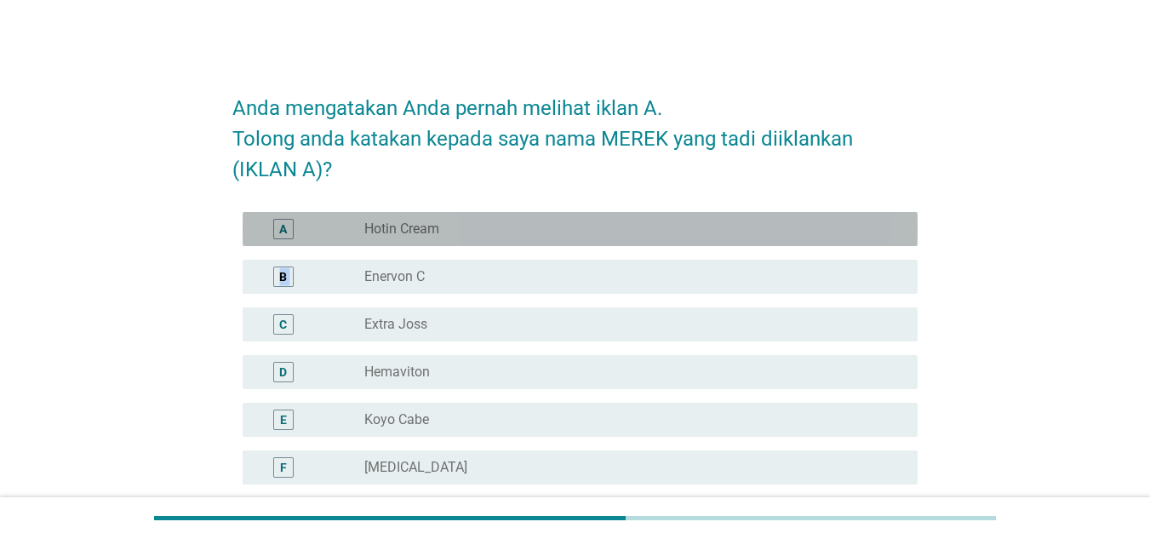
drag, startPoint x: 620, startPoint y: 243, endPoint x: 602, endPoint y: 299, distance: 59.0
click at [602, 299] on div "A radio_button_unchecked Hotin Cream B radio_button_unchecked Enervon C C radio…" at bounding box center [574, 539] width 685 height 668
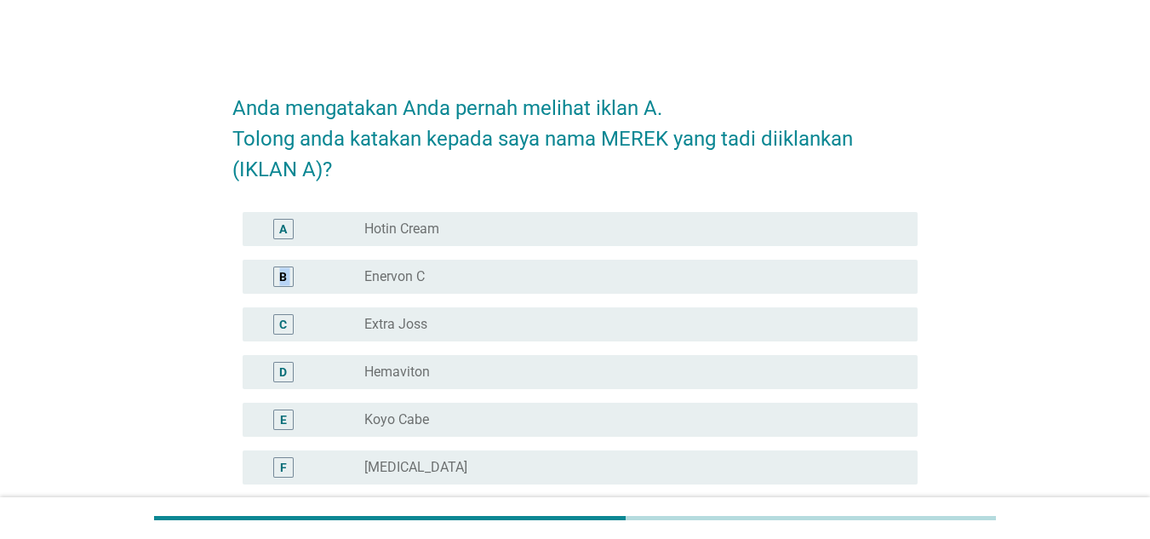
click at [602, 299] on div "B radio_button_unchecked Enervon C" at bounding box center [574, 277] width 685 height 48
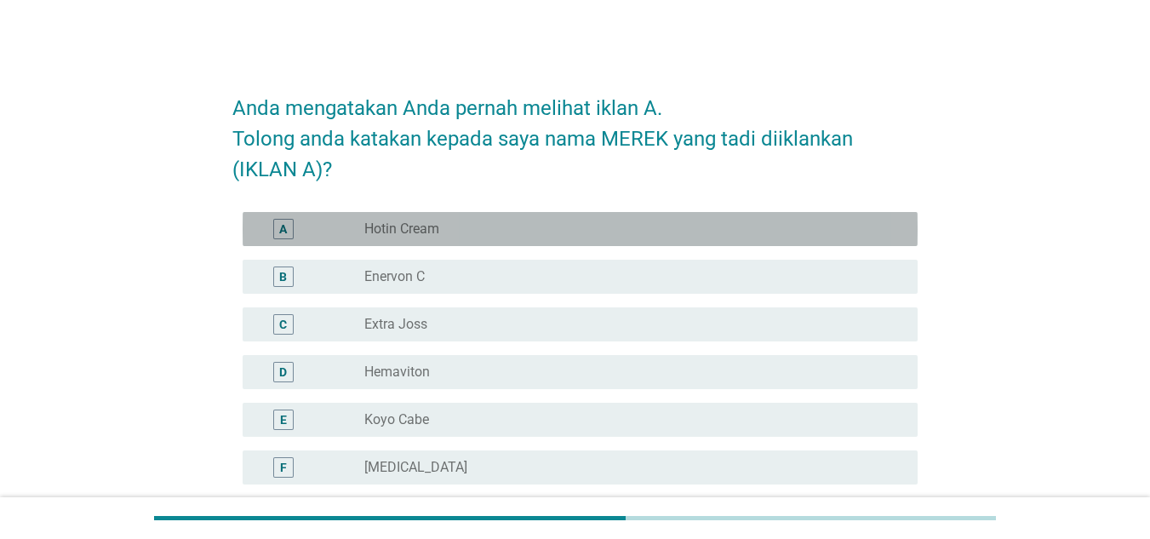
click at [628, 232] on div "radio_button_unchecked Hotin Cream" at bounding box center [627, 229] width 526 height 17
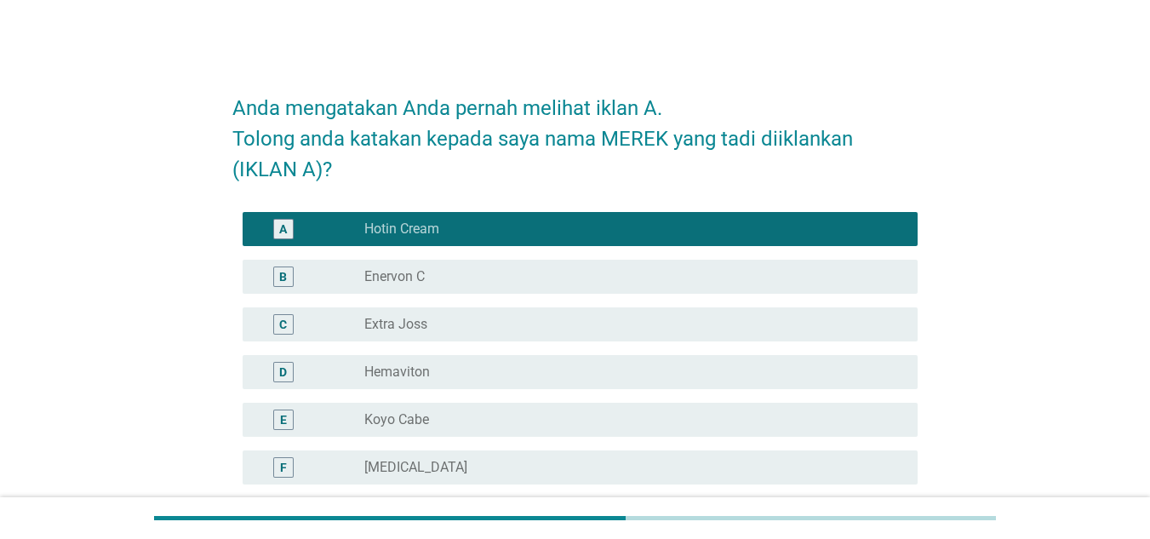
click at [620, 298] on div "B radio_button_unchecked Enervon C" at bounding box center [574, 277] width 685 height 48
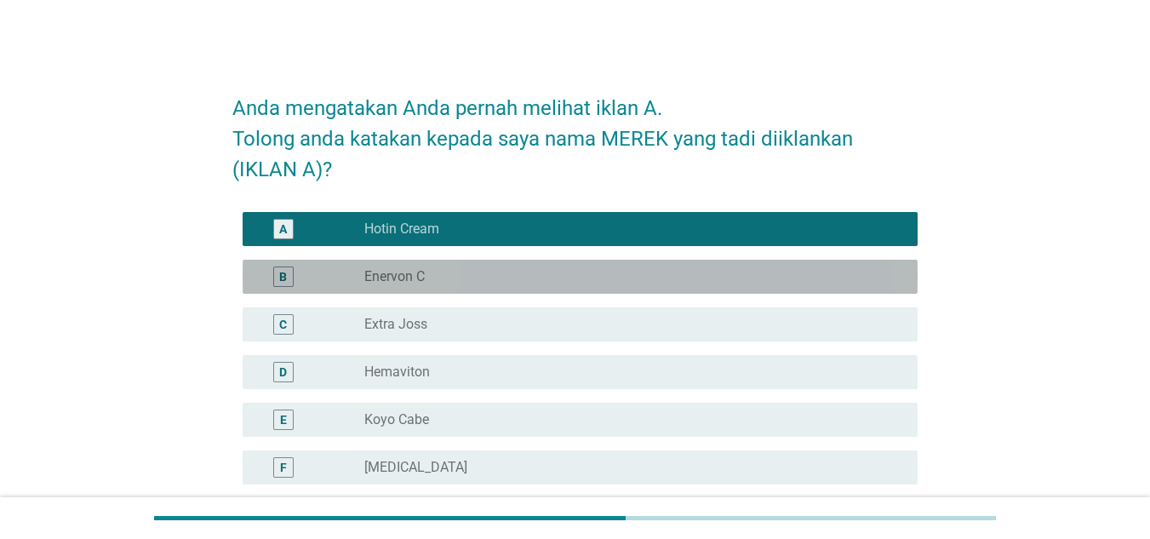
click at [598, 287] on div "B radio_button_unchecked Enervon C" at bounding box center [580, 277] width 675 height 34
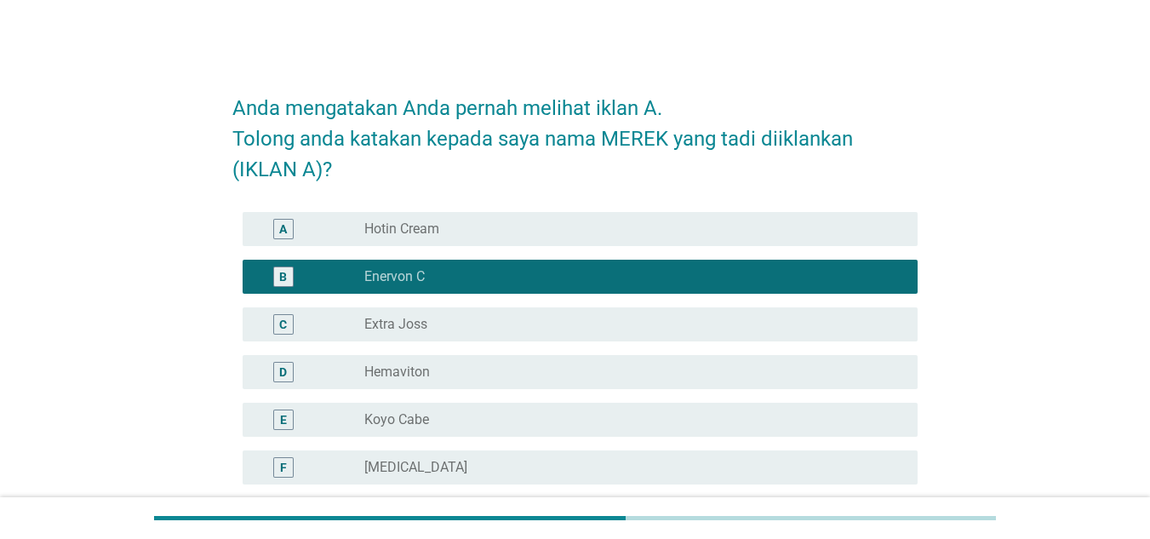
click at [643, 236] on div "radio_button_unchecked Hotin Cream" at bounding box center [627, 229] width 526 height 17
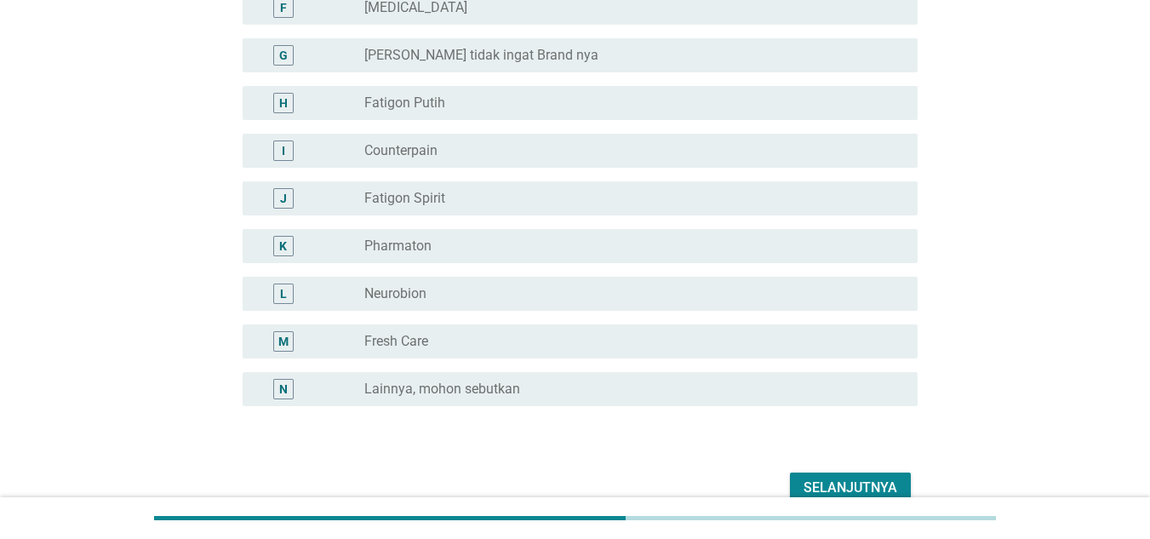
scroll to position [463, 0]
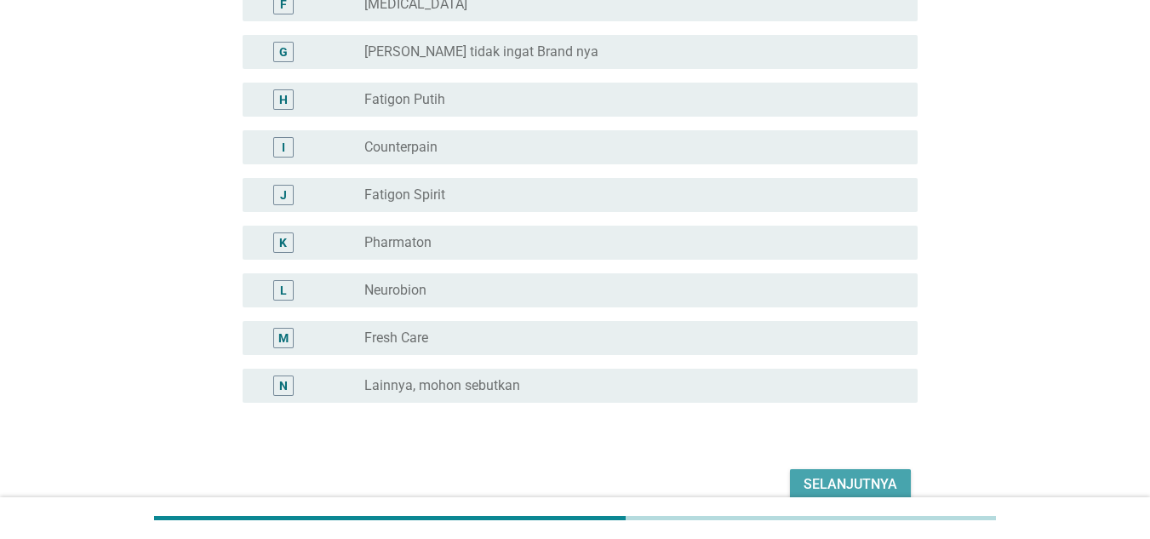
click at [843, 483] on div "Selanjutnya" at bounding box center [851, 484] width 94 height 20
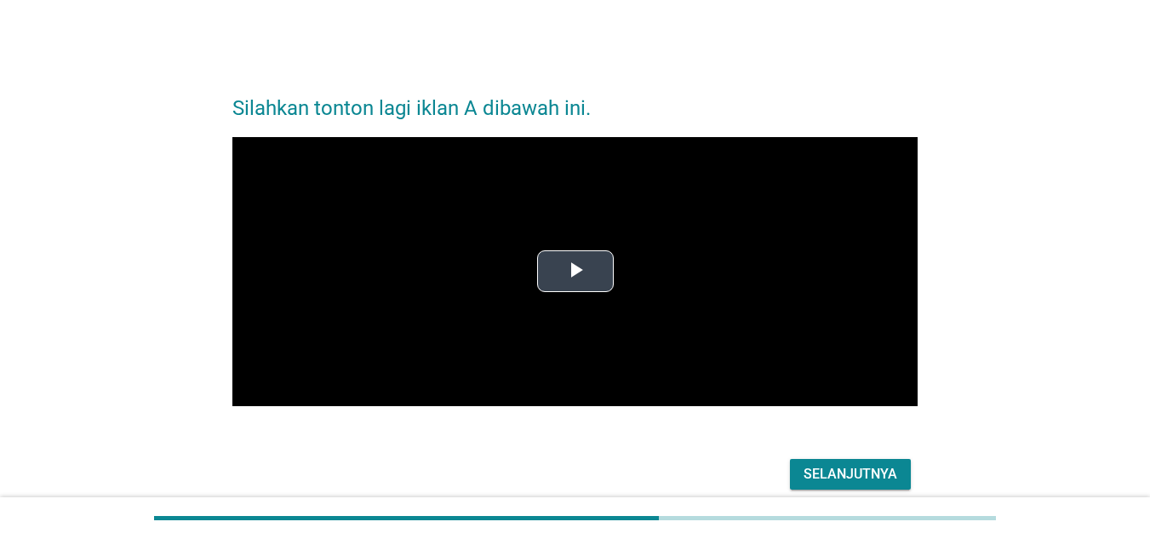
click at [576, 272] on span "Video Player" at bounding box center [576, 272] width 0 height 0
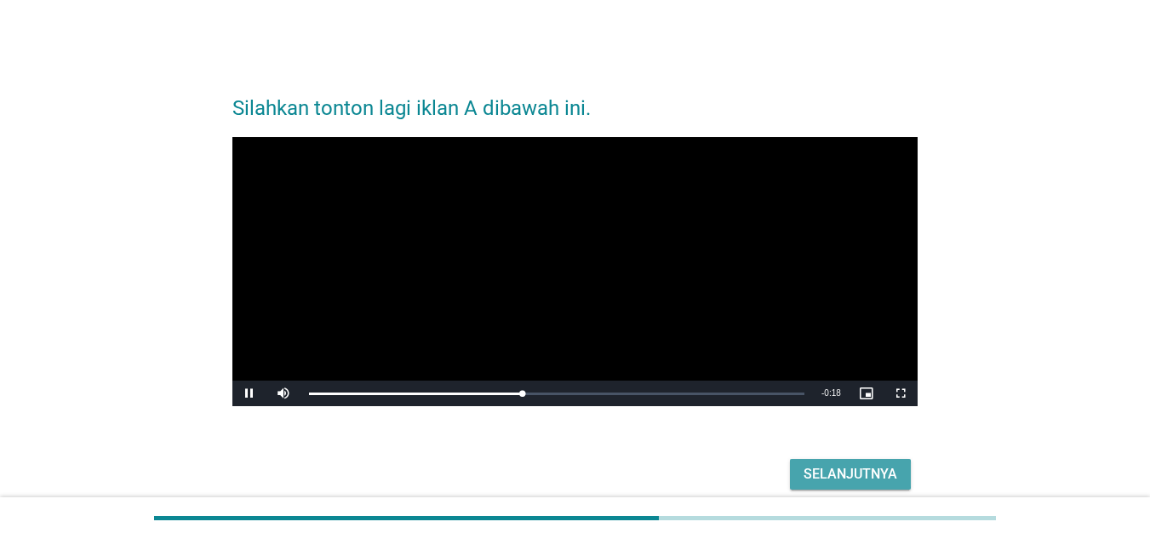
click at [804, 467] on div "Selanjutnya" at bounding box center [851, 474] width 94 height 20
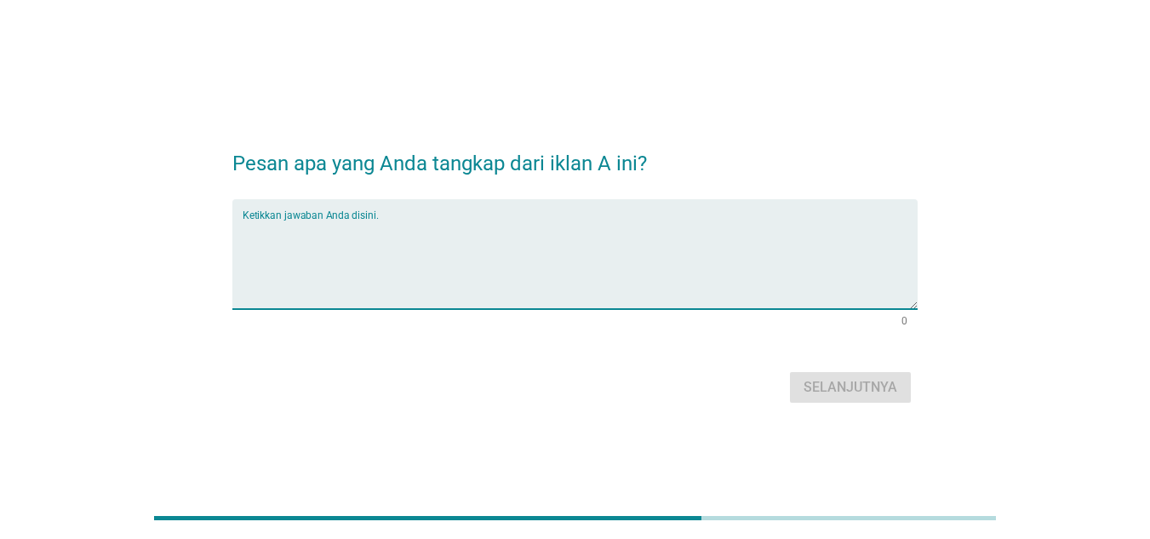
click at [490, 261] on textarea "Ketikkan jawaban Anda disini." at bounding box center [580, 264] width 675 height 89
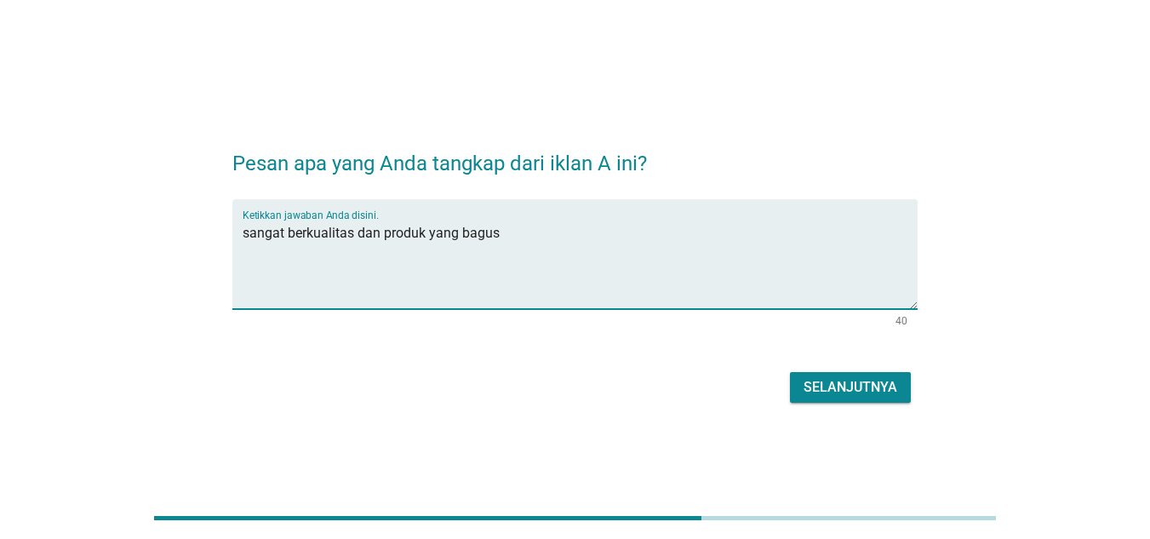
type textarea "sangat berkualitas dan produk yang bagus"
click at [876, 398] on button "Selanjutnya" at bounding box center [850, 387] width 121 height 31
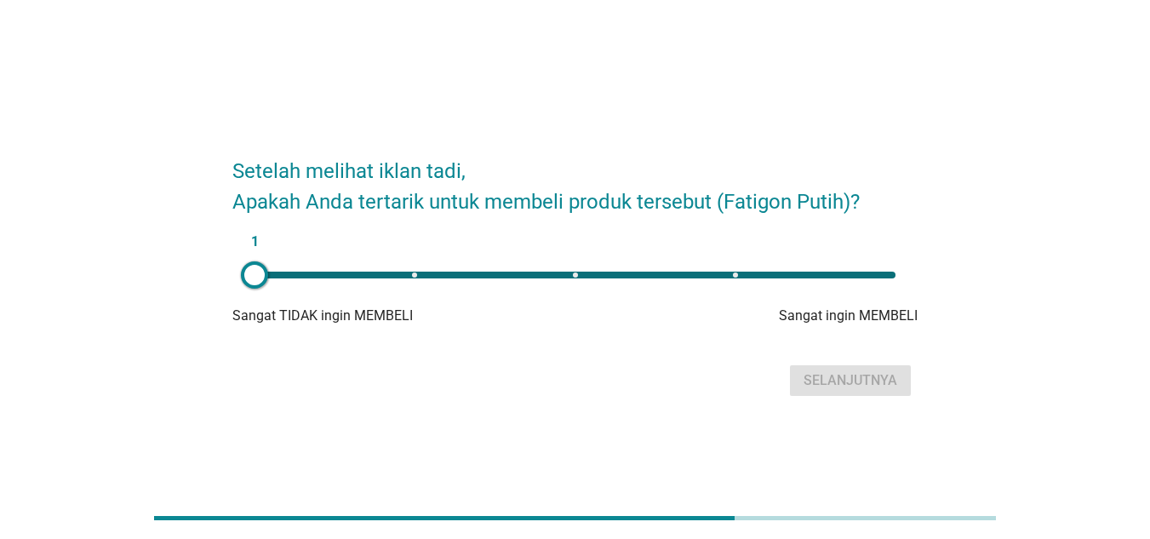
click at [886, 276] on div "1" at bounding box center [575, 275] width 641 height 7
type input "5"
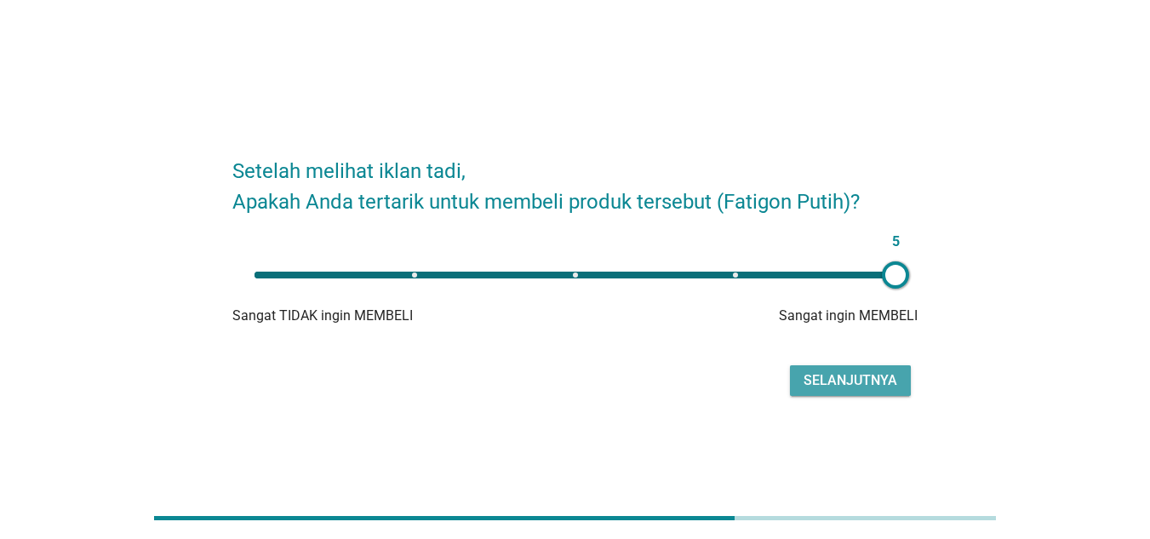
click at [859, 388] on div "Selanjutnya" at bounding box center [851, 380] width 94 height 20
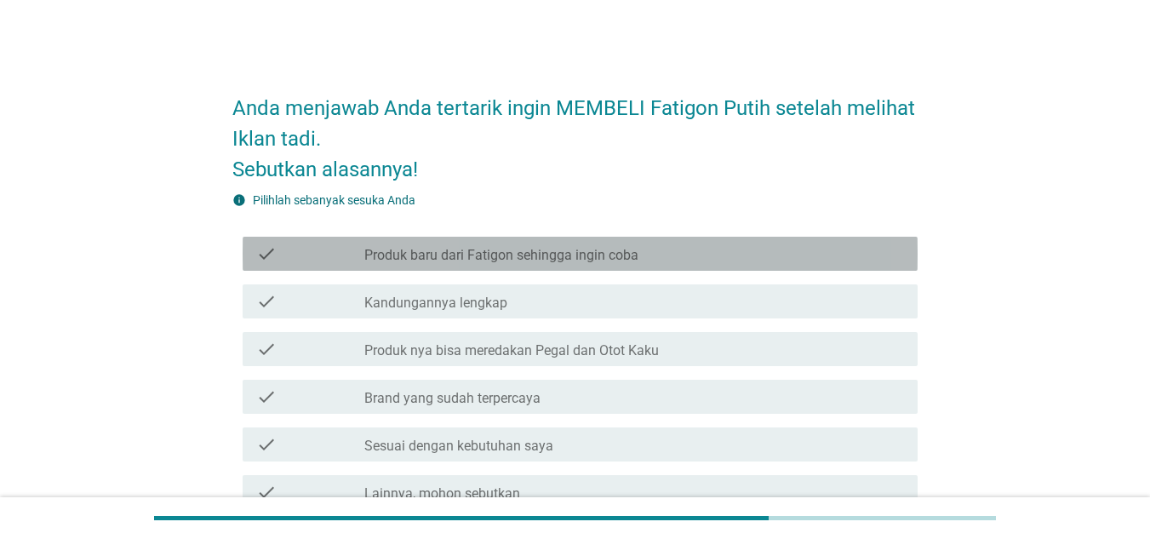
click at [721, 261] on div "check_box_outline_blank Produk baru dari Fatigon sehingga ingin coba" at bounding box center [634, 254] width 540 height 20
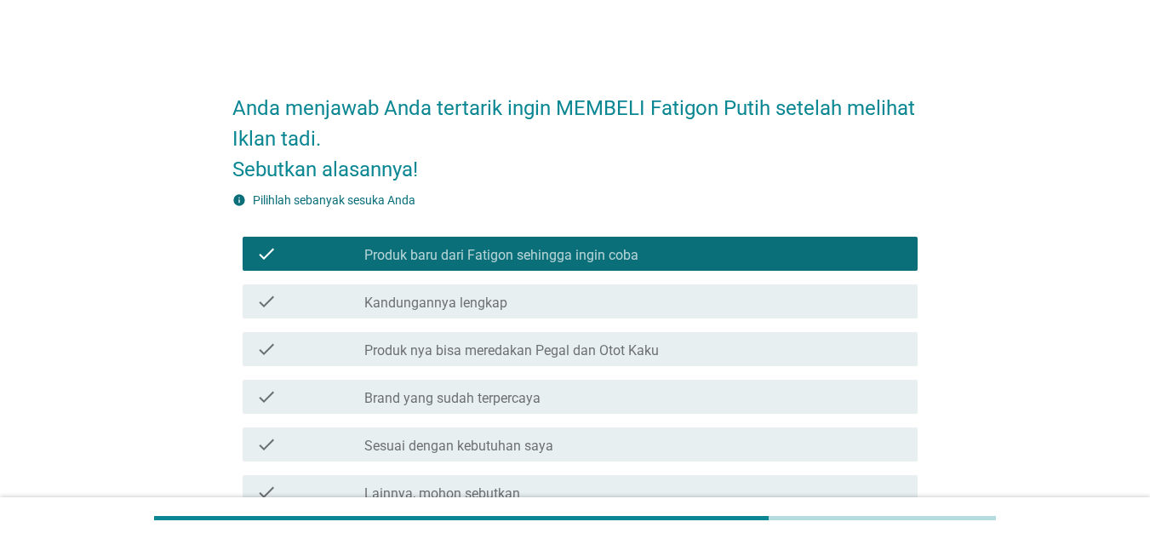
click at [705, 305] on div "check_box_outline_blank Kandungannya lengkap" at bounding box center [634, 301] width 540 height 20
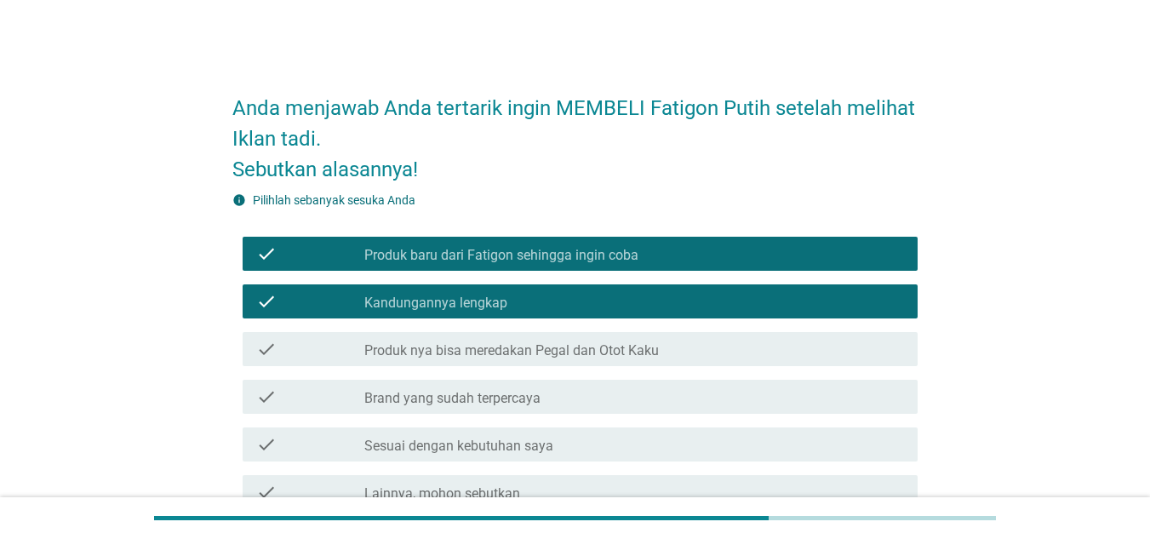
click at [698, 350] on div "check_box_outline_blank Produk nya bisa meredakan Pegal dan Otot Kaku" at bounding box center [634, 349] width 540 height 20
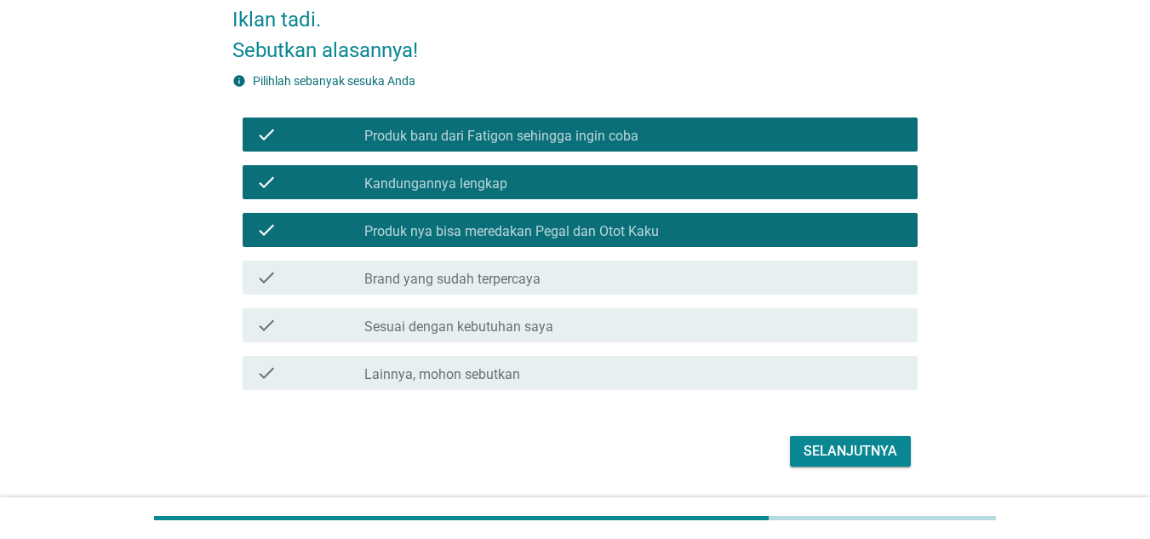
scroll to position [117, 0]
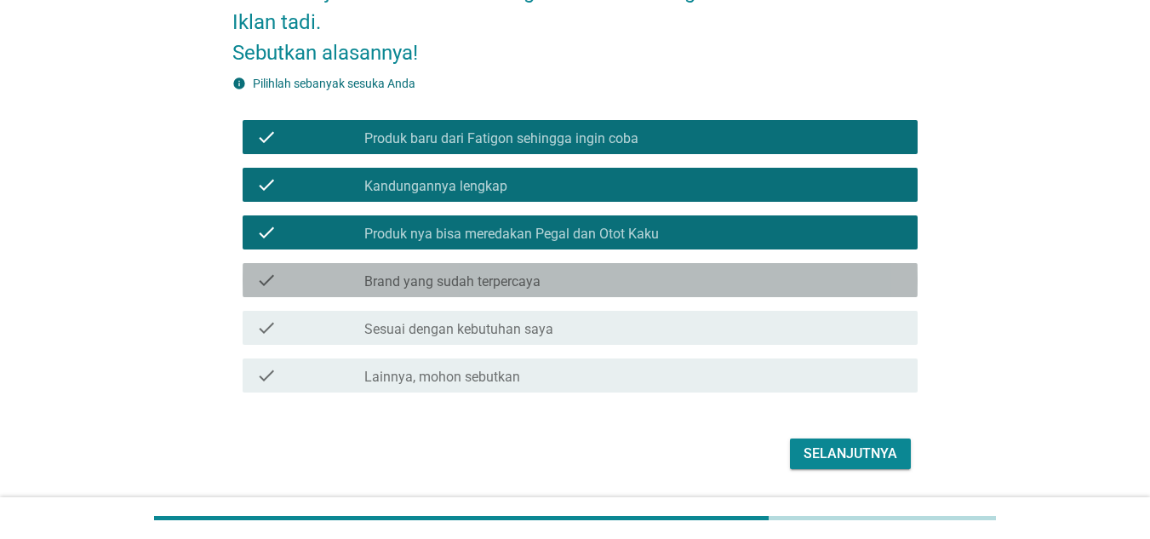
click at [731, 280] on div "check_box_outline_blank Brand yang sudah terpercaya" at bounding box center [634, 280] width 540 height 20
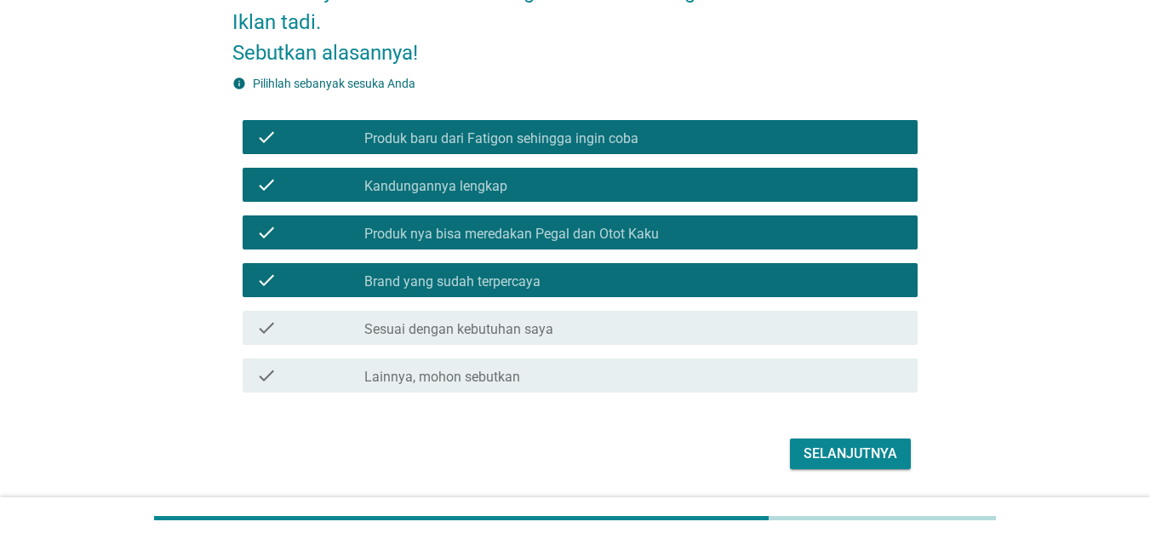
click at [718, 315] on div "check check_box_outline_blank Sesuai dengan kebutuhan saya" at bounding box center [580, 328] width 675 height 34
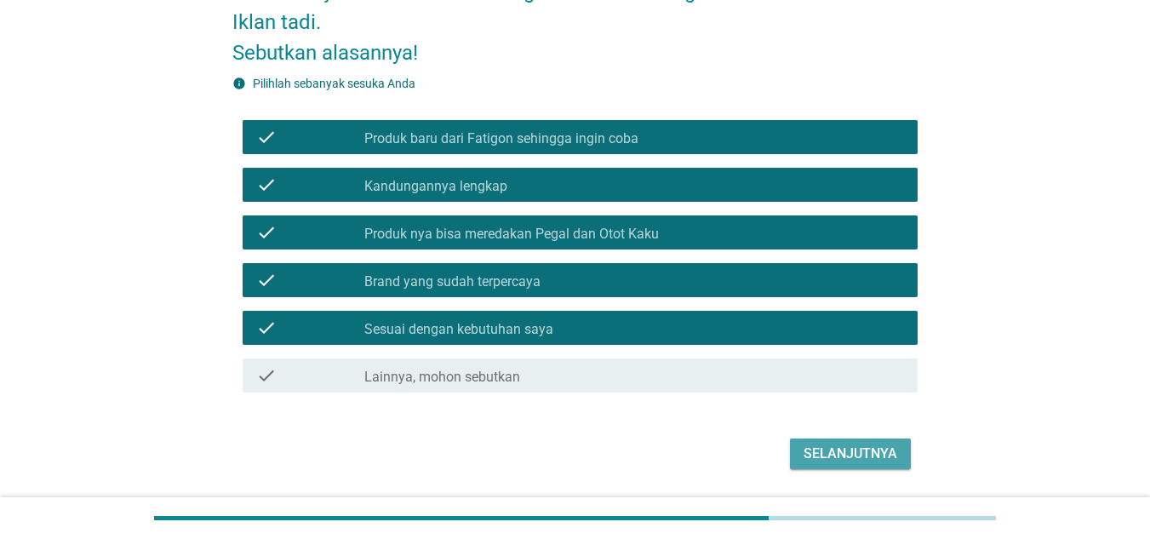
click at [846, 457] on div "Selanjutnya" at bounding box center [851, 454] width 94 height 20
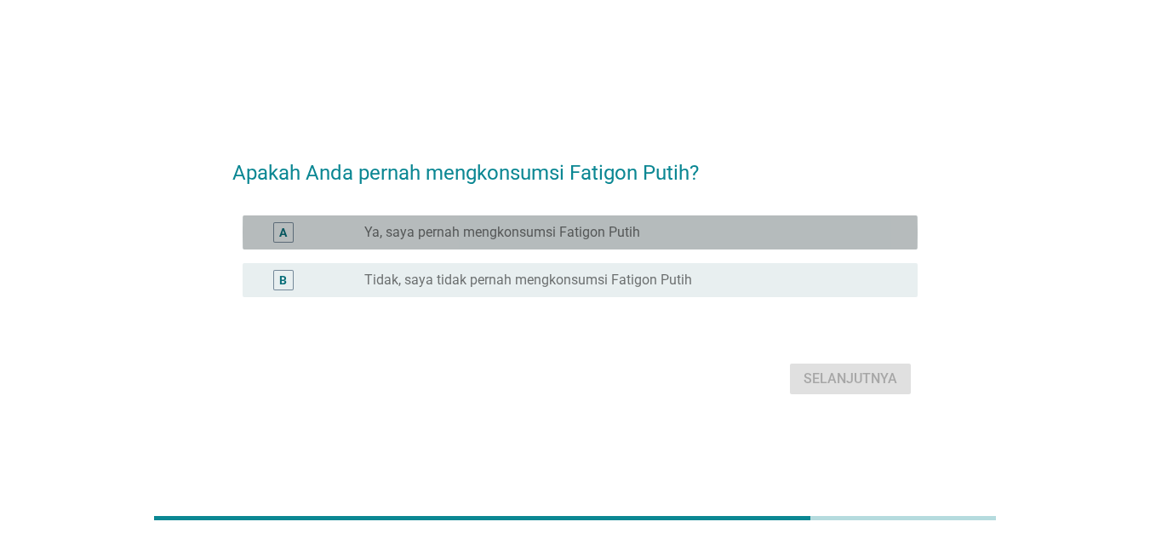
click at [832, 221] on div "A radio_button_unchecked Ya, saya pernah mengkonsumsi Fatigon Putih" at bounding box center [580, 232] width 675 height 34
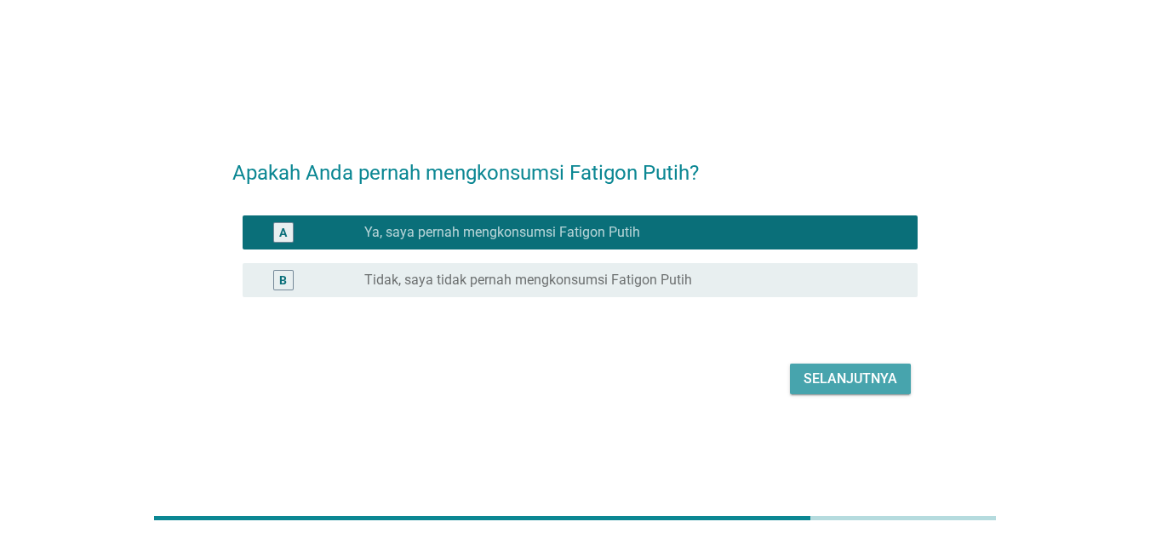
click at [863, 369] on div "Selanjutnya" at bounding box center [851, 379] width 94 height 20
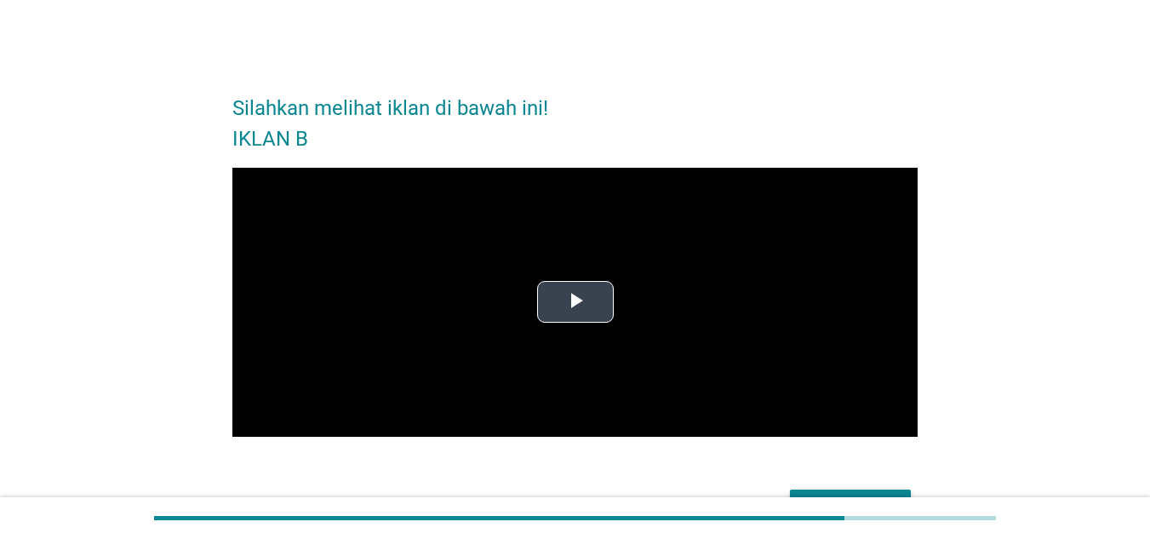
click at [576, 302] on span "Video Player" at bounding box center [576, 302] width 0 height 0
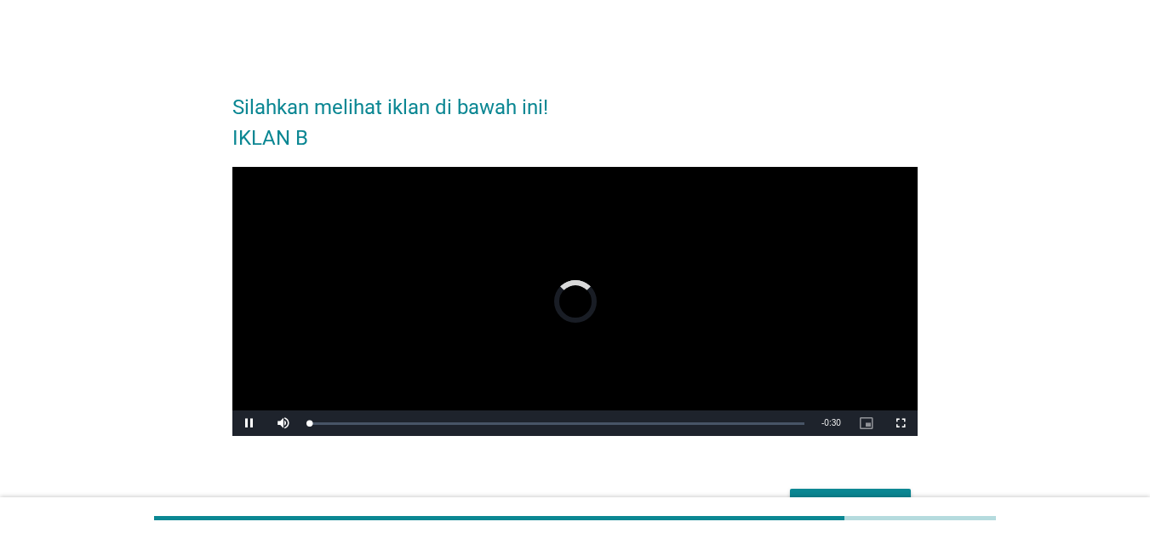
scroll to position [104, 0]
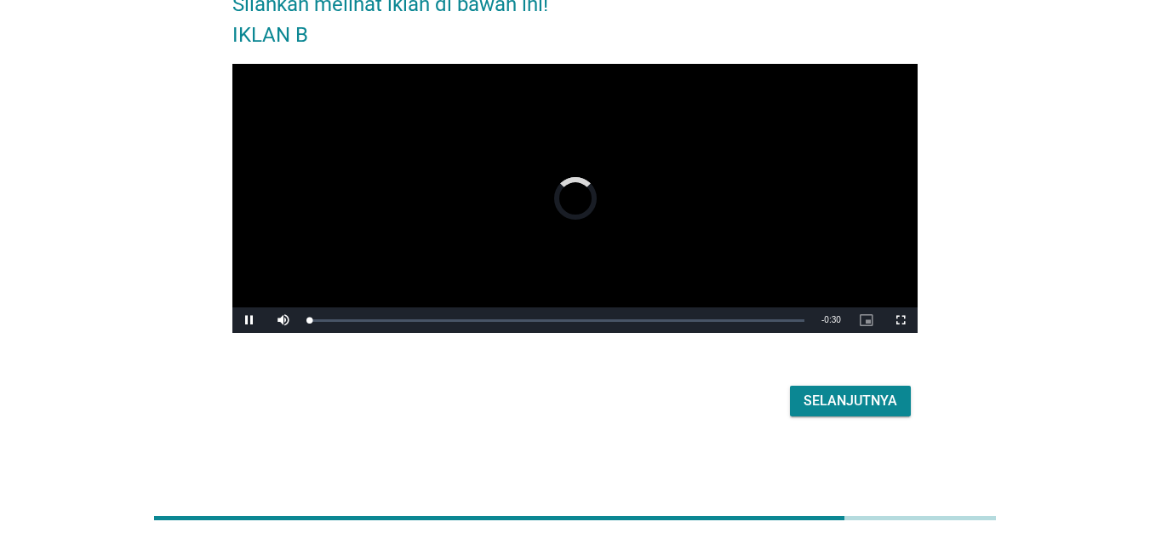
click at [870, 382] on div "Selanjutnya" at bounding box center [574, 401] width 685 height 41
click at [868, 384] on div "Selanjutnya" at bounding box center [574, 401] width 685 height 41
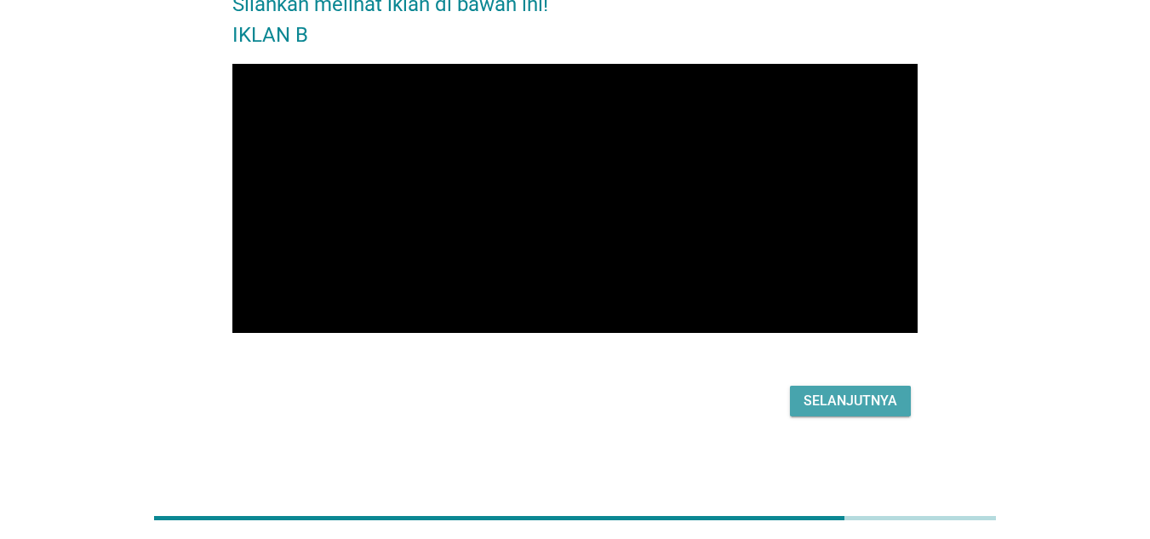
click at [860, 393] on div "Selanjutnya" at bounding box center [851, 401] width 94 height 20
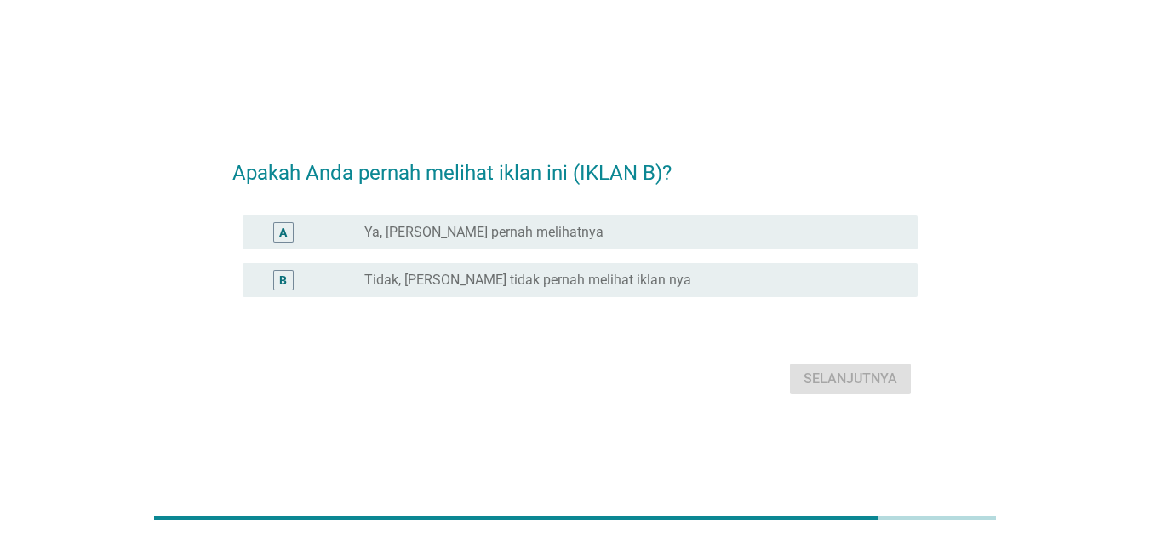
click at [800, 244] on div "A radio_button_unchecked Ya, [PERSON_NAME] pernah melihatnya" at bounding box center [580, 232] width 675 height 34
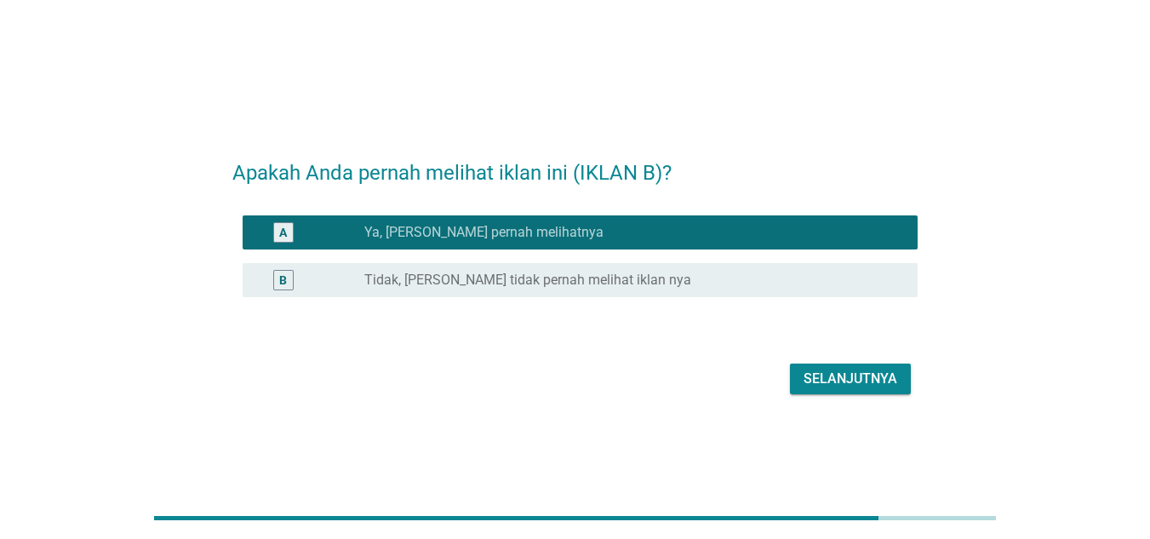
click at [841, 370] on div "Selanjutnya" at bounding box center [851, 379] width 94 height 20
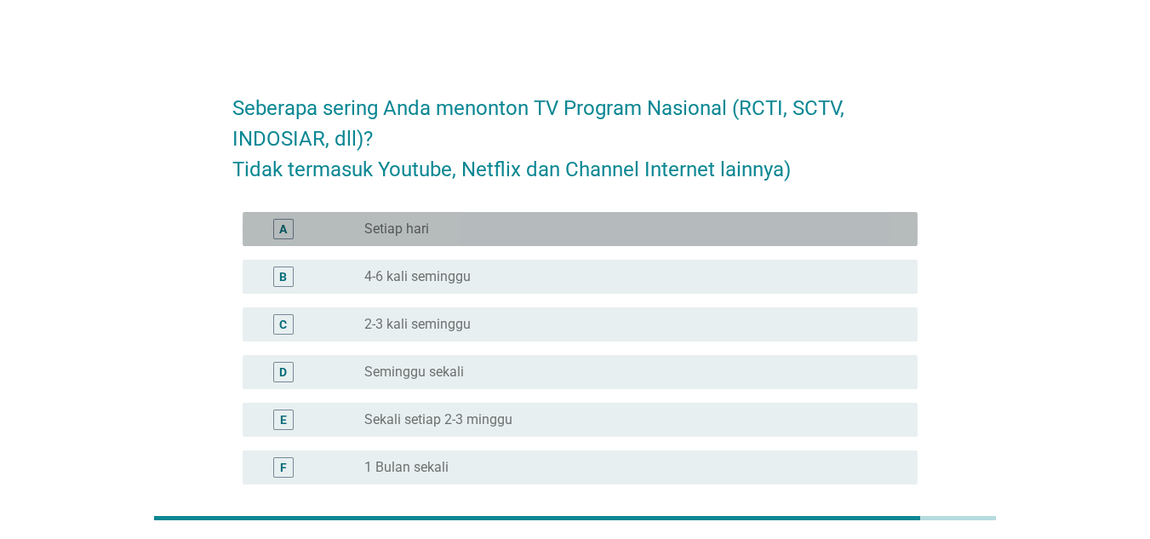
click at [722, 219] on div "radio_button_unchecked Setiap hari" at bounding box center [634, 229] width 540 height 20
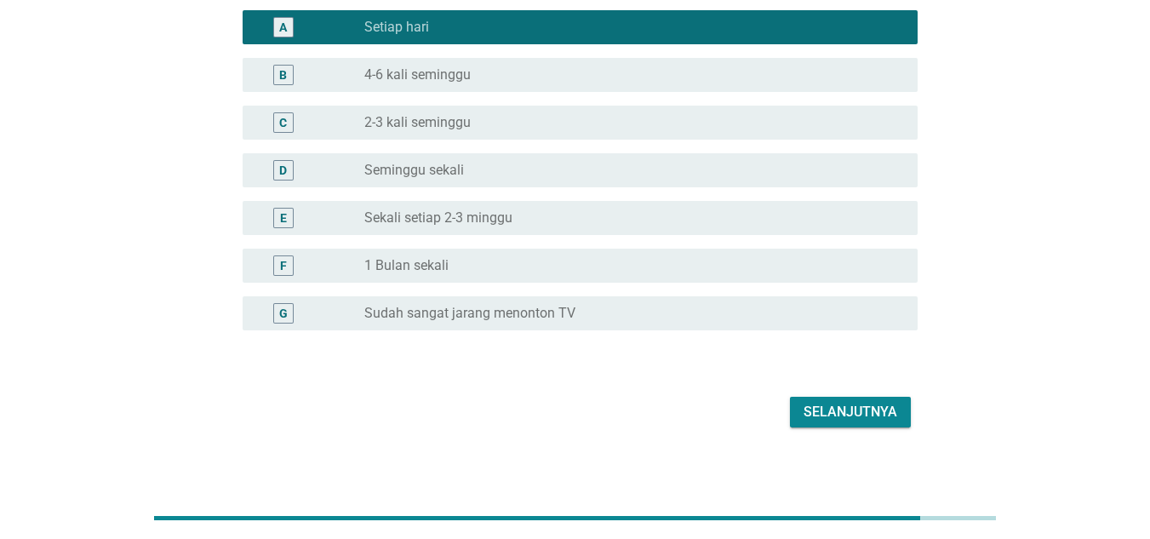
scroll to position [212, 0]
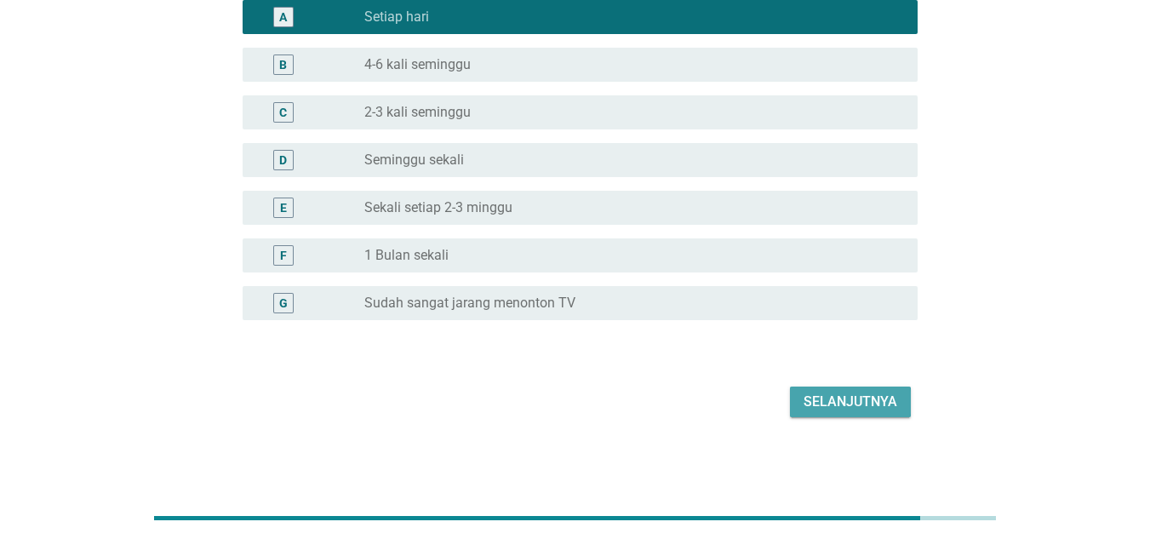
click at [842, 403] on div "Selanjutnya" at bounding box center [851, 402] width 94 height 20
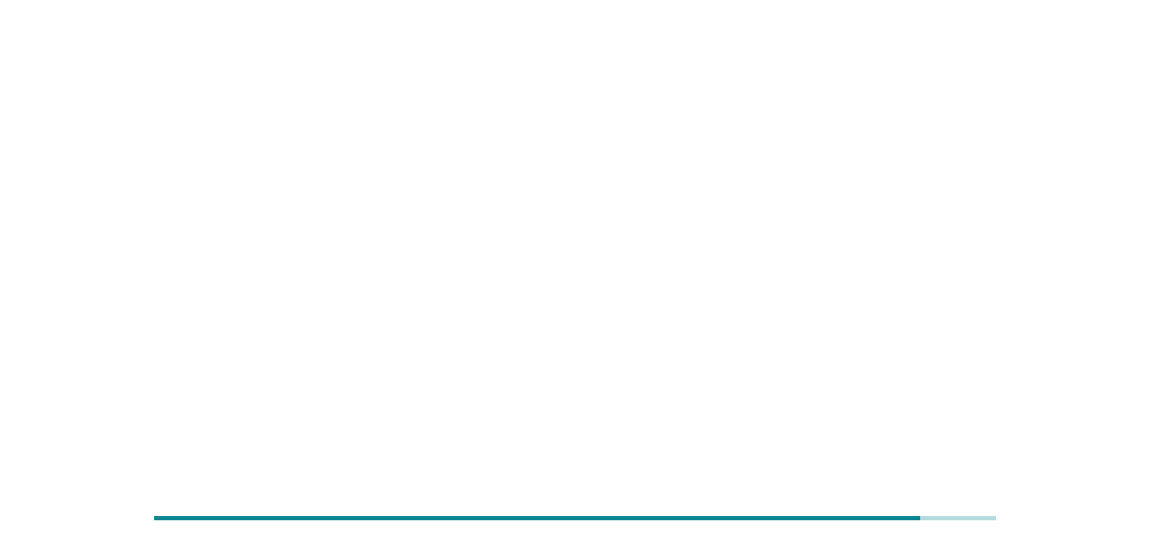
scroll to position [0, 0]
